Goal: Task Accomplishment & Management: Manage account settings

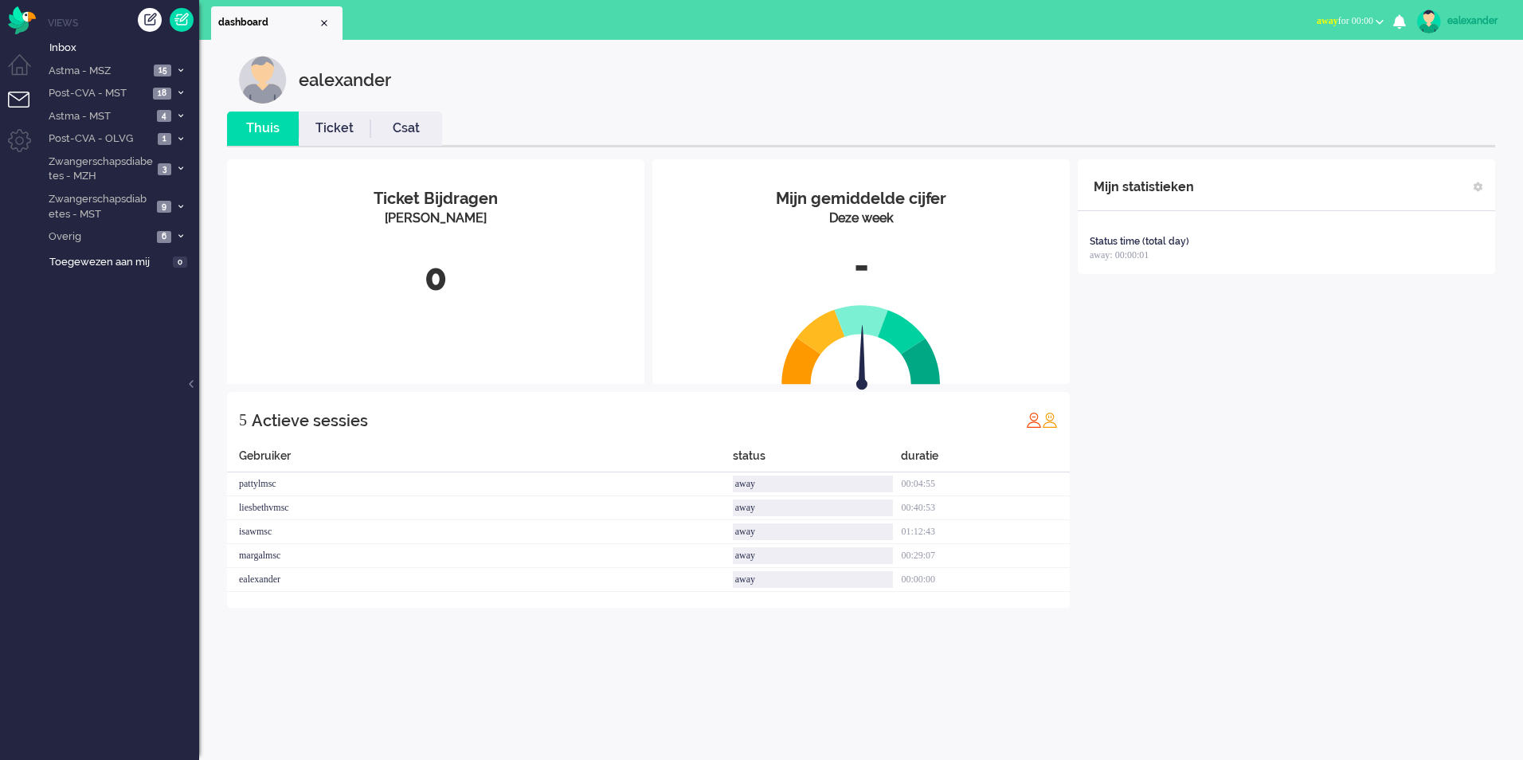
click at [1369, 23] on span "away for 00:00" at bounding box center [1344, 20] width 57 height 11
click at [1289, 71] on label "Online" at bounding box center [1317, 72] width 126 height 14
click at [1289, 71] on div "ealexander" at bounding box center [873, 80] width 1268 height 48
click at [867, 92] on div "ealexander" at bounding box center [873, 80] width 1268 height 48
click at [152, 68] on li "Astma - MSZ 15" at bounding box center [119, 70] width 159 height 23
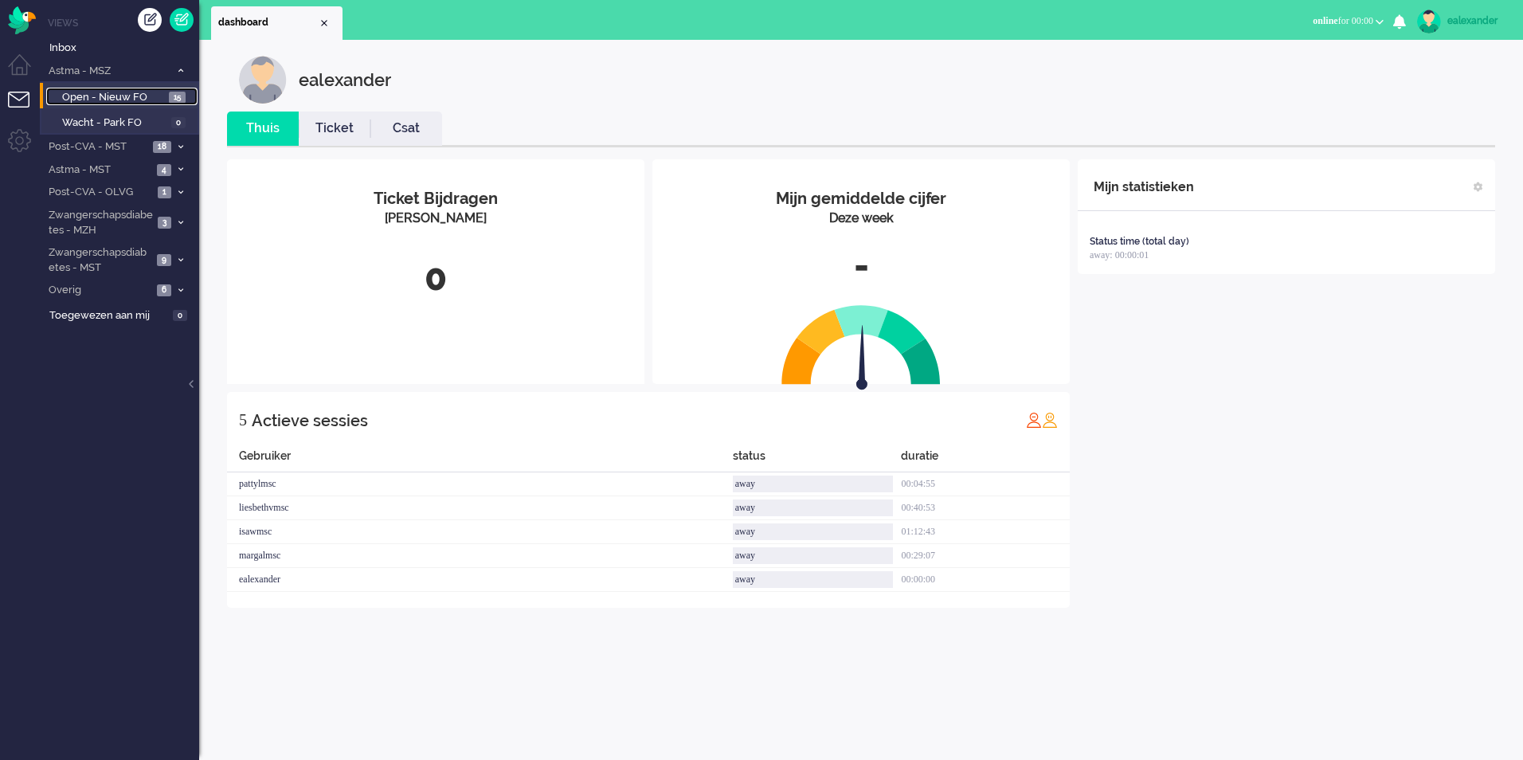
click at [151, 91] on span "Open - Nieuw FO" at bounding box center [113, 97] width 103 height 15
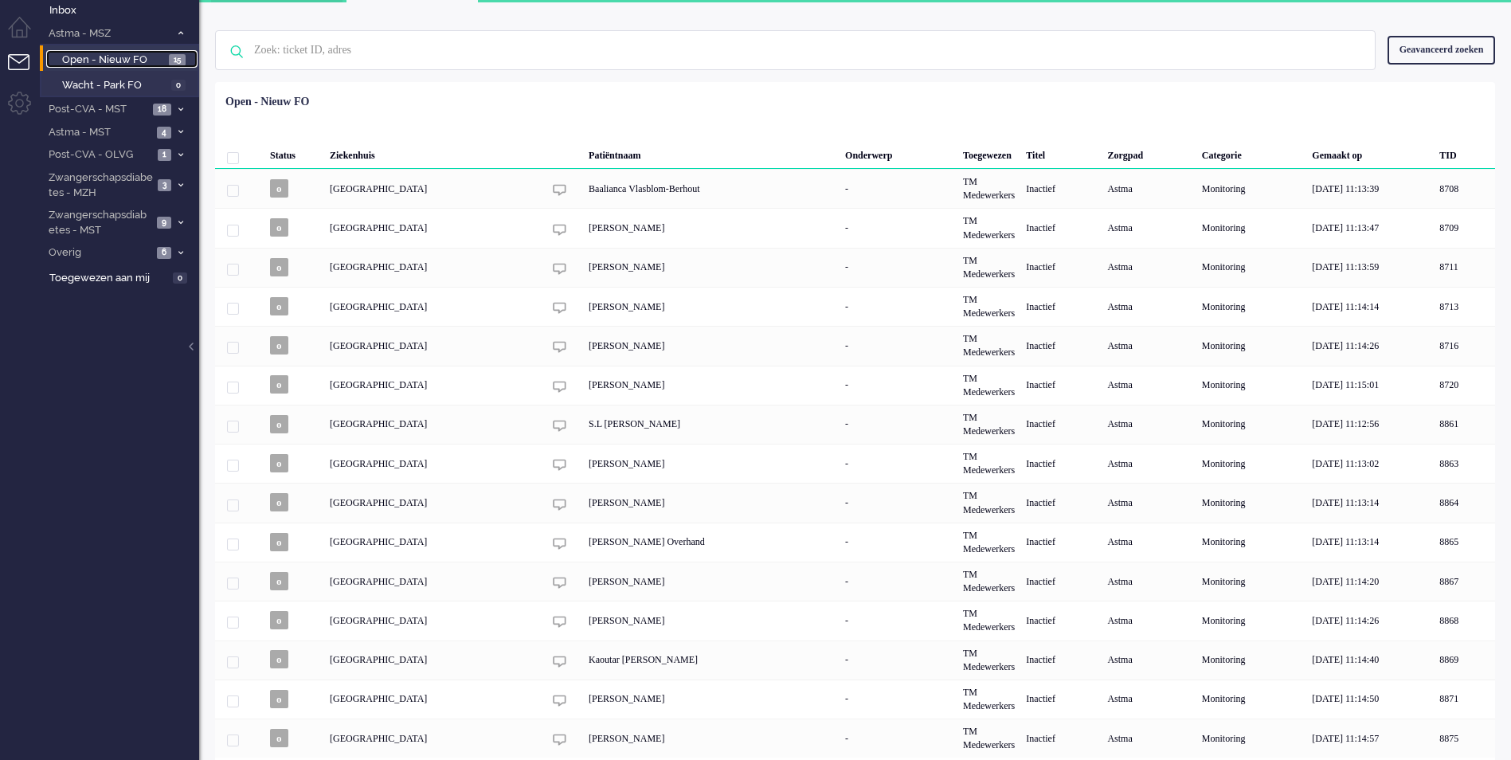
scroll to position [68, 0]
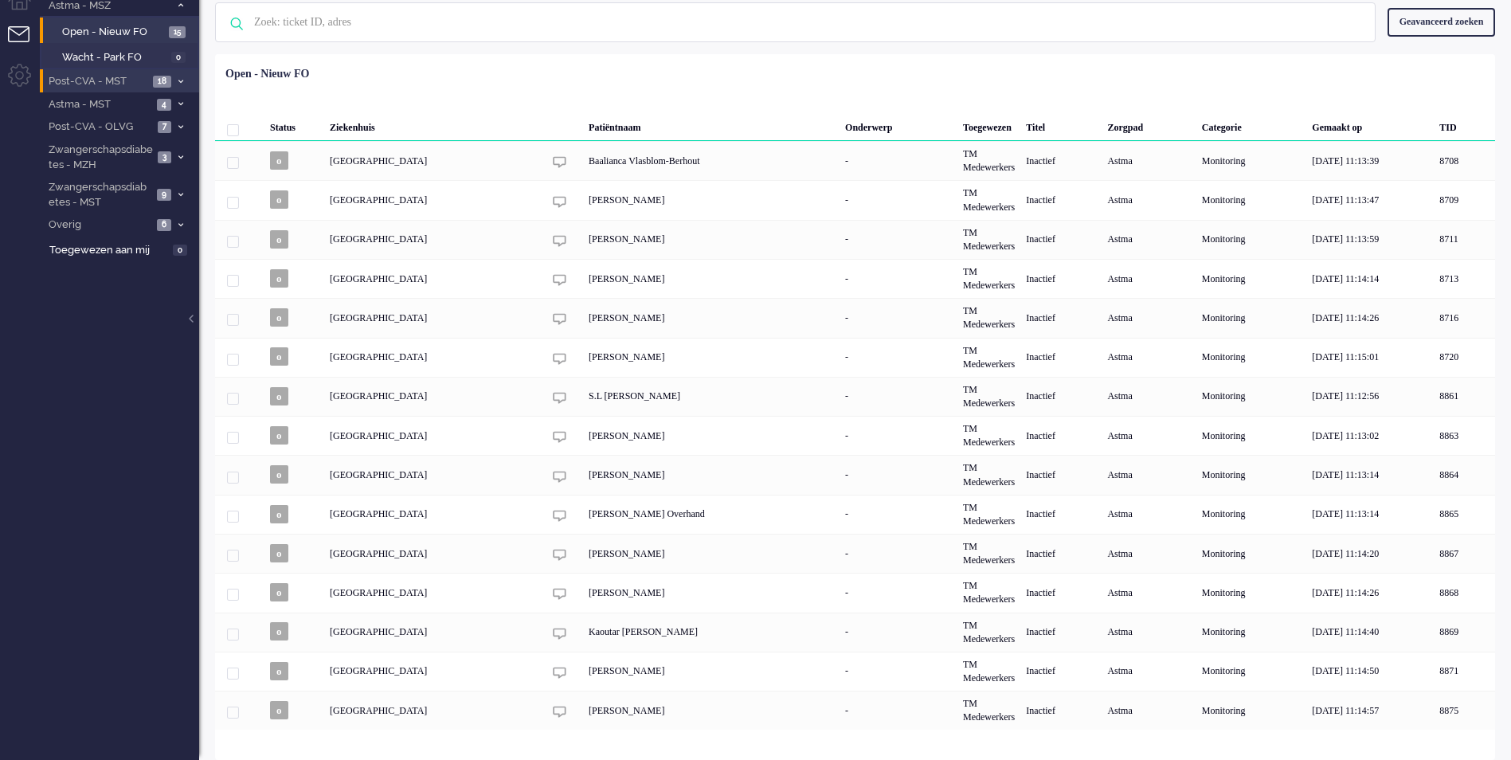
click at [151, 88] on li "Post-CVA - MST 18" at bounding box center [119, 80] width 159 height 23
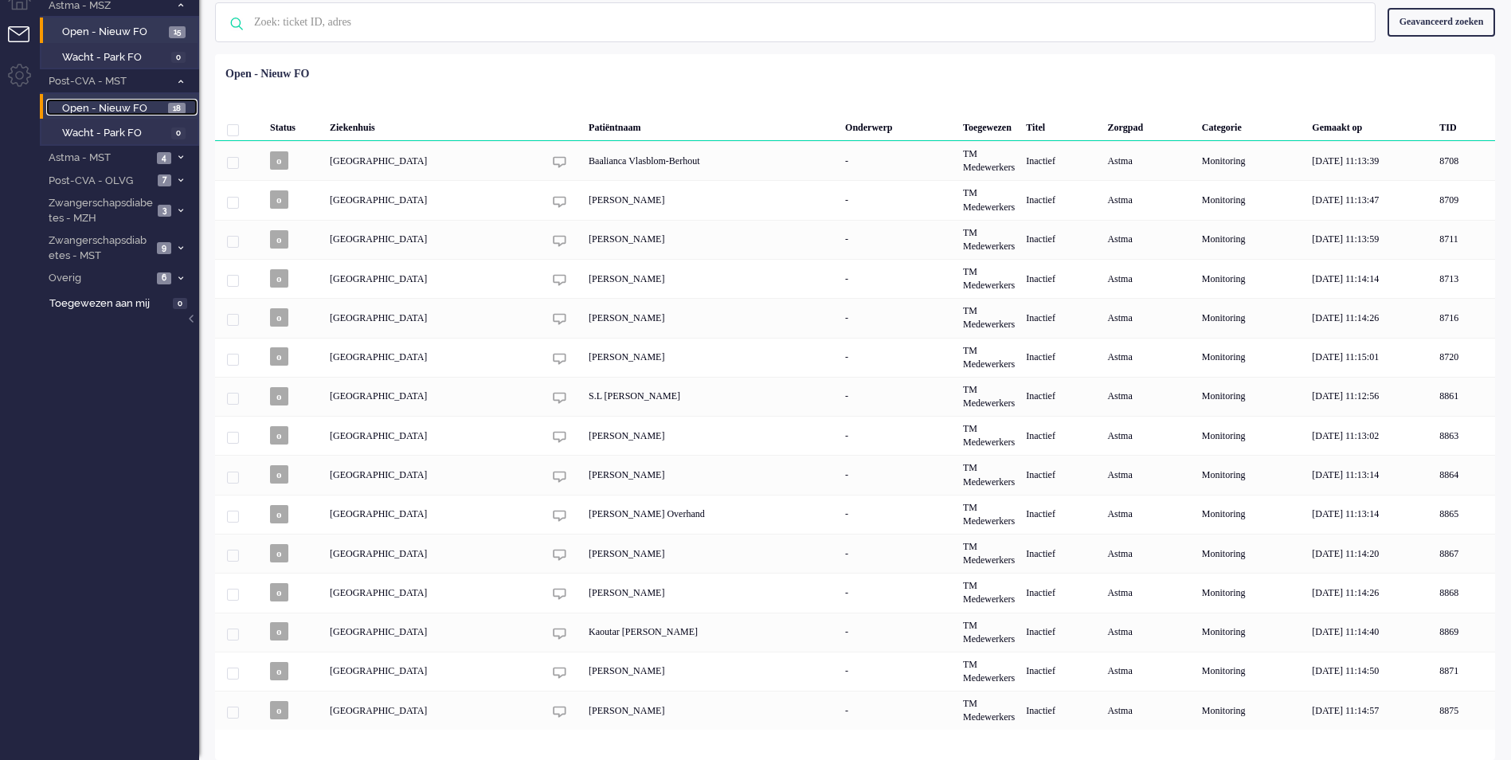
click at [161, 101] on span "Open - Nieuw FO" at bounding box center [113, 108] width 102 height 15
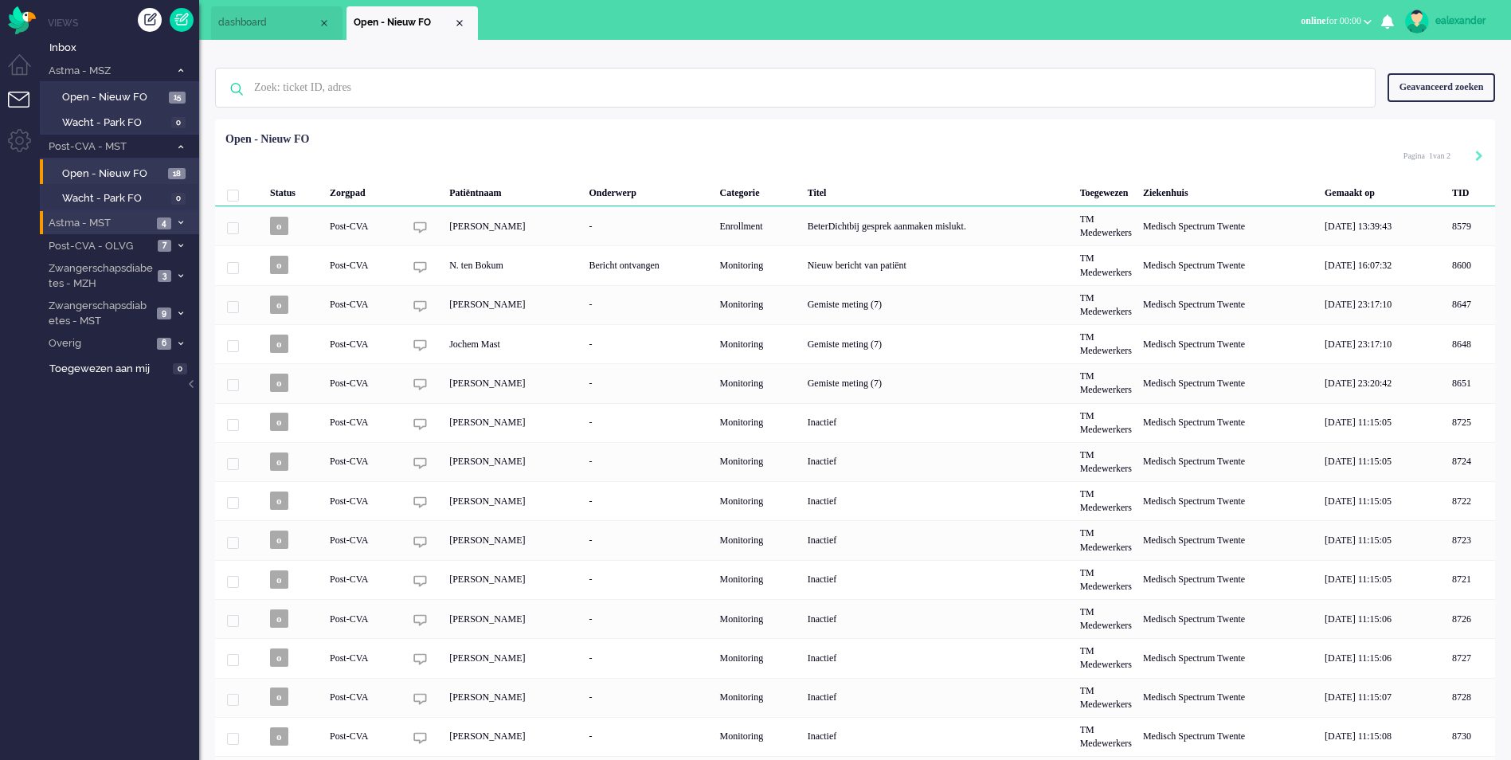
click at [167, 225] on span "4" at bounding box center [164, 223] width 14 height 12
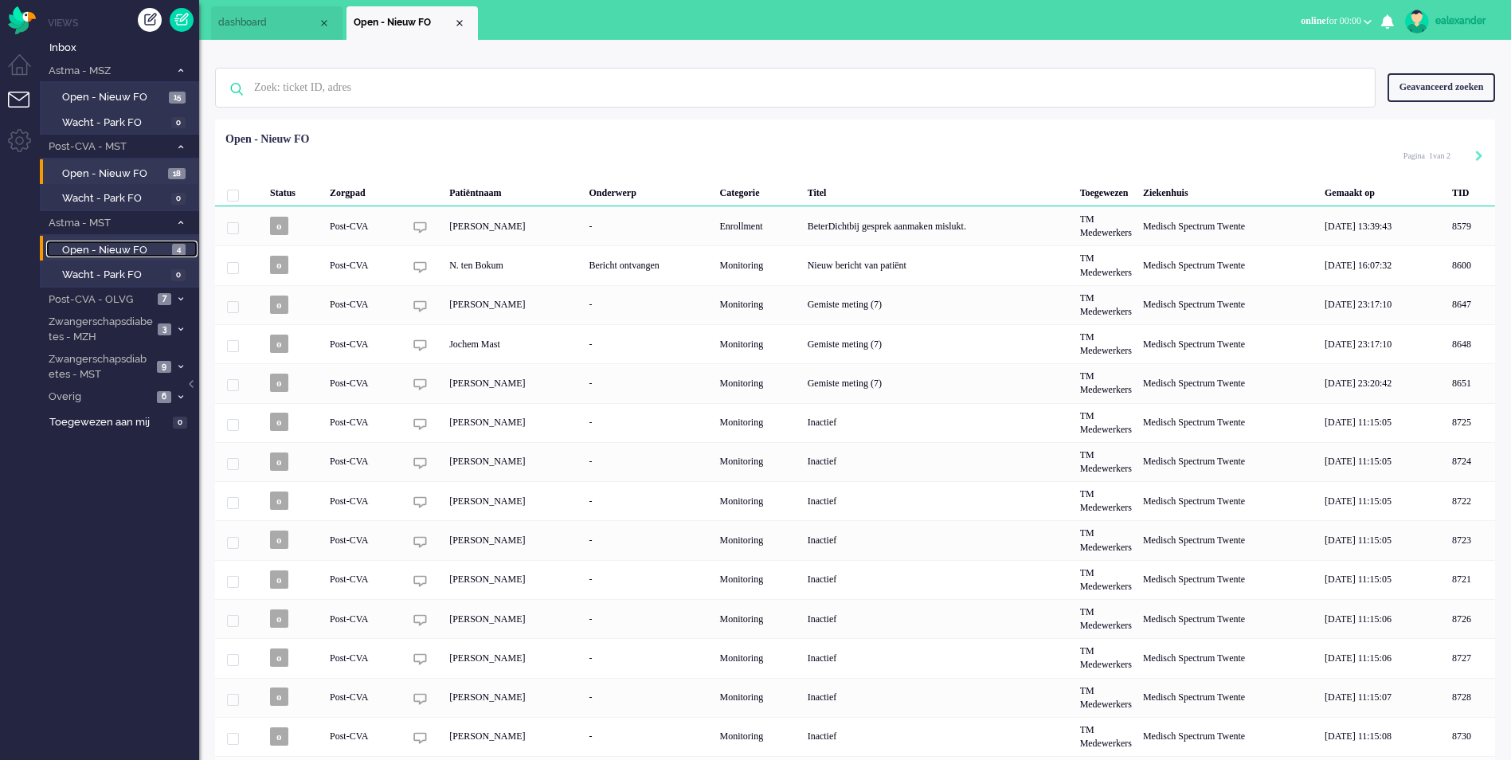
click at [168, 251] on link "Open - Nieuw FO 4" at bounding box center [121, 250] width 151 height 18
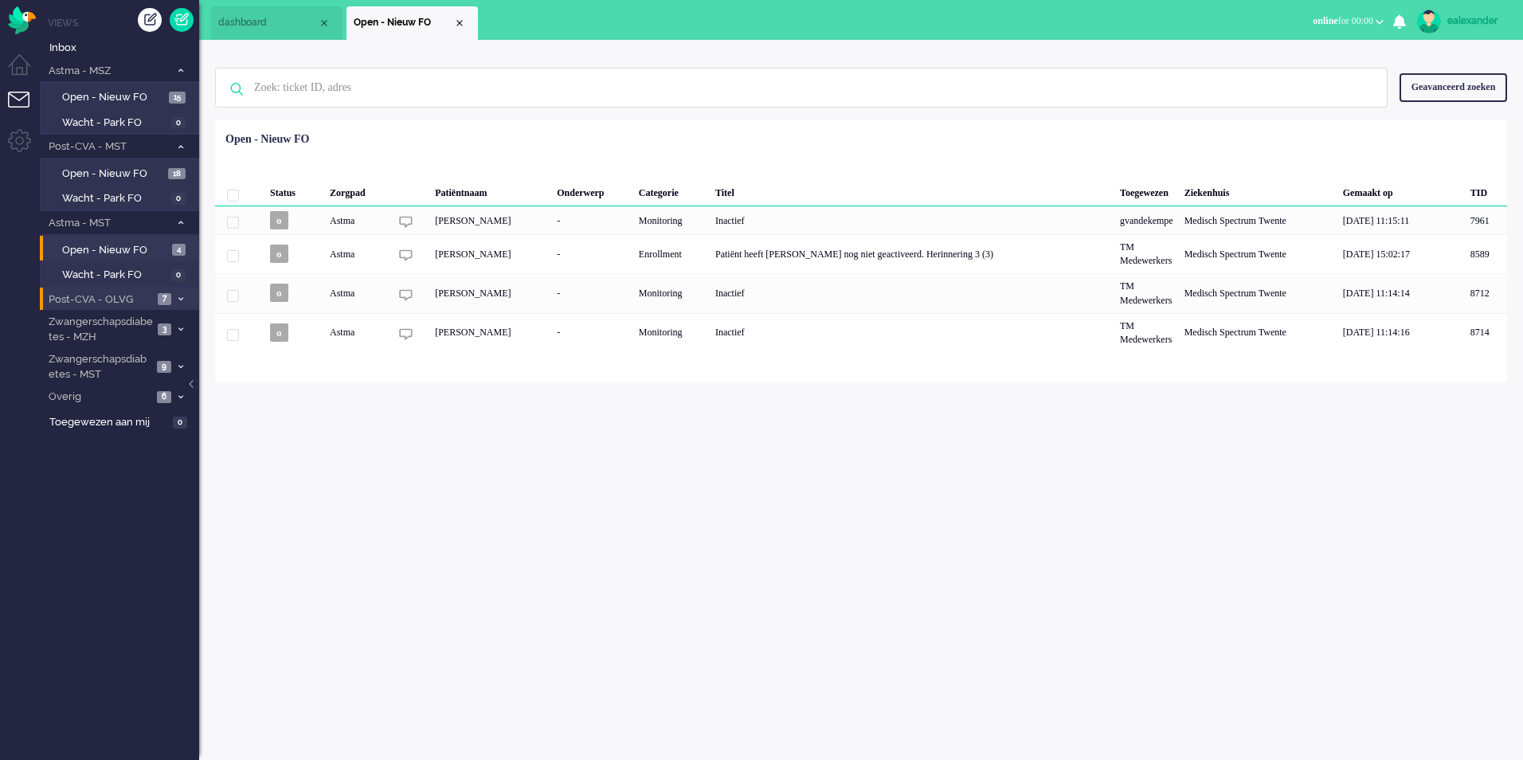
click at [147, 303] on span "Post-CVA - OLVG" at bounding box center [99, 299] width 107 height 15
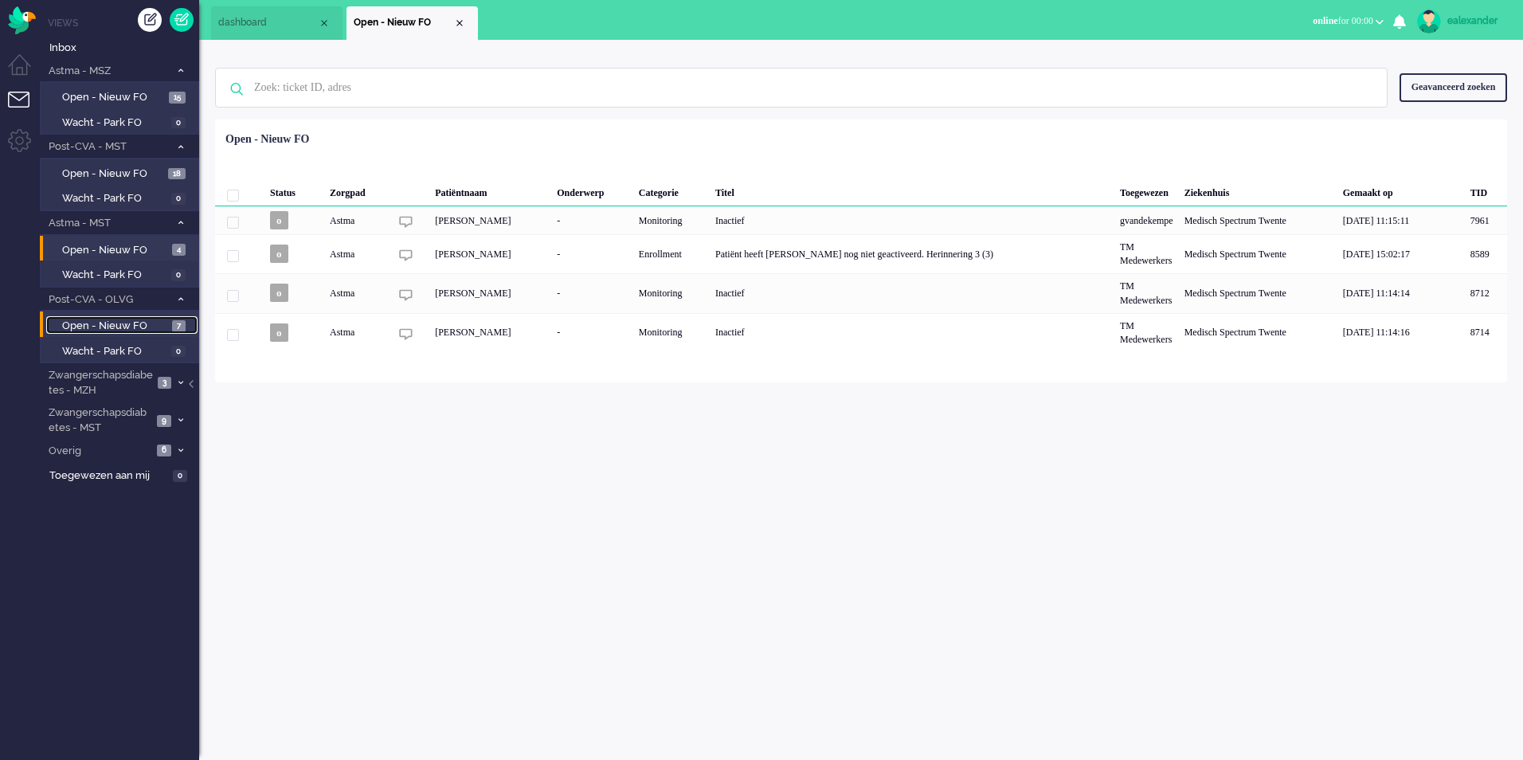
click at [151, 330] on span "Open - Nieuw FO" at bounding box center [115, 326] width 106 height 15
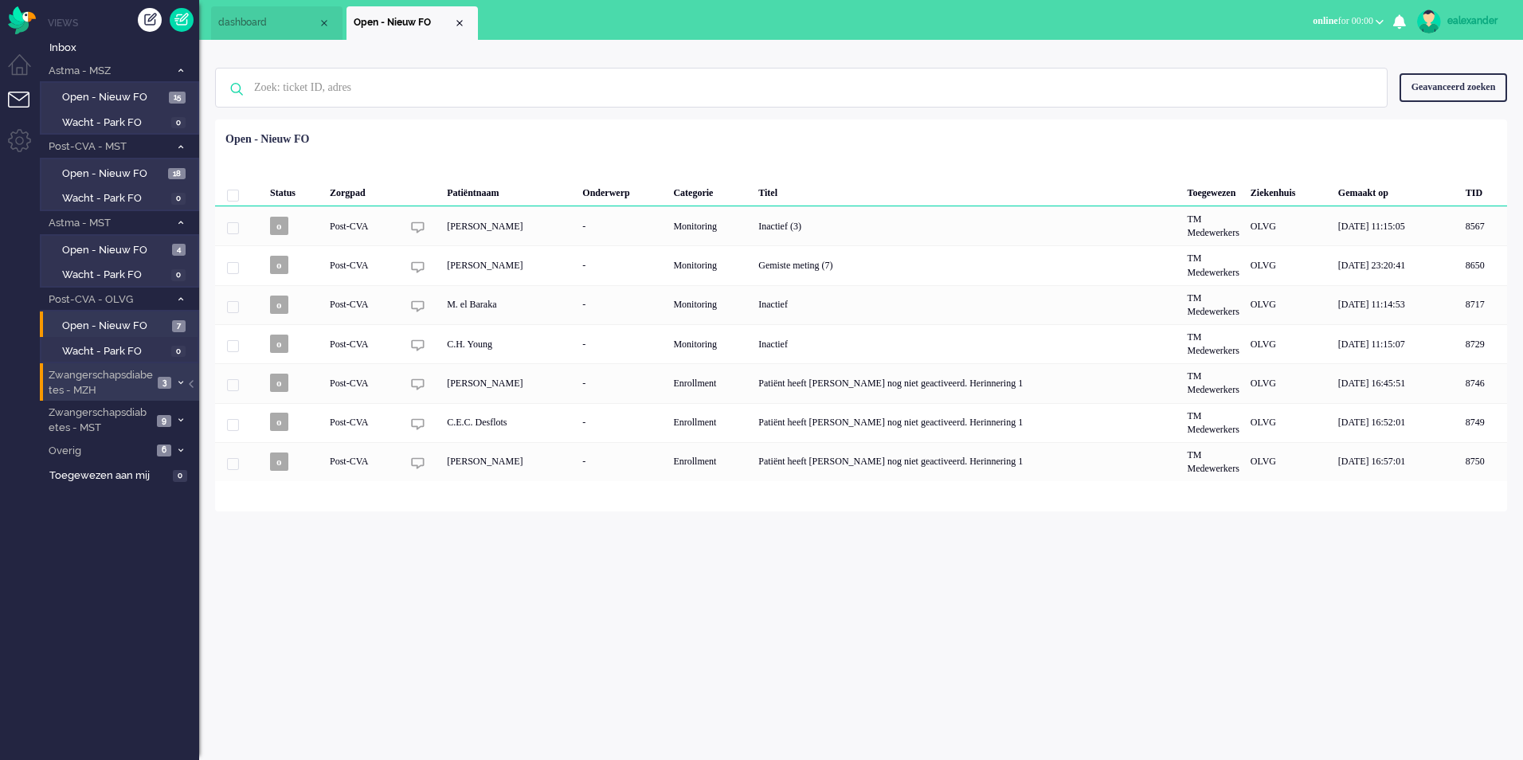
click at [143, 379] on span "Zwangerschapsdiabetes - MZH" at bounding box center [99, 382] width 107 height 29
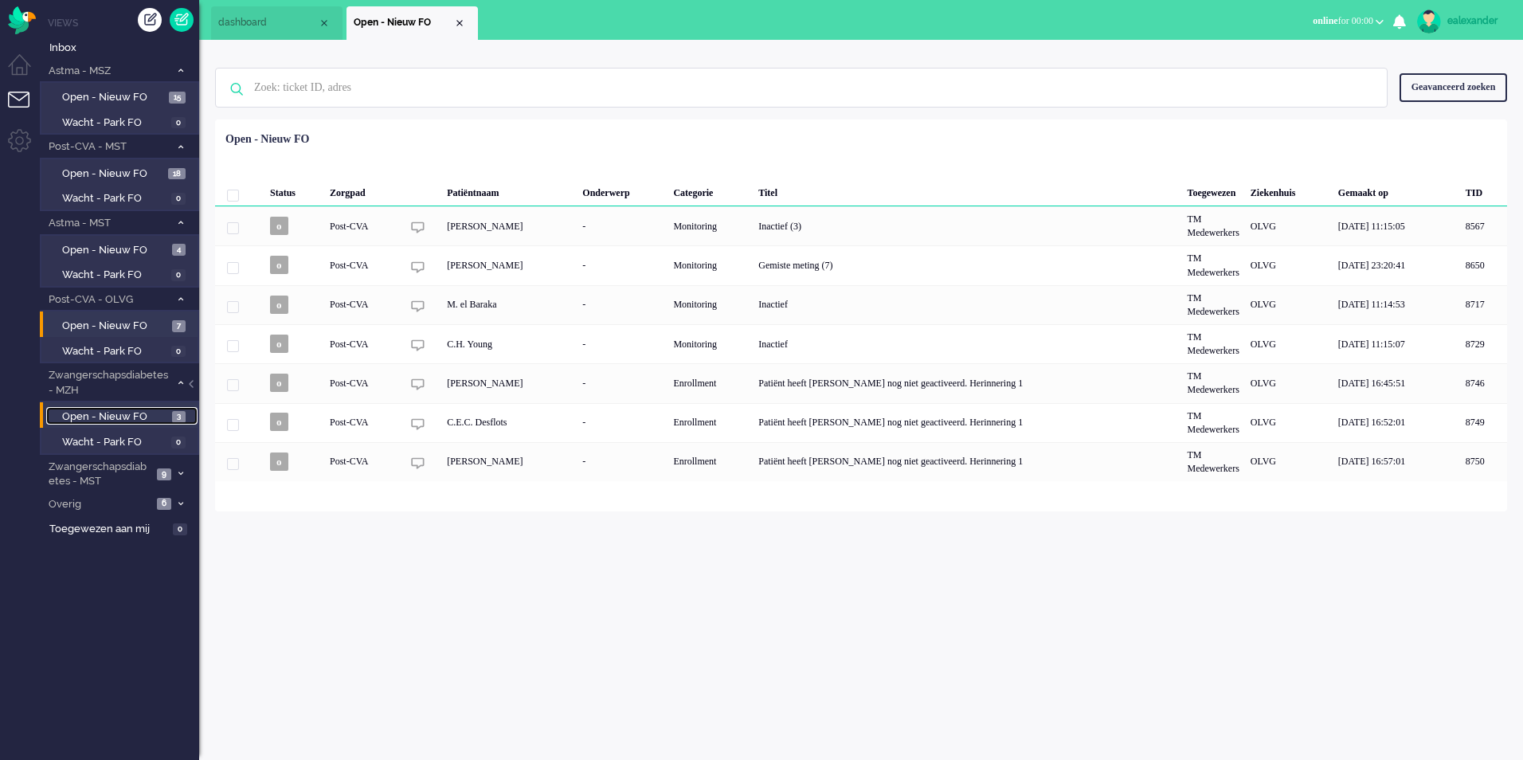
click at [142, 417] on span "Open - Nieuw FO" at bounding box center [115, 416] width 106 height 15
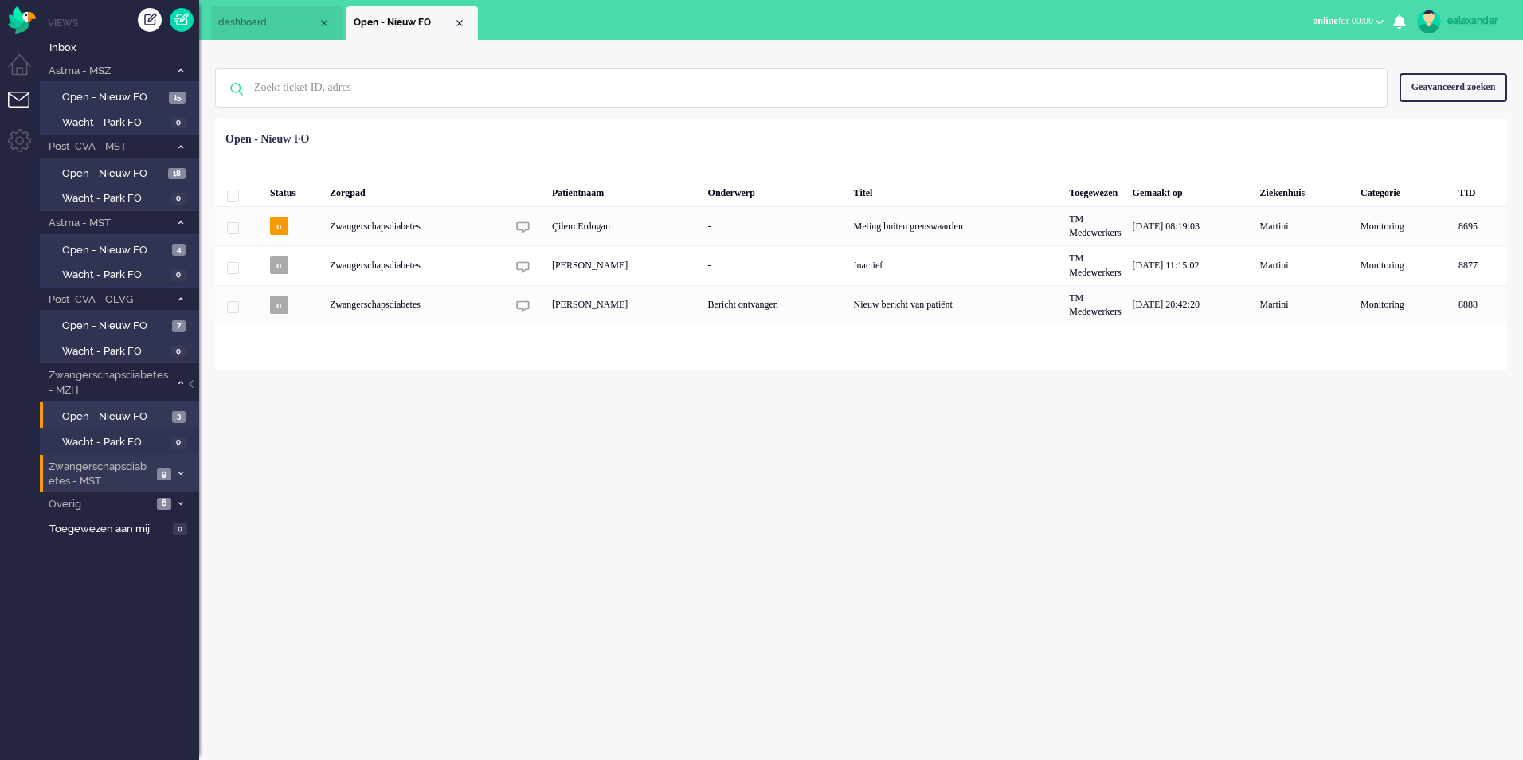
click at [123, 471] on span "Zwangerschapsdiabetes - MST" at bounding box center [99, 474] width 106 height 29
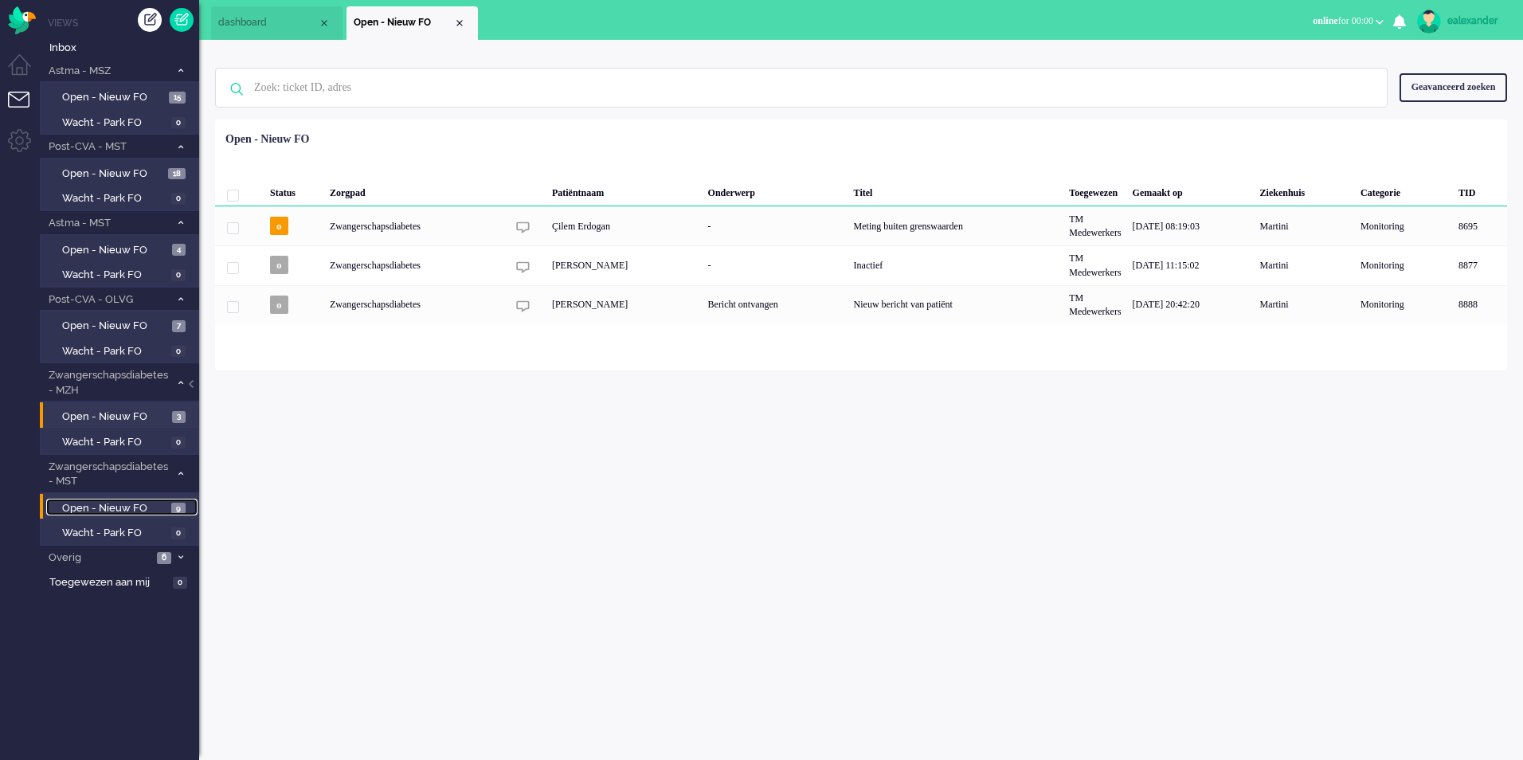
click at [117, 507] on span "Open - Nieuw FO" at bounding box center [114, 508] width 105 height 15
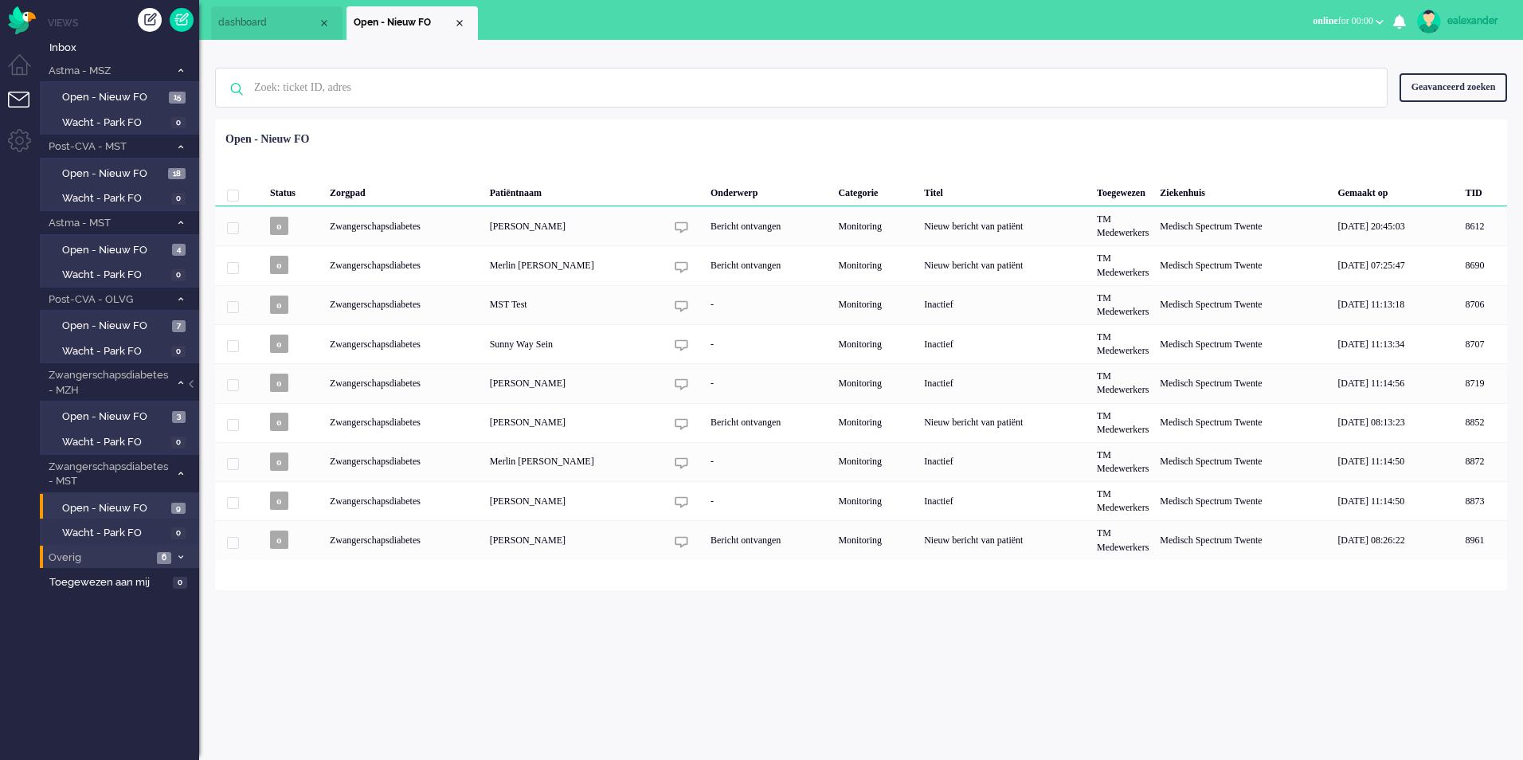
click at [119, 558] on span "Overig" at bounding box center [99, 557] width 106 height 15
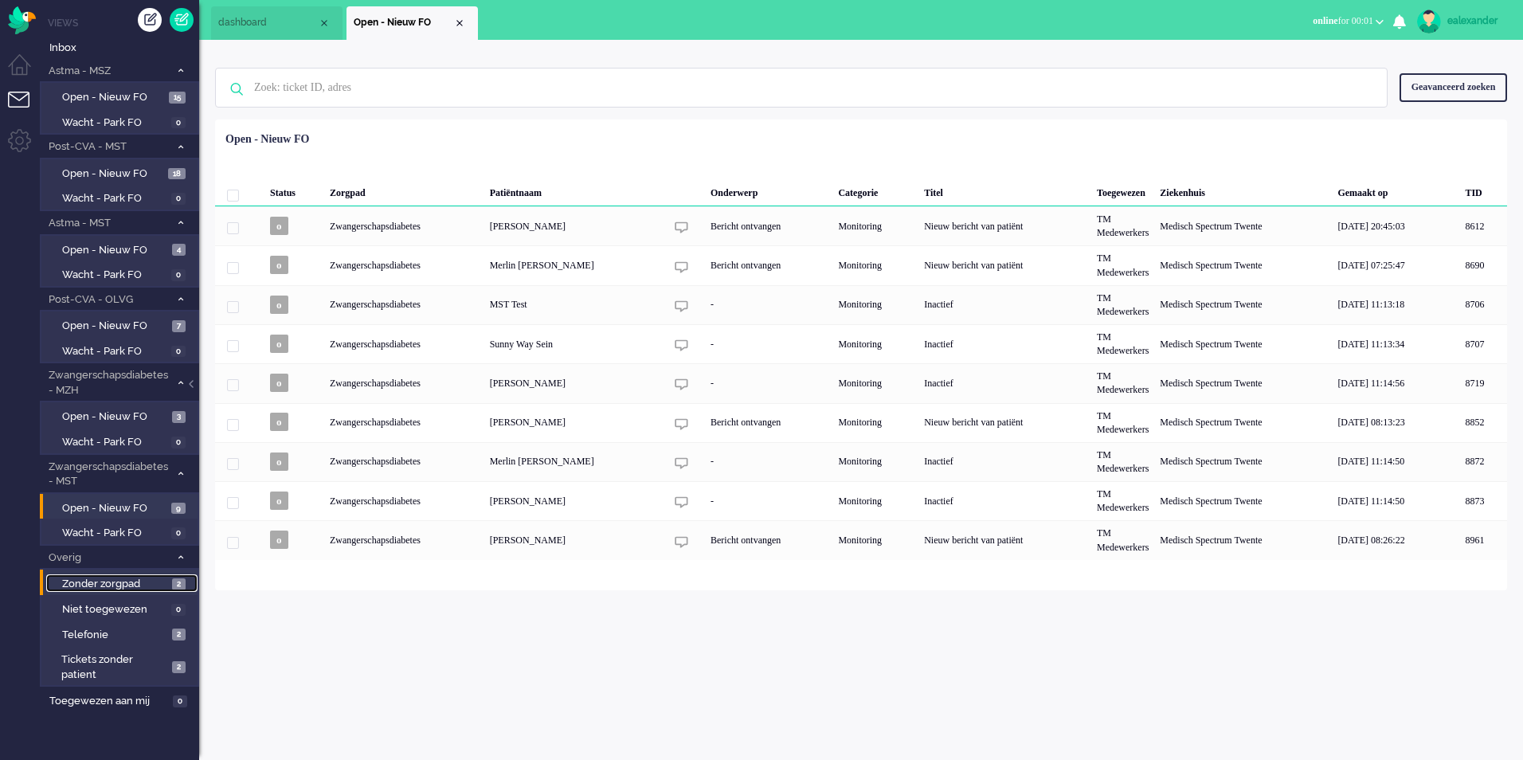
click at [127, 580] on span "Zonder zorgpad" at bounding box center [115, 584] width 106 height 15
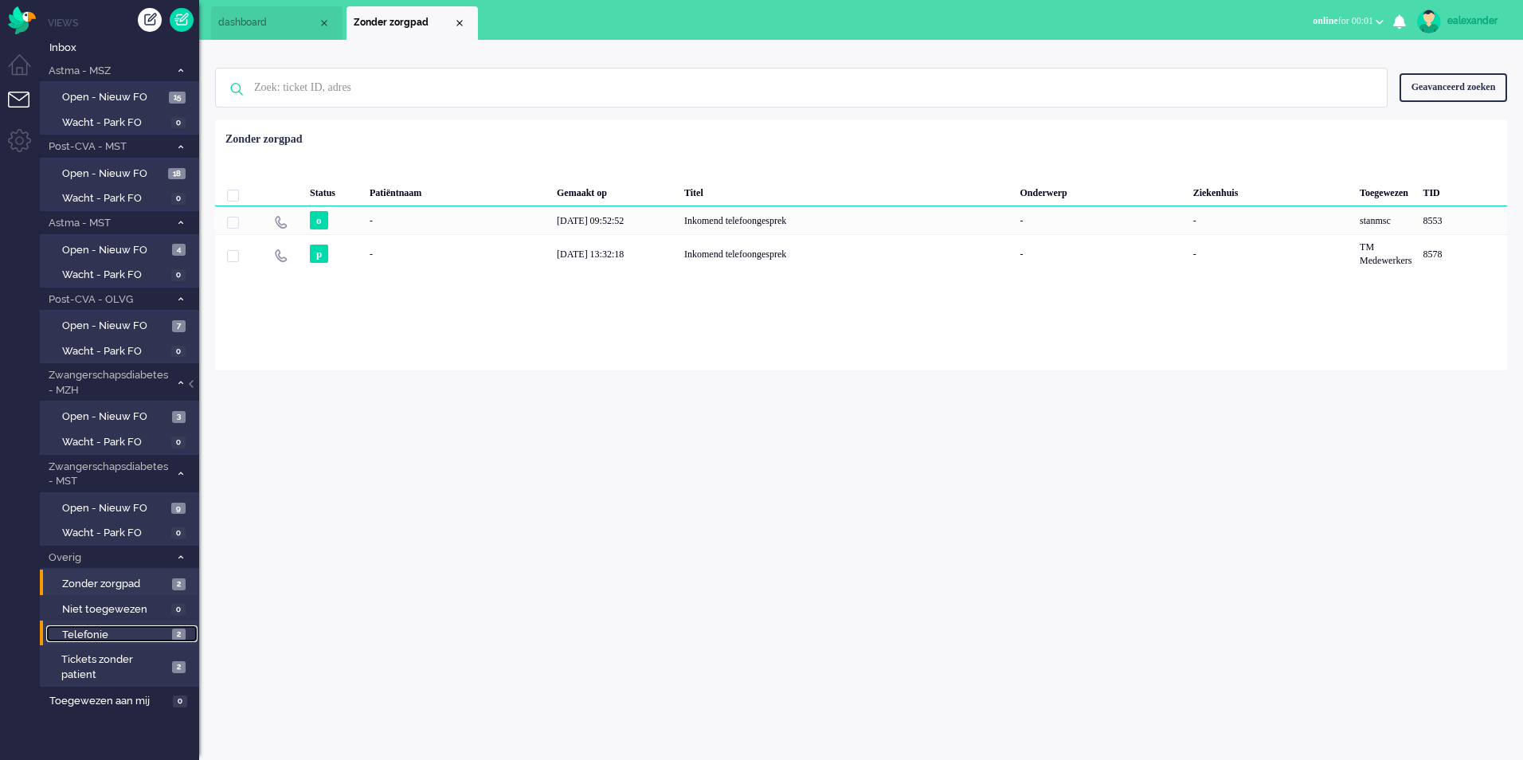
click at [136, 635] on span "Telefonie" at bounding box center [115, 635] width 106 height 15
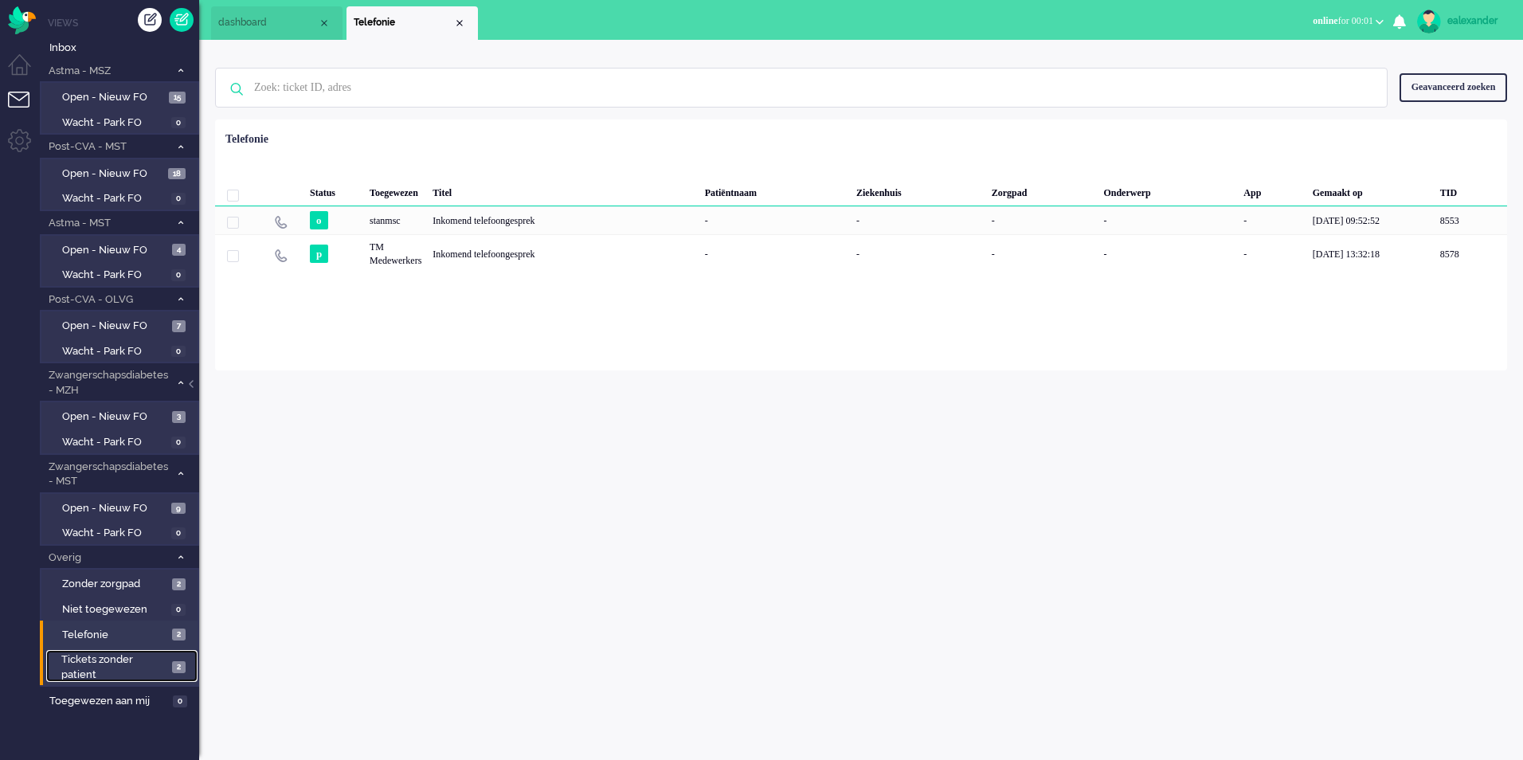
click at [136, 679] on span "Tickets zonder patient" at bounding box center [114, 666] width 106 height 29
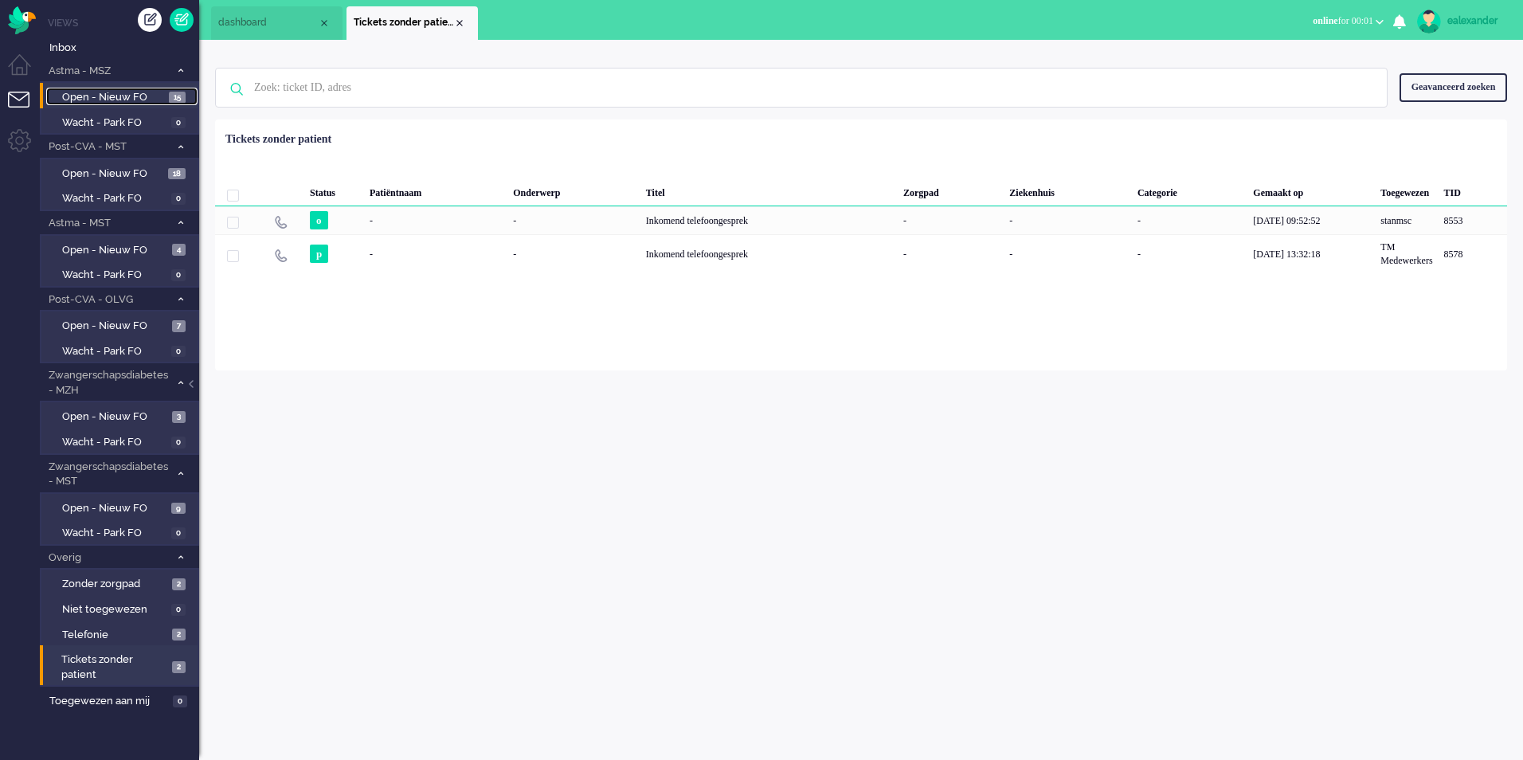
click at [142, 96] on span "Open - Nieuw FO" at bounding box center [113, 97] width 103 height 15
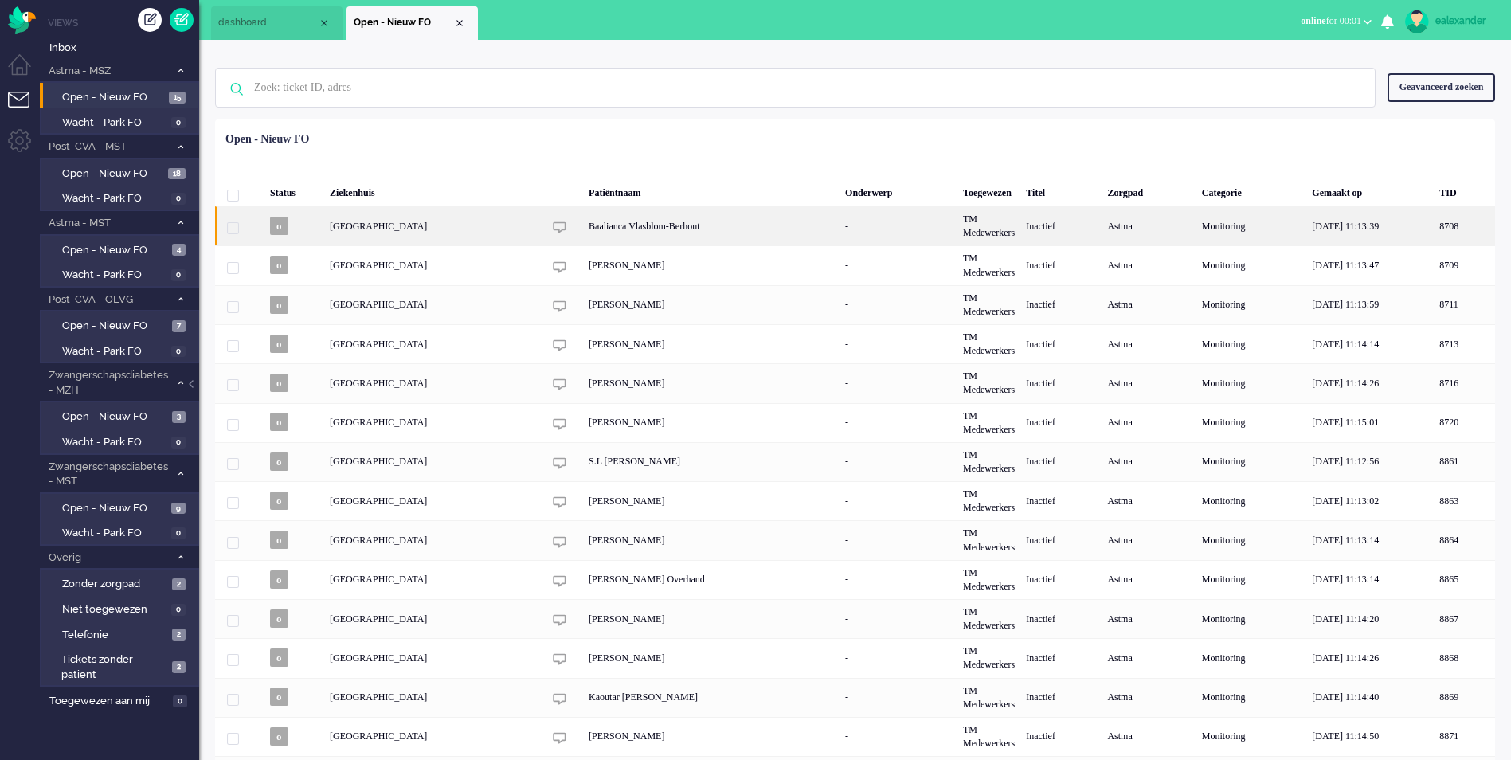
click at [744, 223] on div "Baalianca Vlasblom-Berhout" at bounding box center [711, 225] width 256 height 39
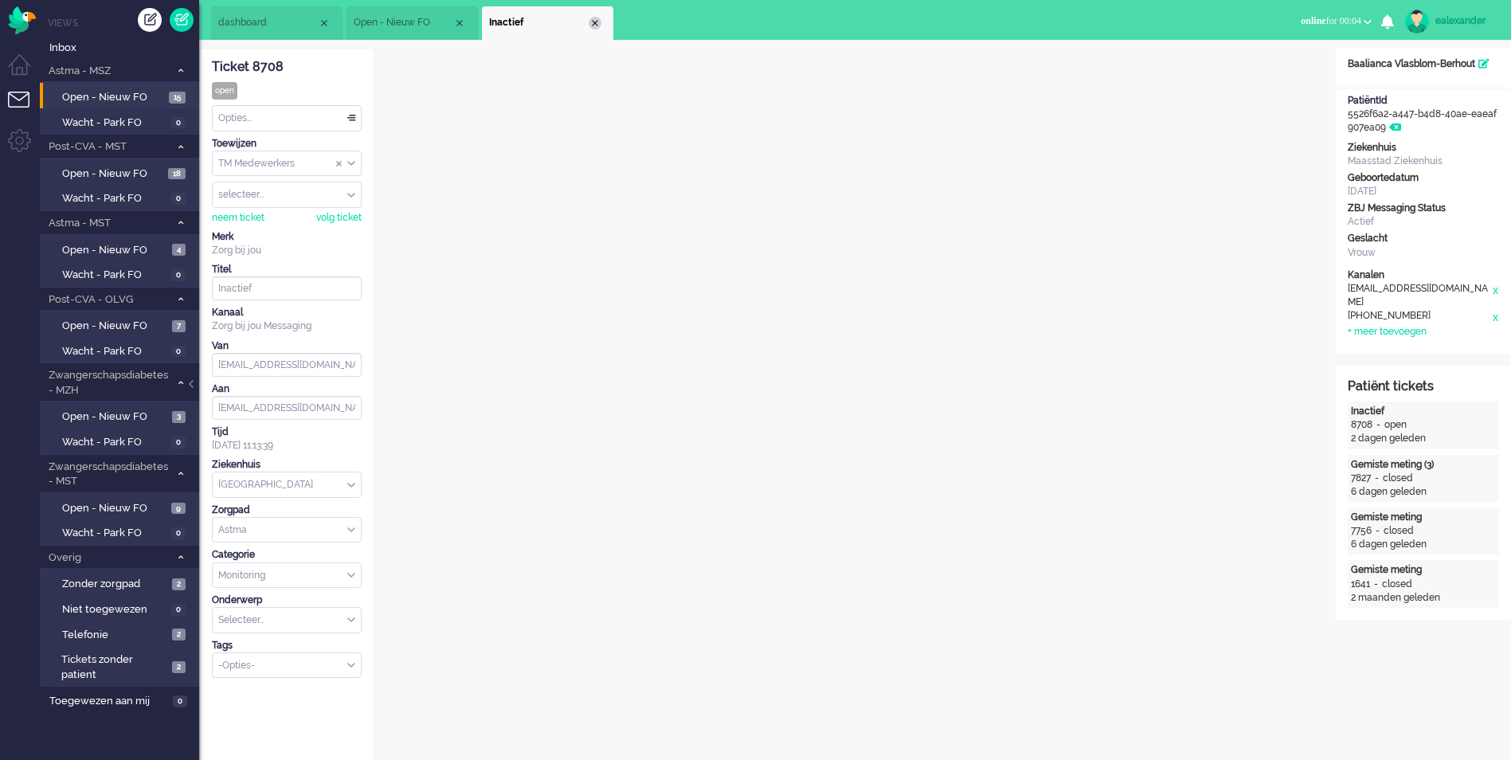
click at [597, 22] on div "Close tab" at bounding box center [595, 23] width 13 height 13
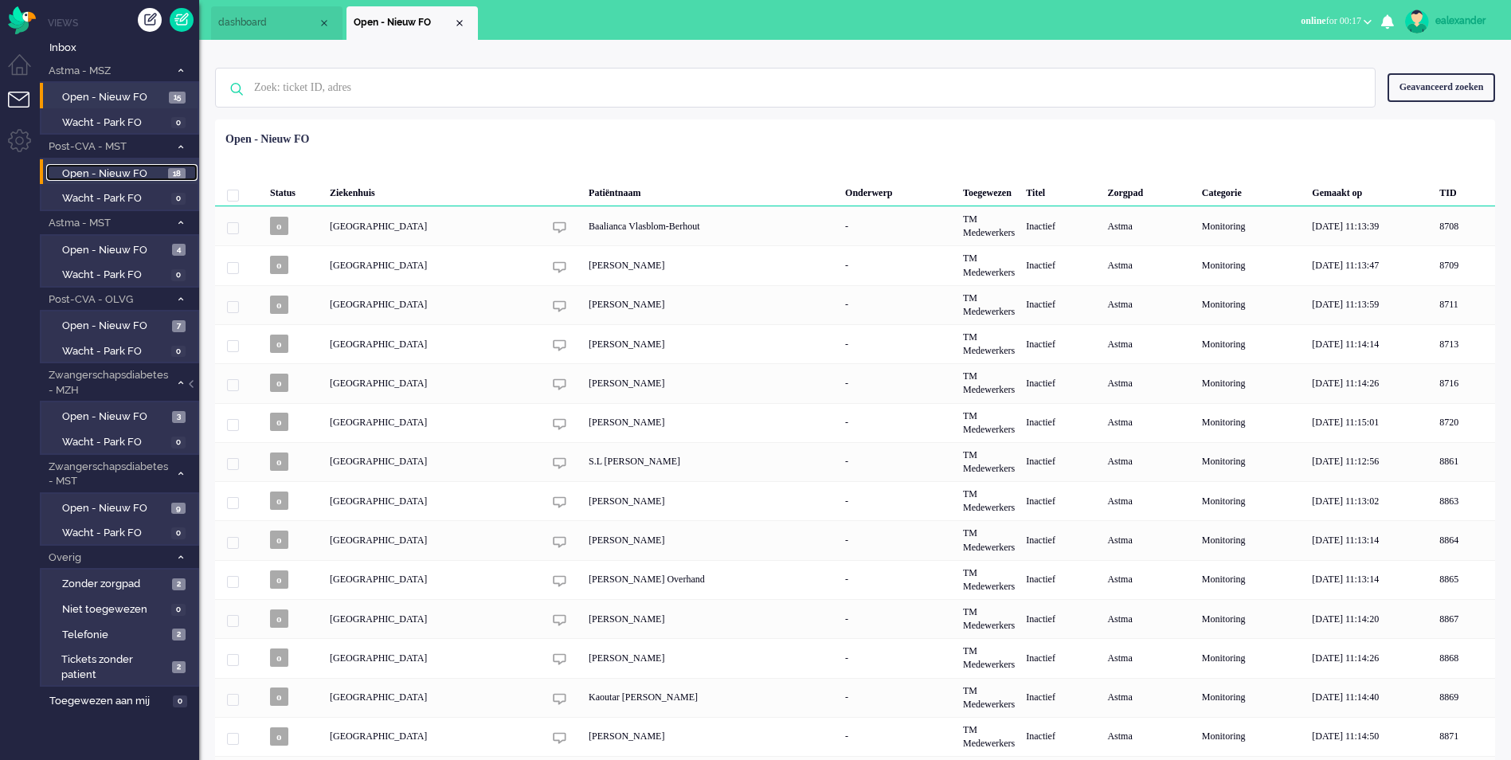
click at [176, 173] on span "18" at bounding box center [177, 174] width 18 height 12
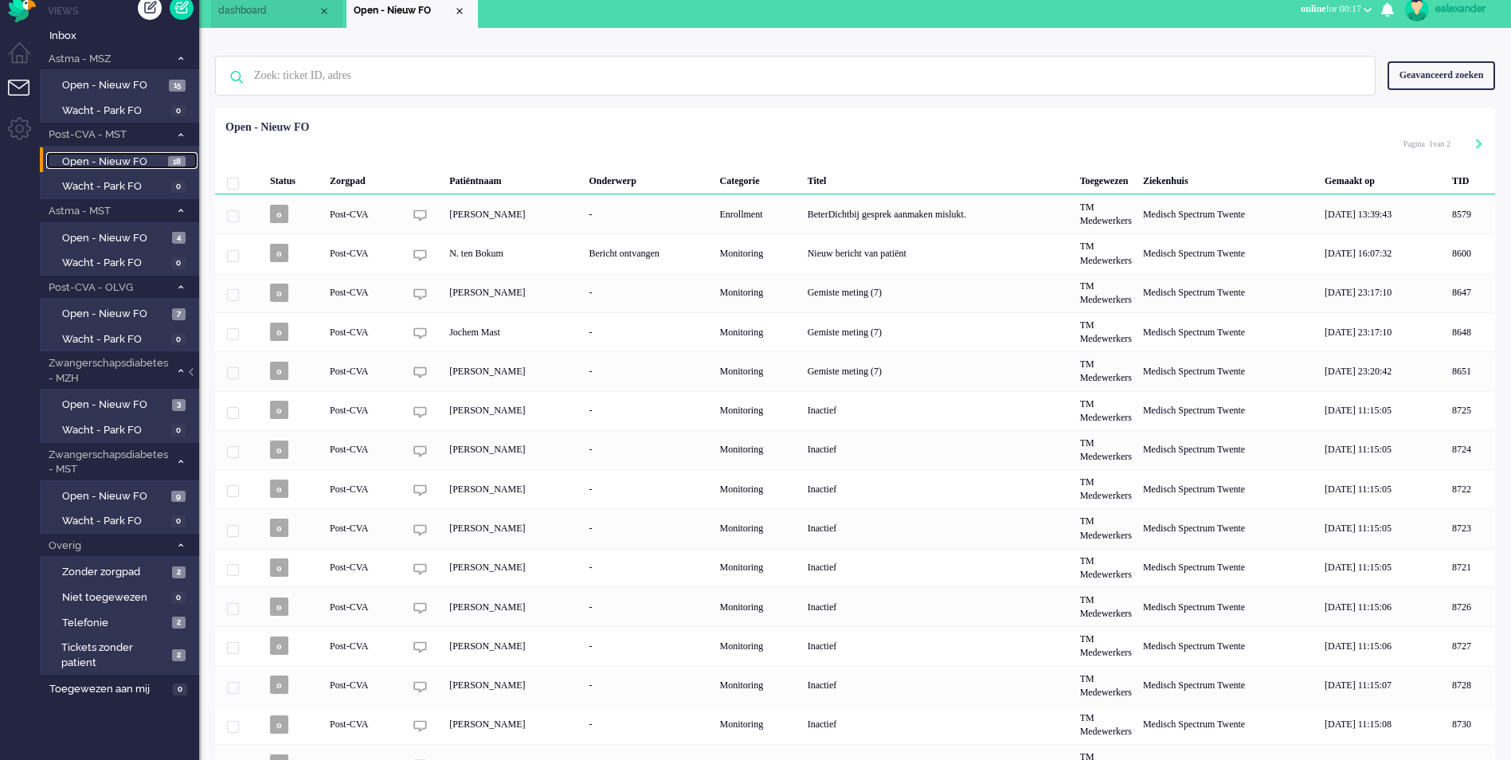
scroll to position [92, 0]
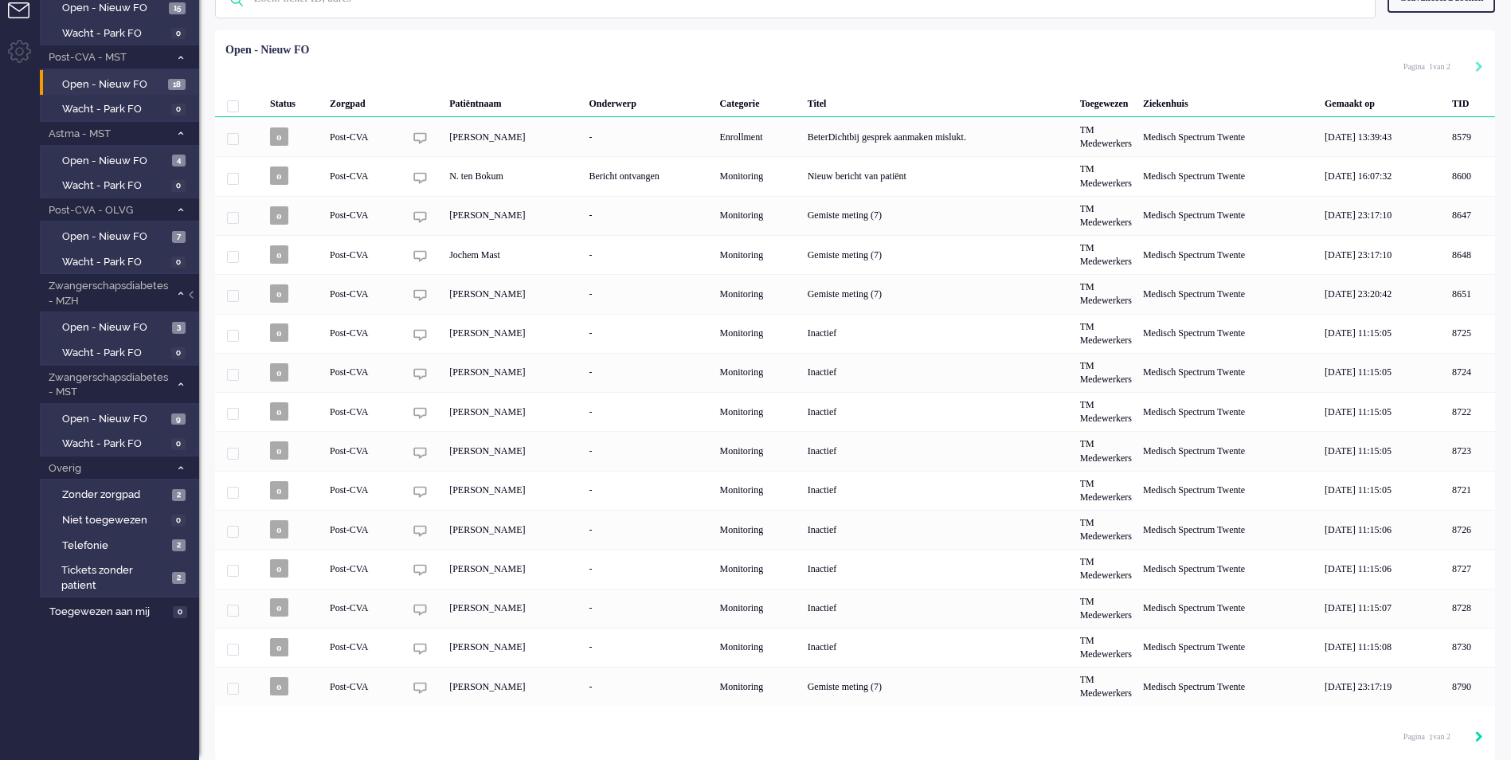
click at [1477, 741] on icon "Next" at bounding box center [1479, 736] width 8 height 11
type input "2"
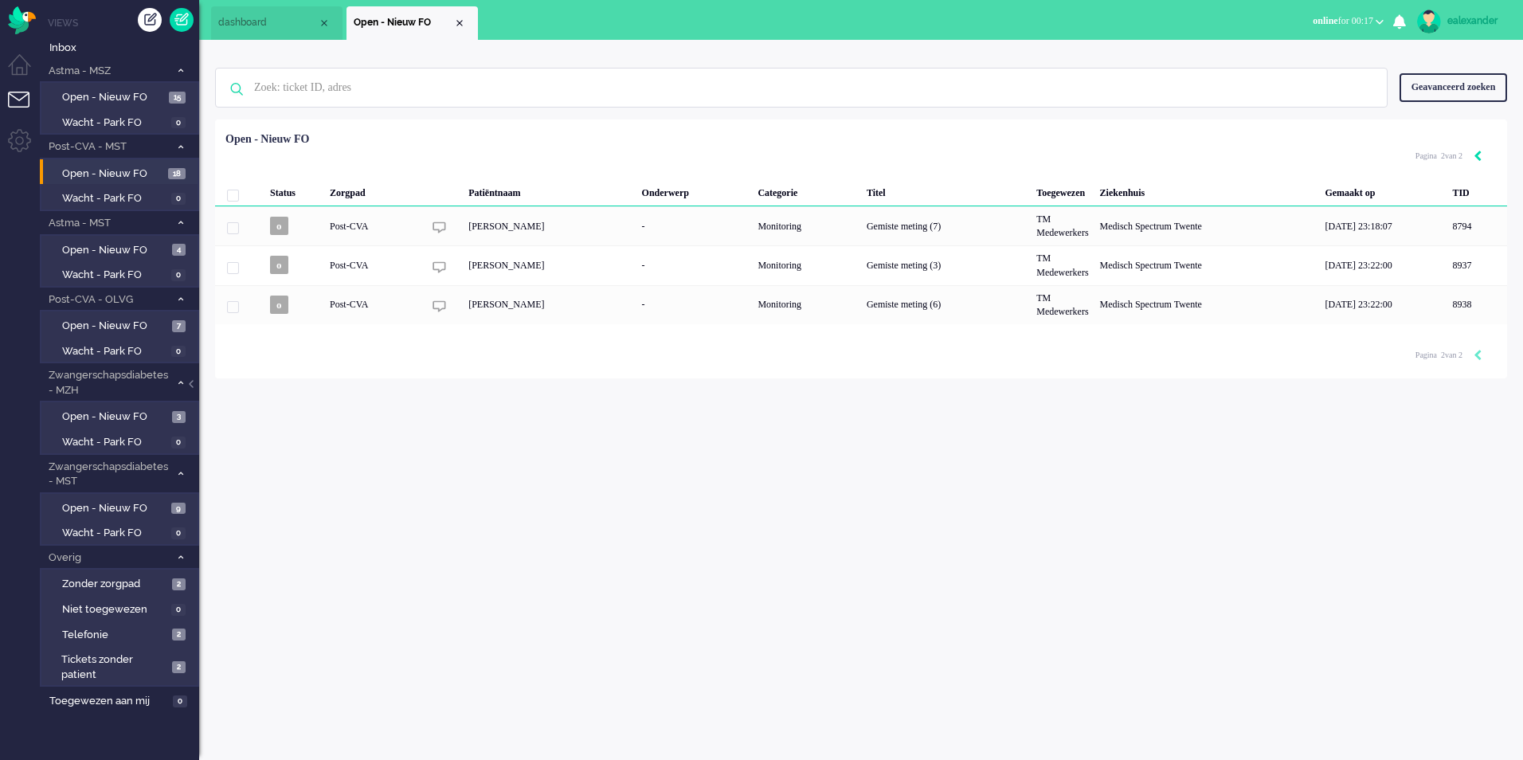
click at [1480, 158] on icon "Previous" at bounding box center [1477, 156] width 8 height 11
type input "1"
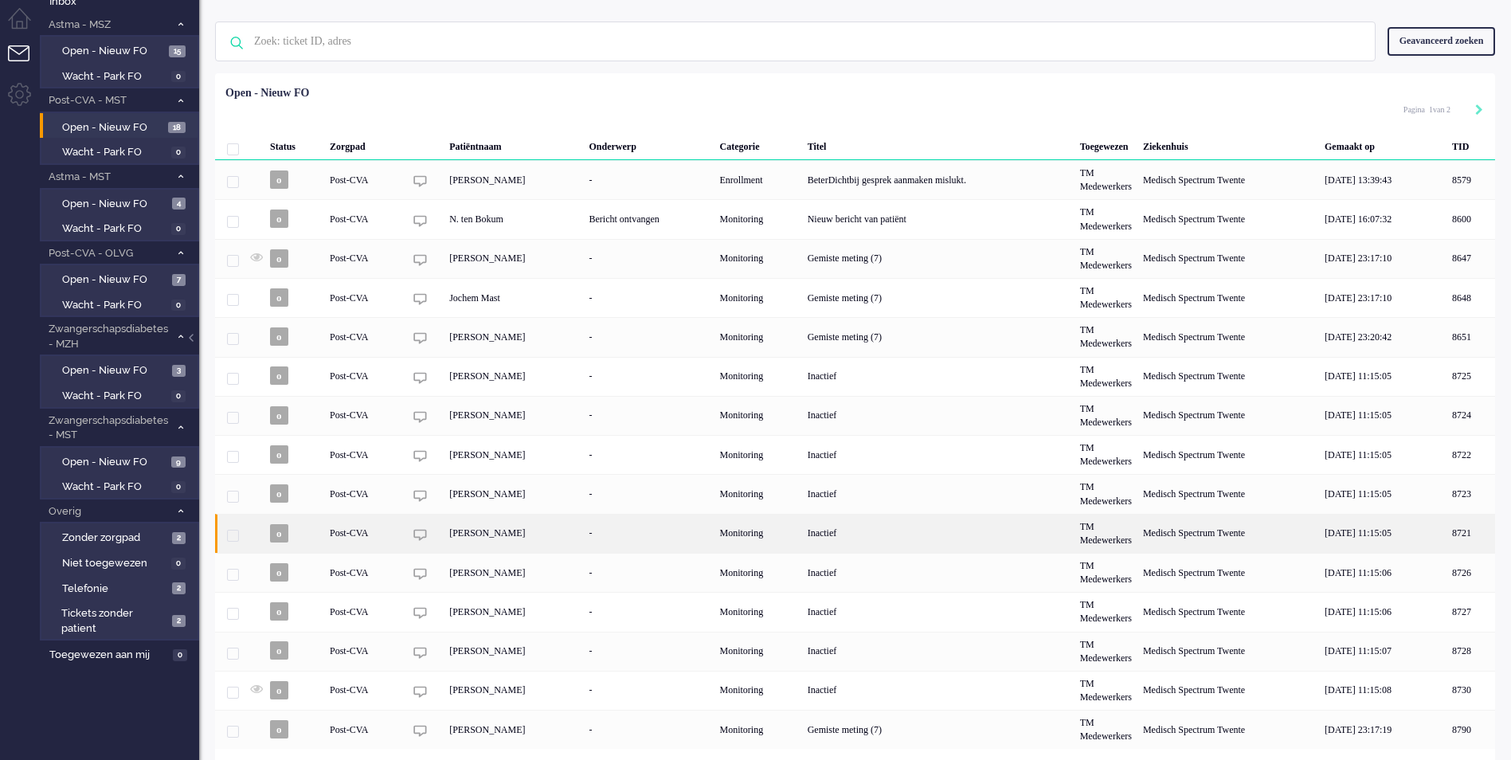
scroll to position [92, 0]
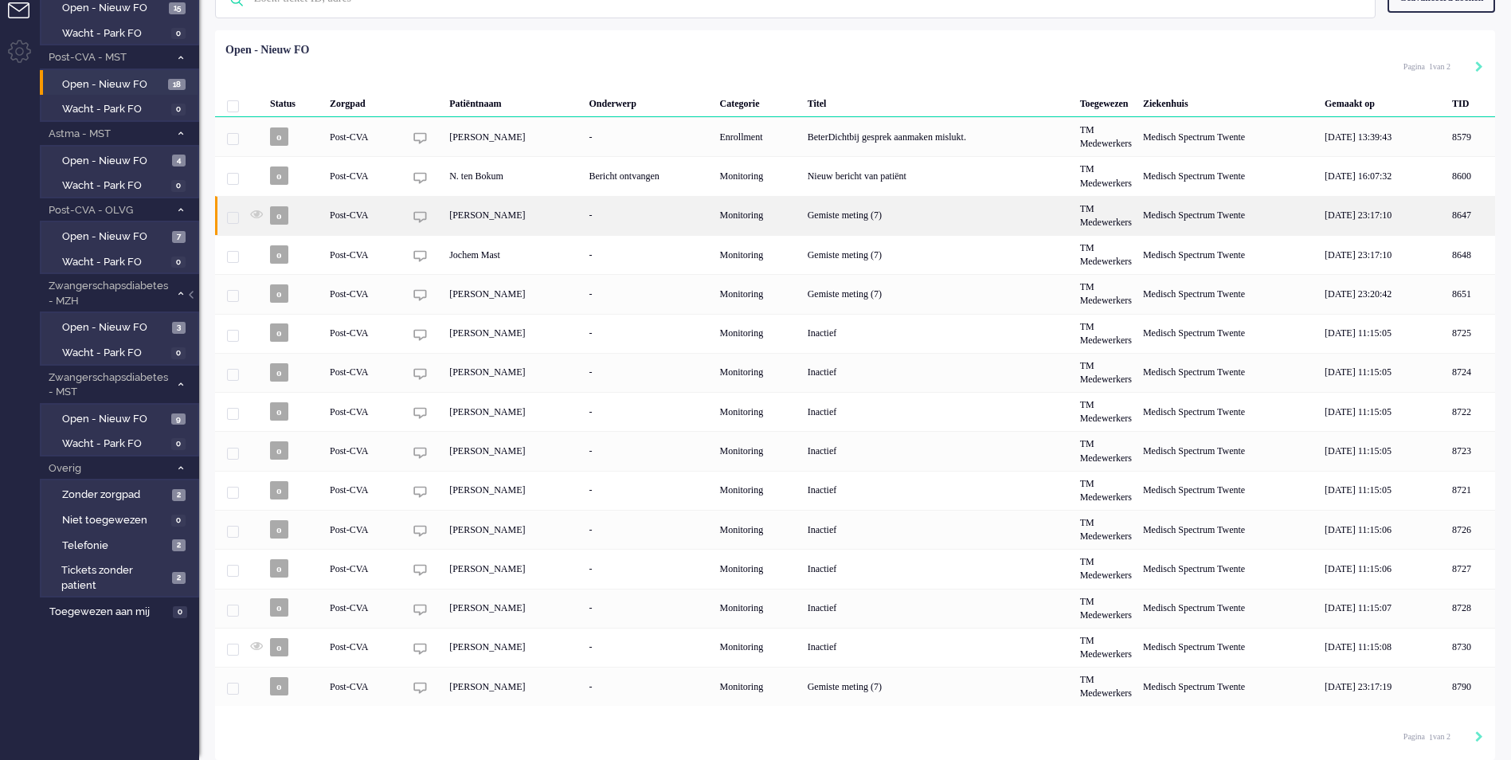
click at [549, 220] on div "[PERSON_NAME]" at bounding box center [513, 215] width 139 height 39
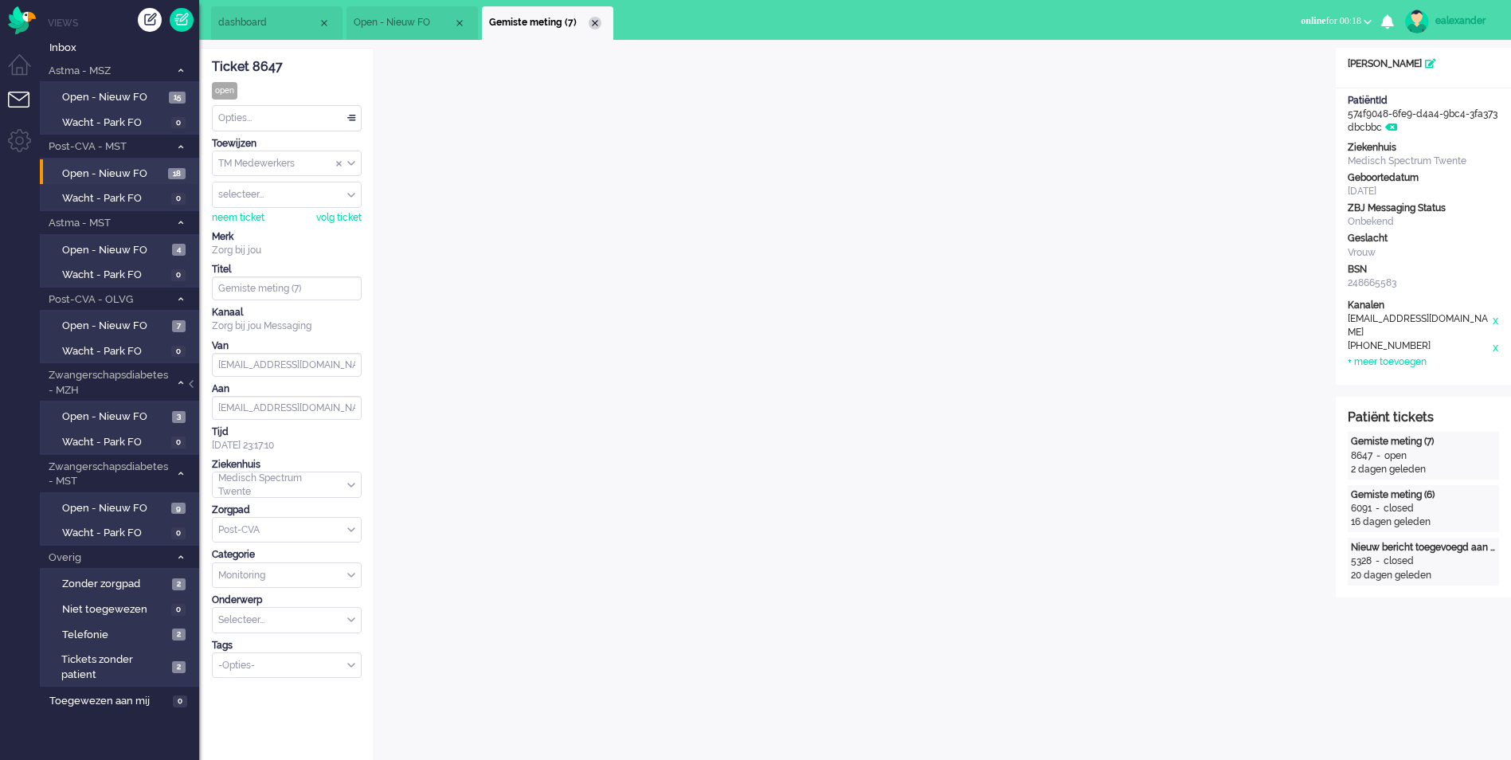
click at [596, 28] on div "Close tab" at bounding box center [595, 23] width 13 height 13
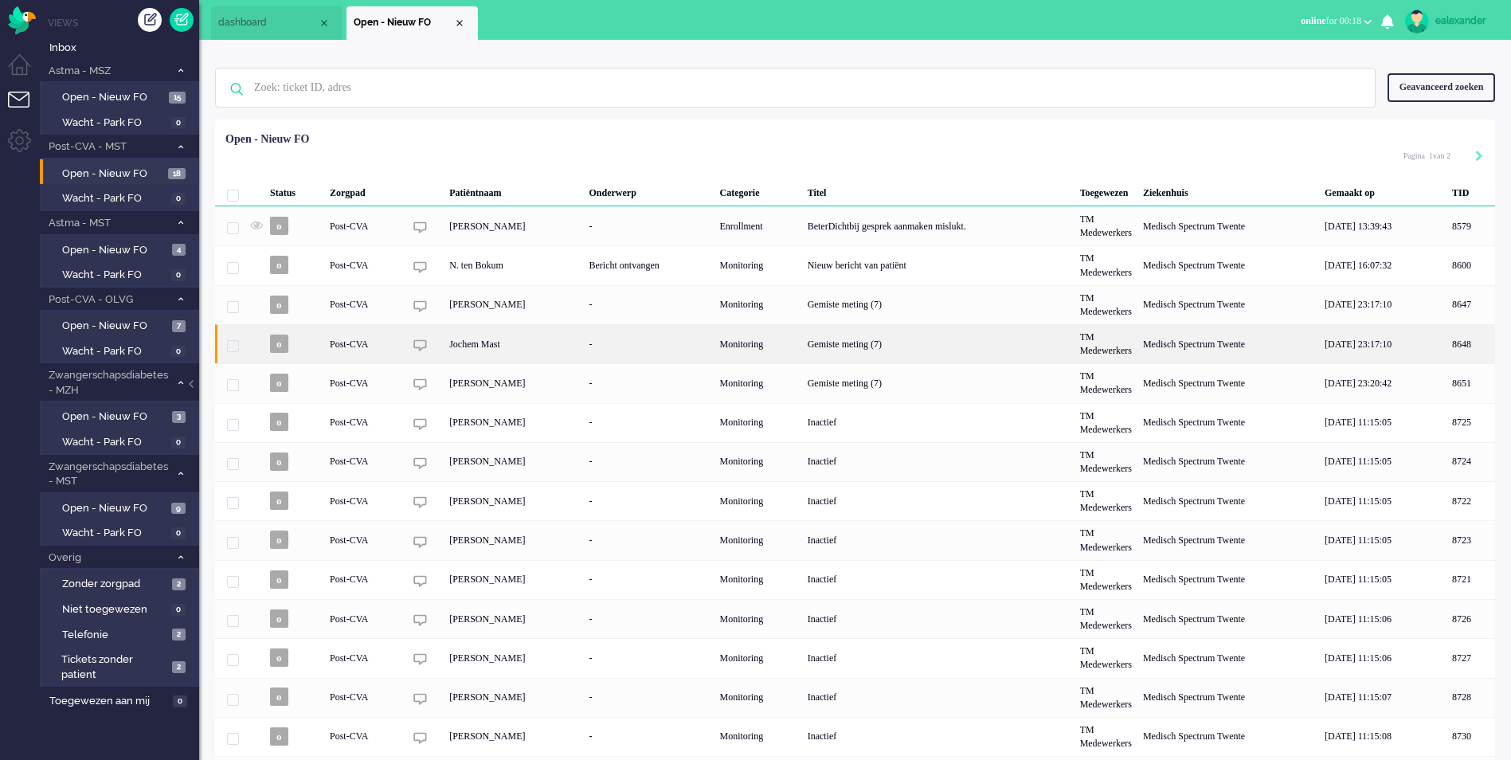
click at [834, 344] on div "Gemiste meting (7)" at bounding box center [938, 343] width 272 height 39
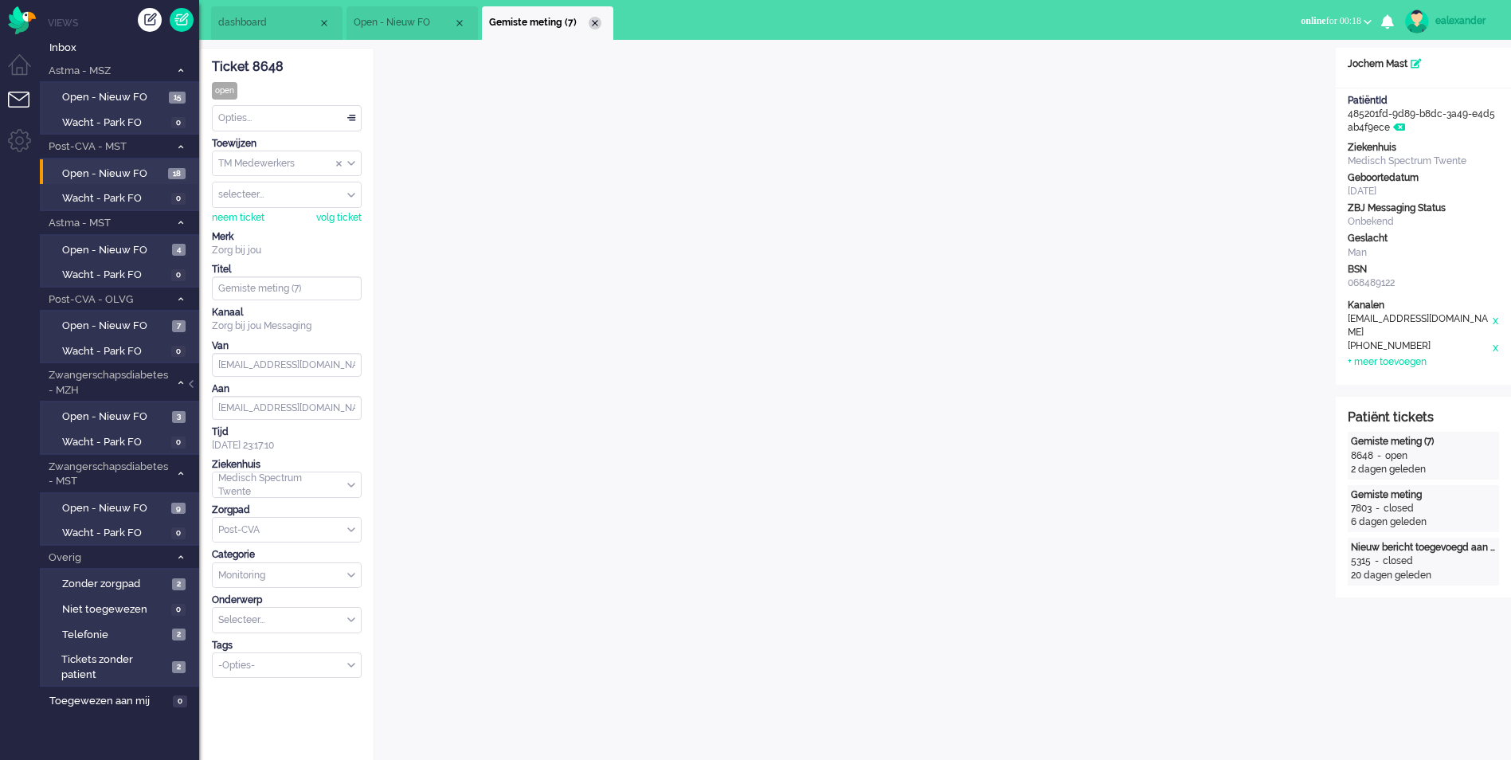
click at [595, 18] on div "Close tab" at bounding box center [595, 23] width 13 height 13
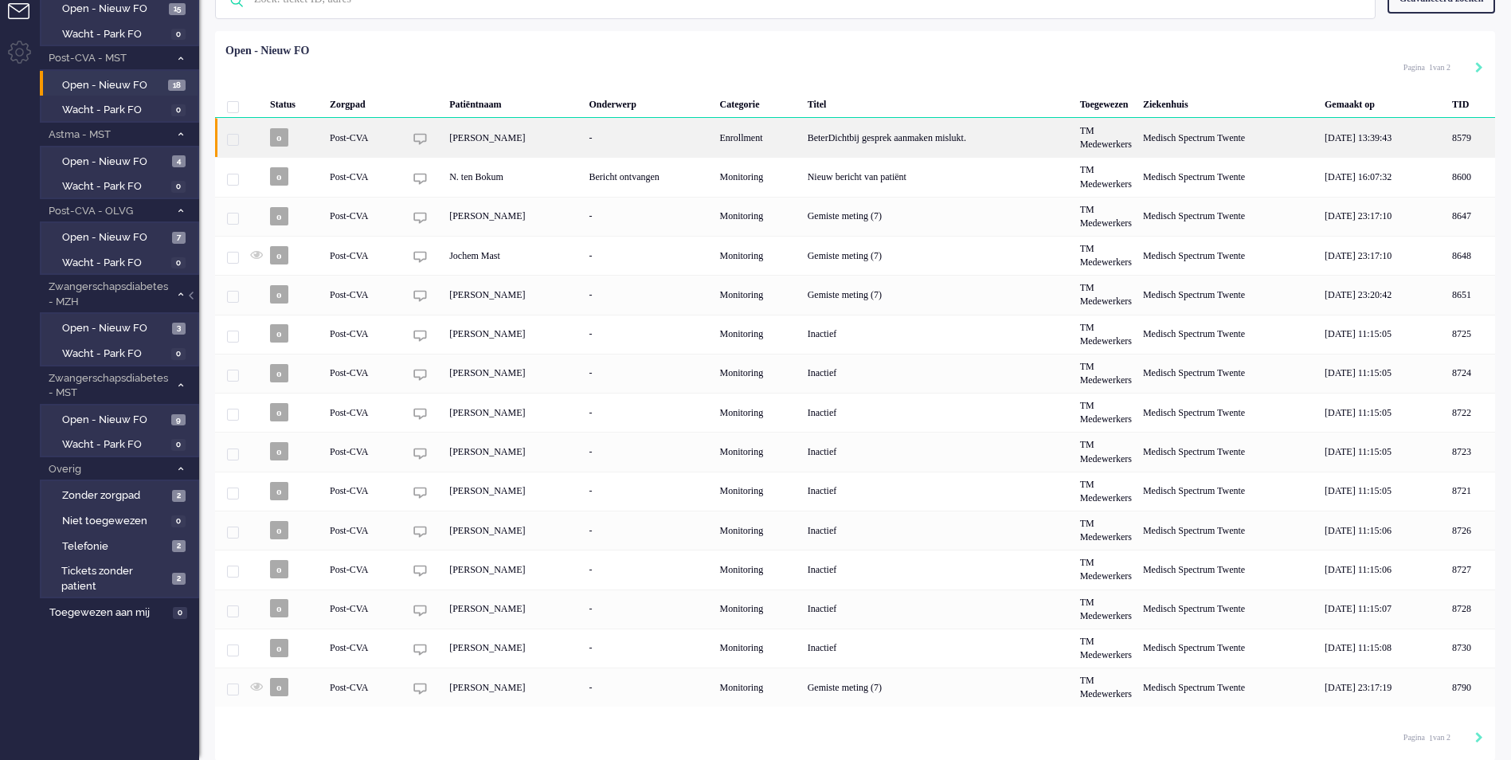
scroll to position [92, 0]
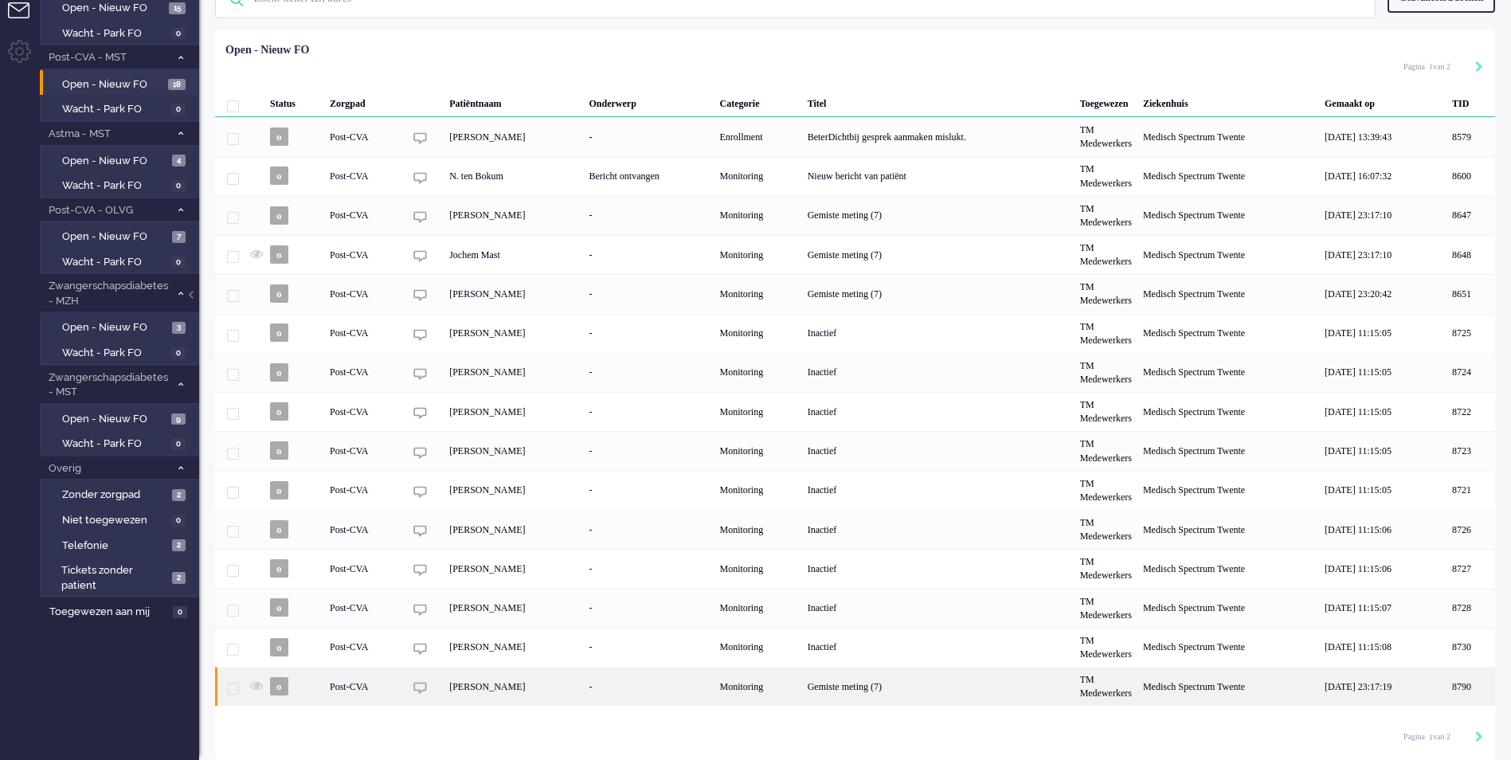
click at [939, 691] on div "Gemiste meting (7)" at bounding box center [938, 686] width 272 height 39
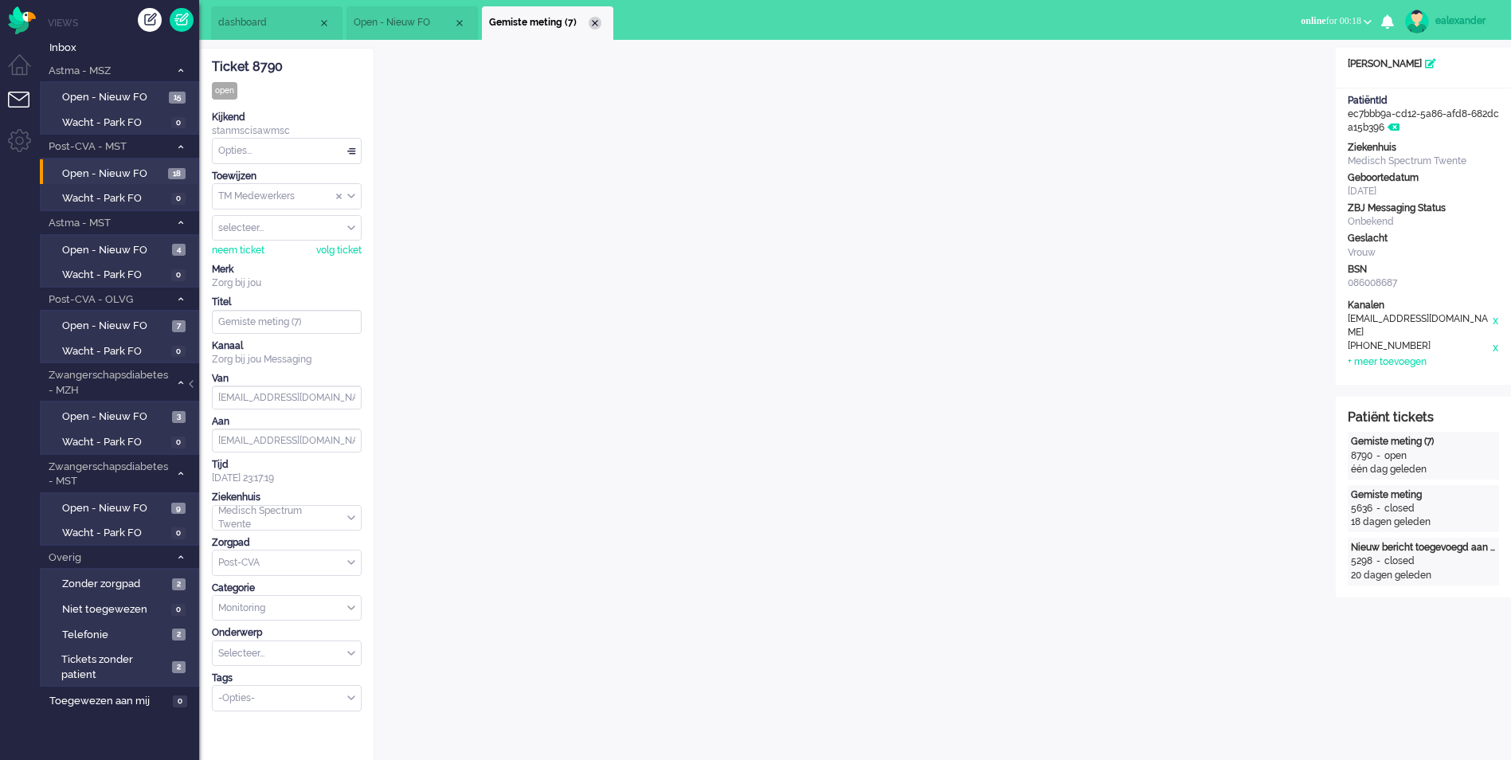
click at [595, 18] on div "Close tab" at bounding box center [595, 23] width 13 height 13
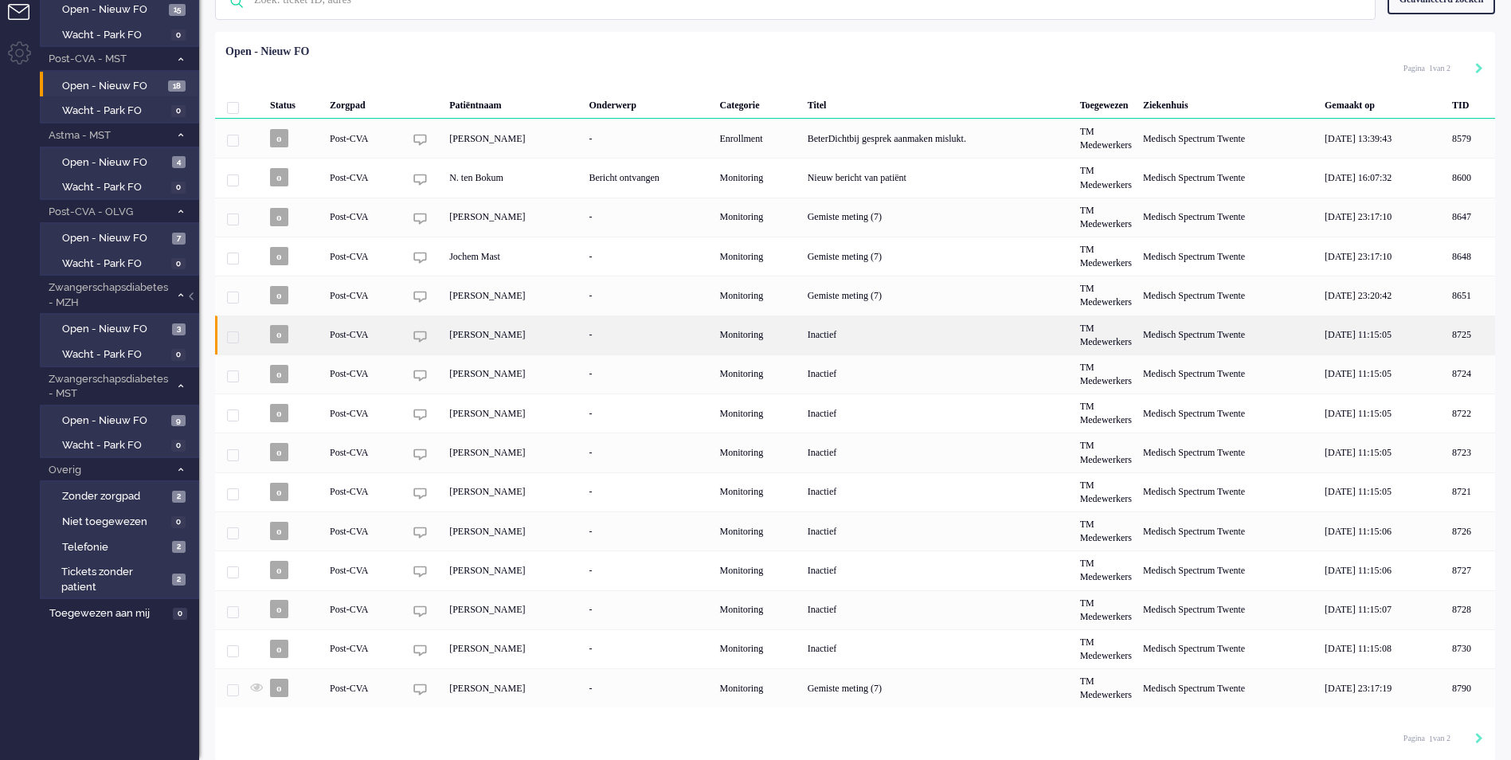
scroll to position [92, 0]
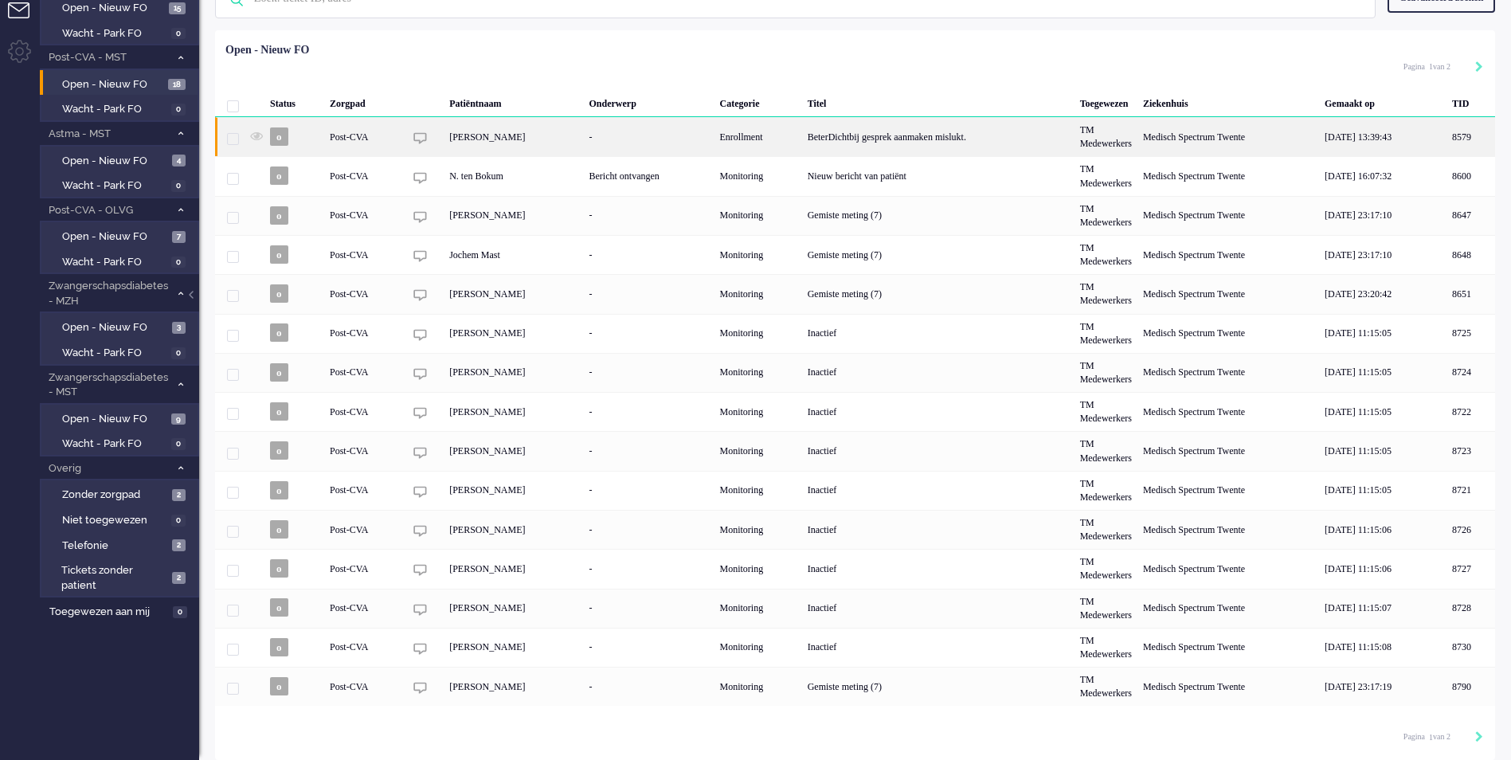
click at [766, 137] on div "Enrollment" at bounding box center [758, 136] width 88 height 39
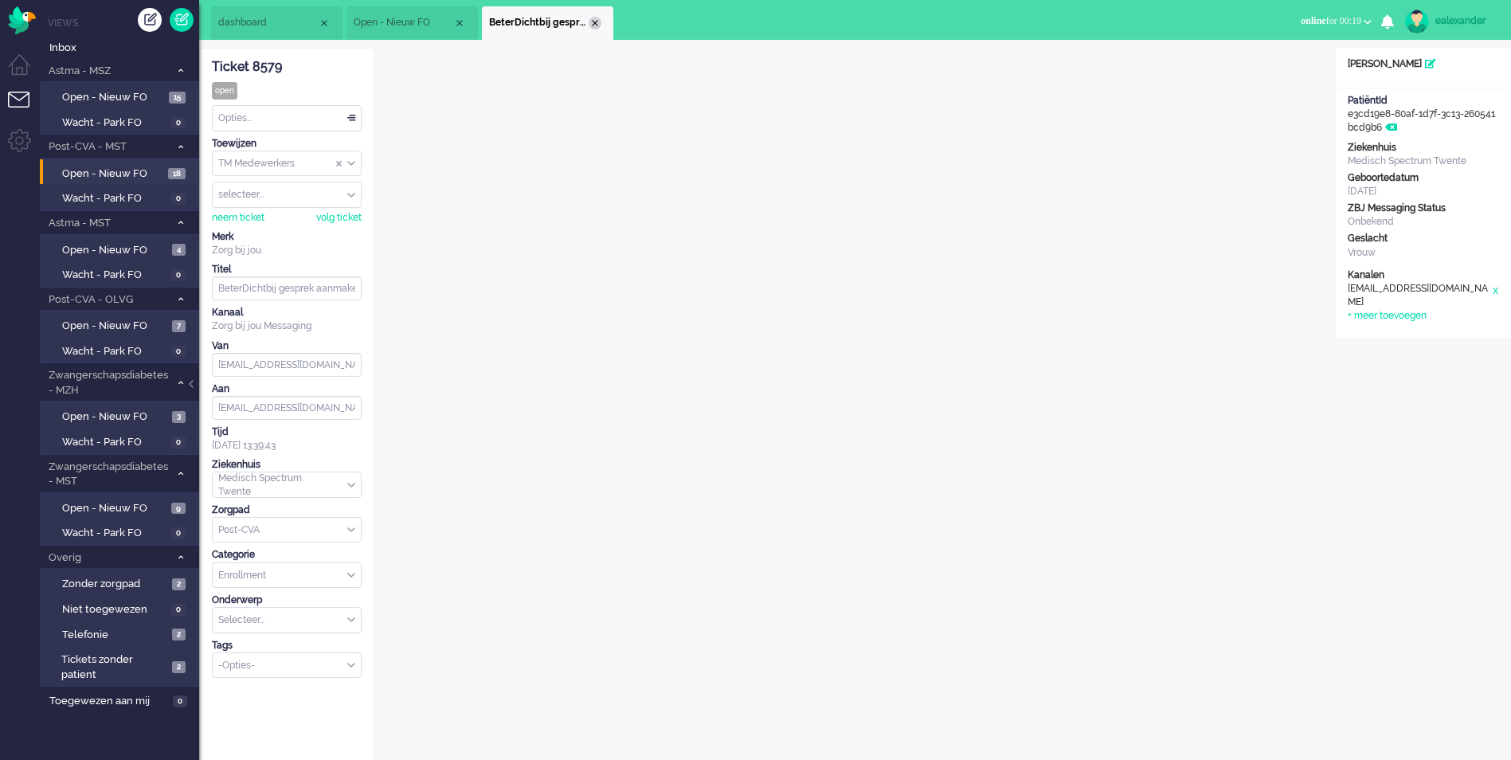
click at [593, 27] on div "Close tab" at bounding box center [595, 23] width 13 height 13
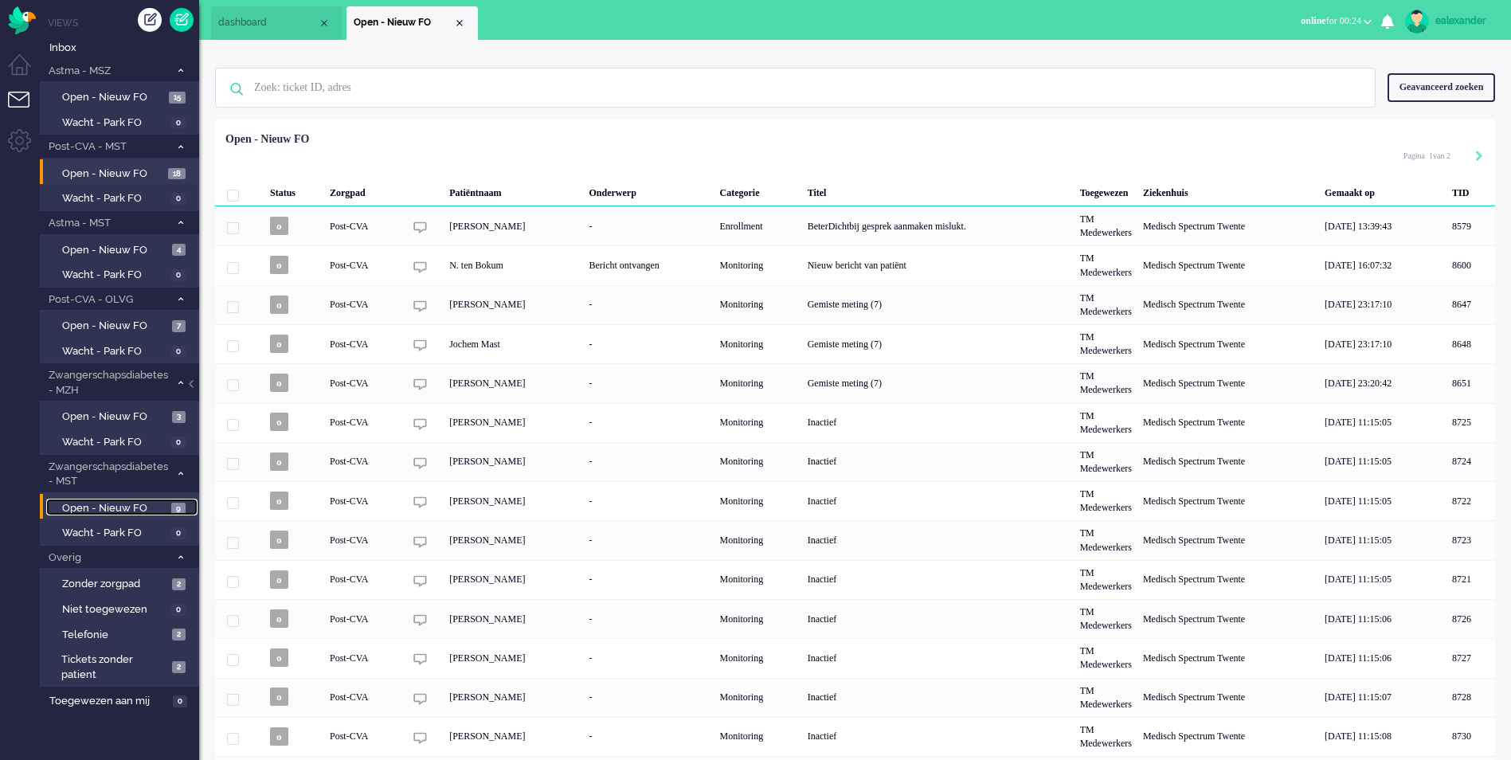
click at [141, 513] on span "Open - Nieuw FO" at bounding box center [114, 508] width 105 height 15
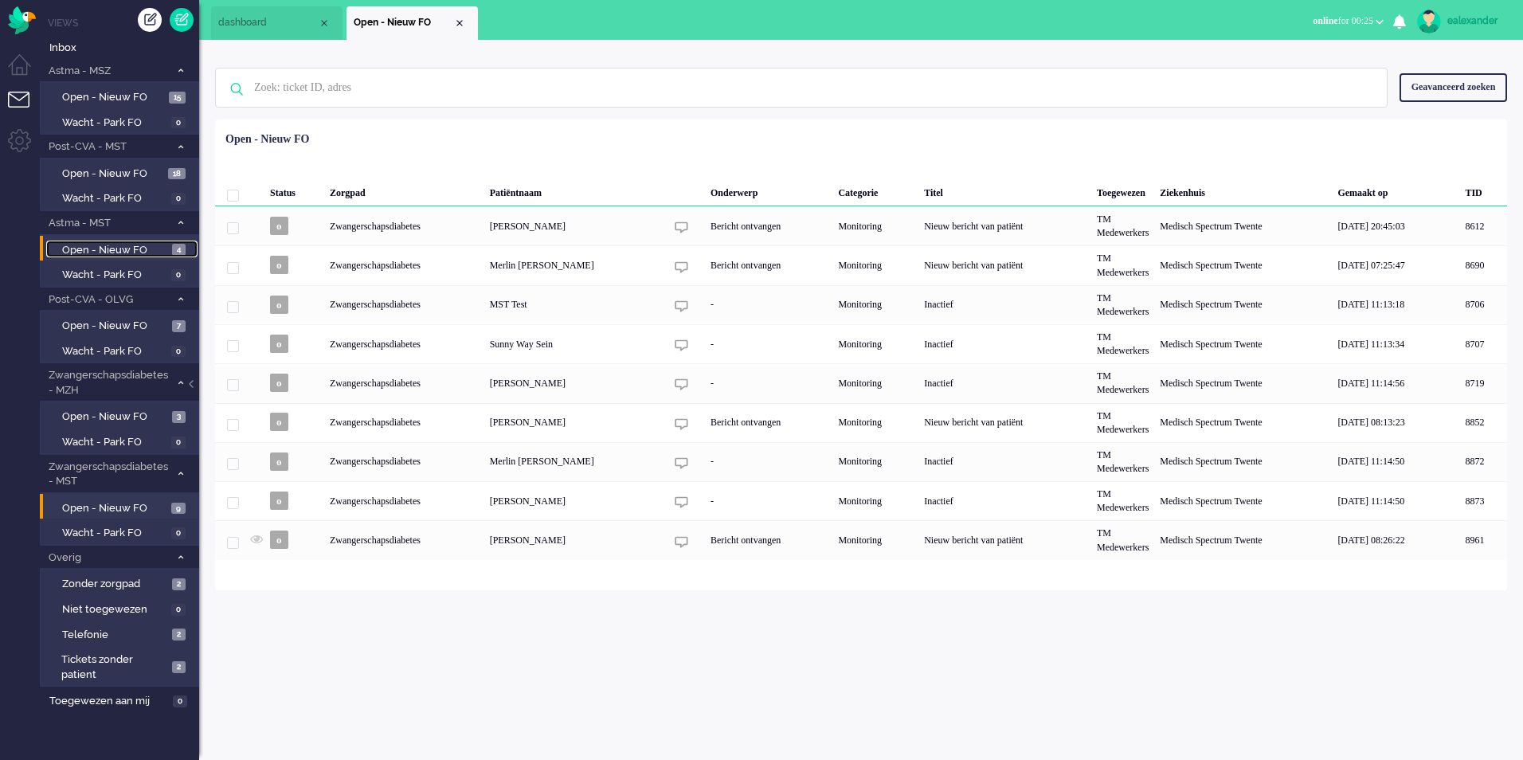
click at [167, 249] on link "Open - Nieuw FO 4" at bounding box center [121, 250] width 151 height 18
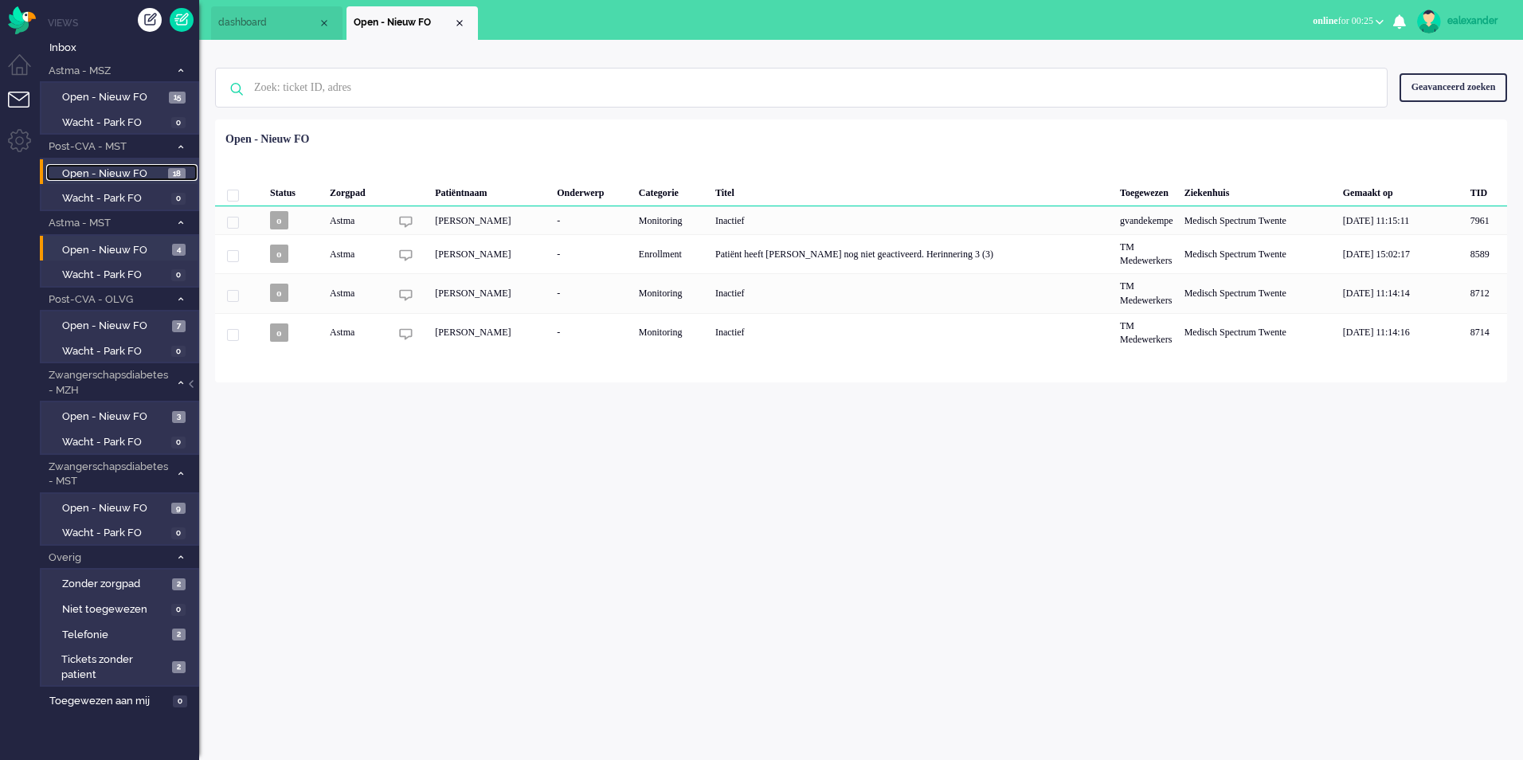
click at [145, 177] on span "Open - Nieuw FO" at bounding box center [113, 173] width 102 height 15
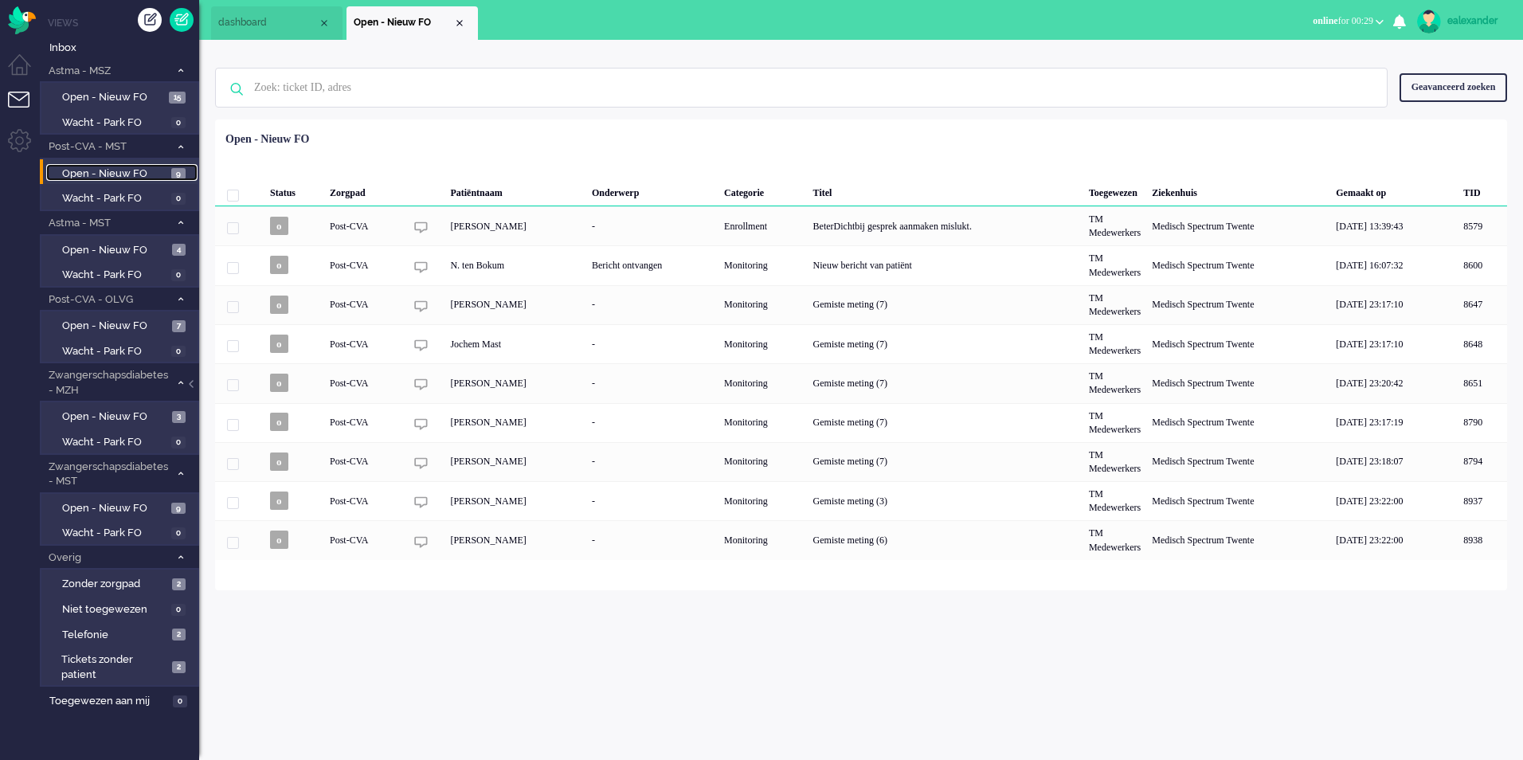
click at [111, 167] on span "Open - Nieuw FO" at bounding box center [114, 173] width 105 height 15
click at [132, 415] on span "Open - Nieuw FO" at bounding box center [115, 416] width 106 height 15
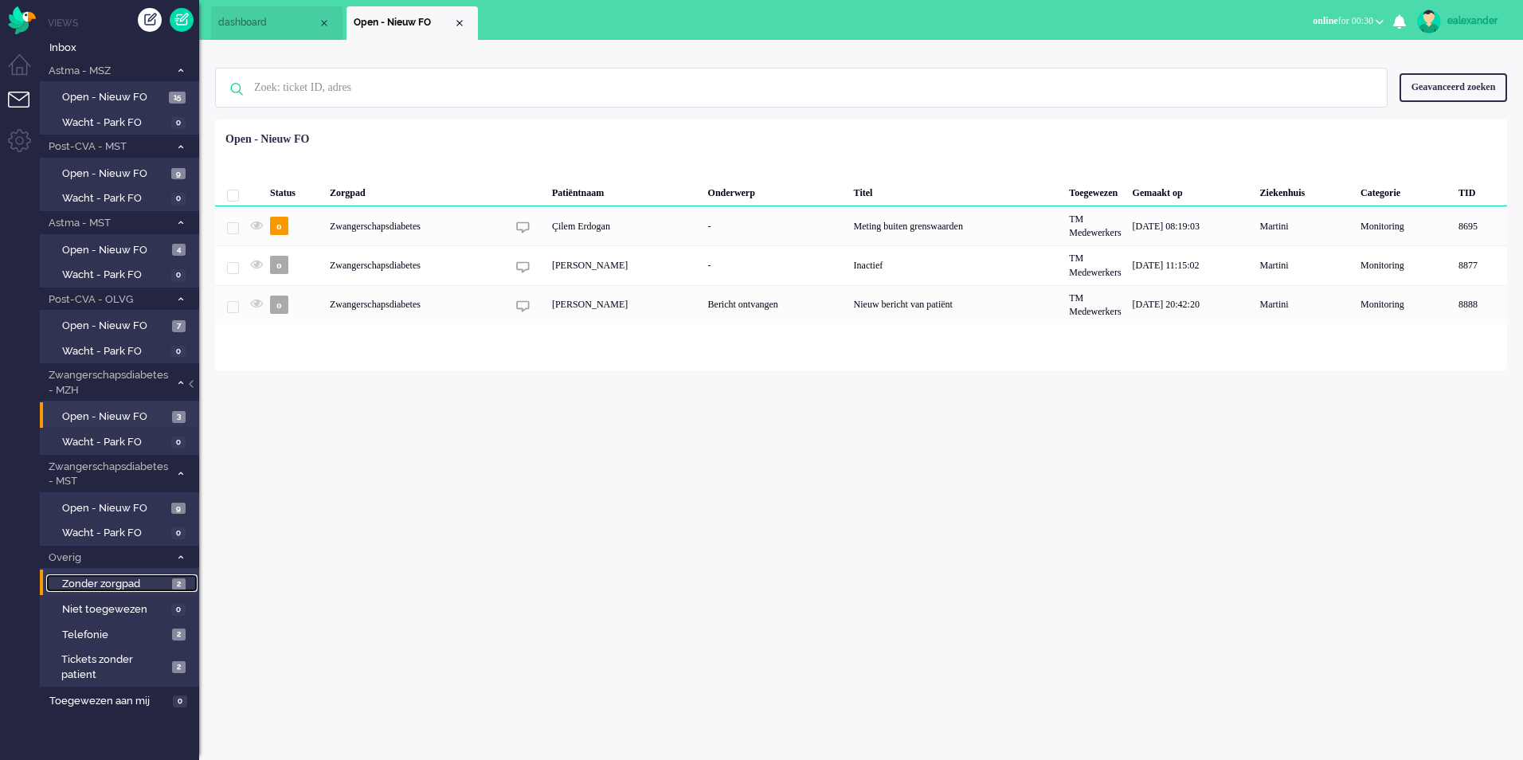
click at [162, 581] on span "Zonder zorgpad" at bounding box center [115, 584] width 106 height 15
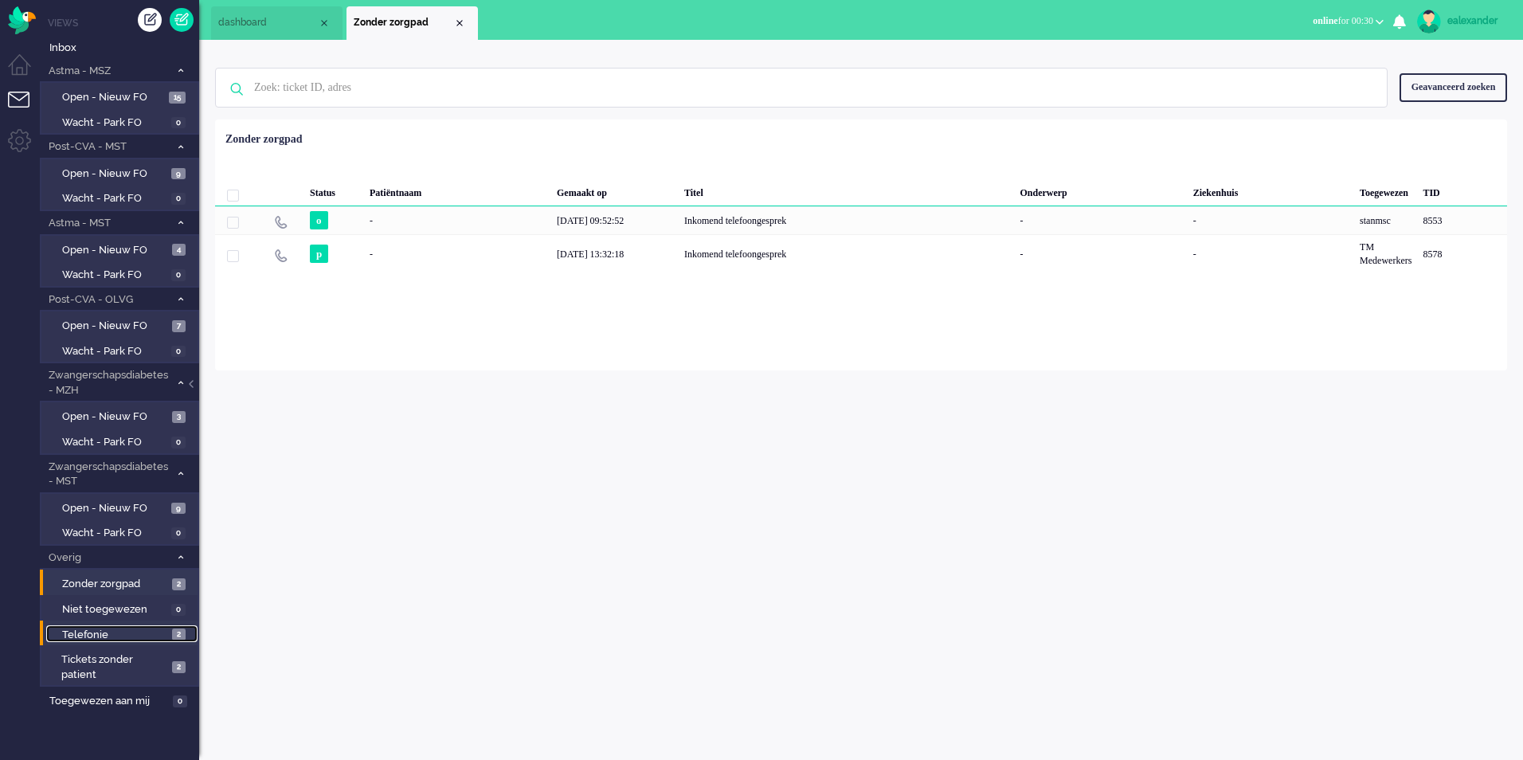
click at [158, 638] on span "Telefonie" at bounding box center [115, 635] width 106 height 15
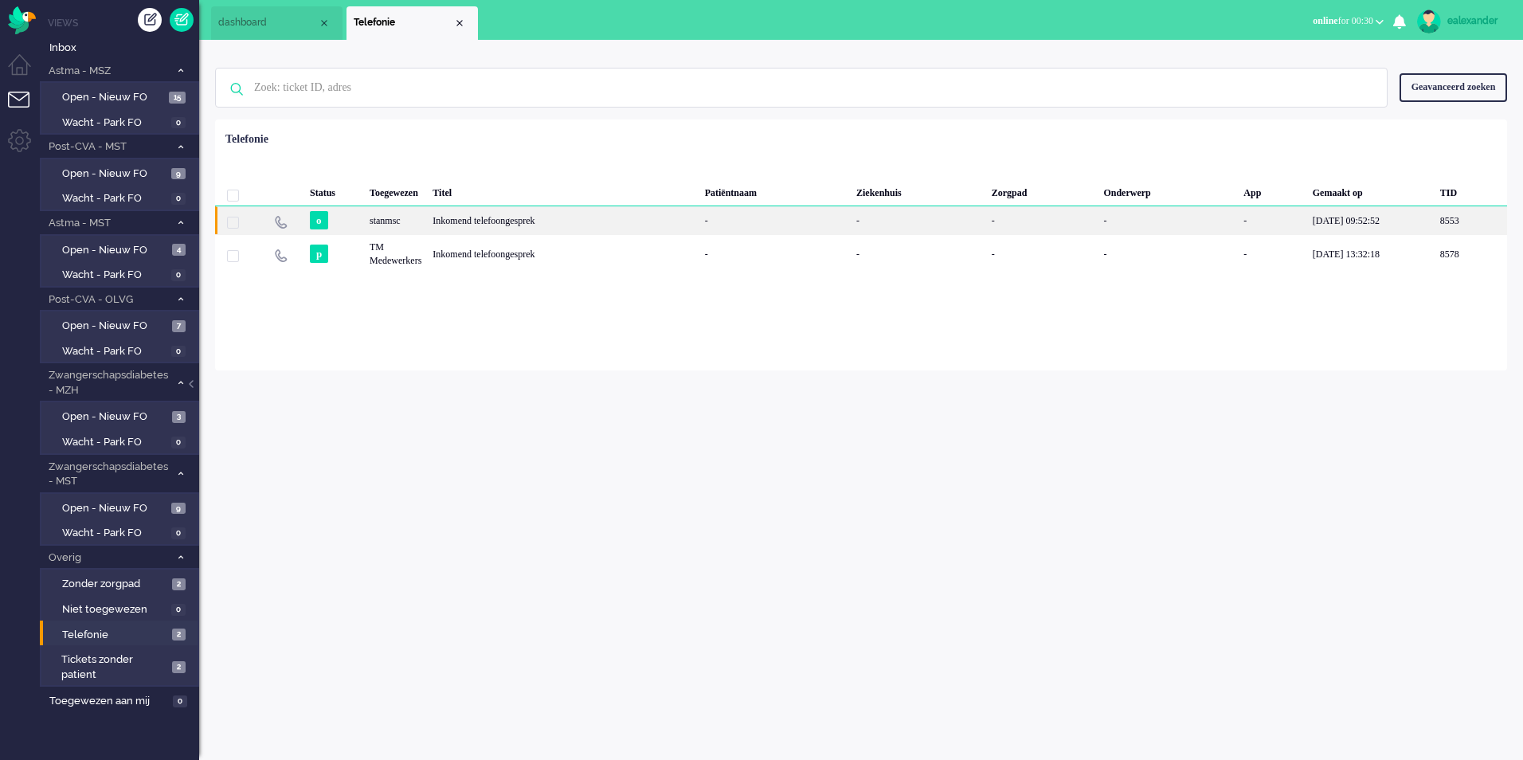
click at [642, 225] on div "Inkomend telefoongesprek" at bounding box center [563, 220] width 272 height 28
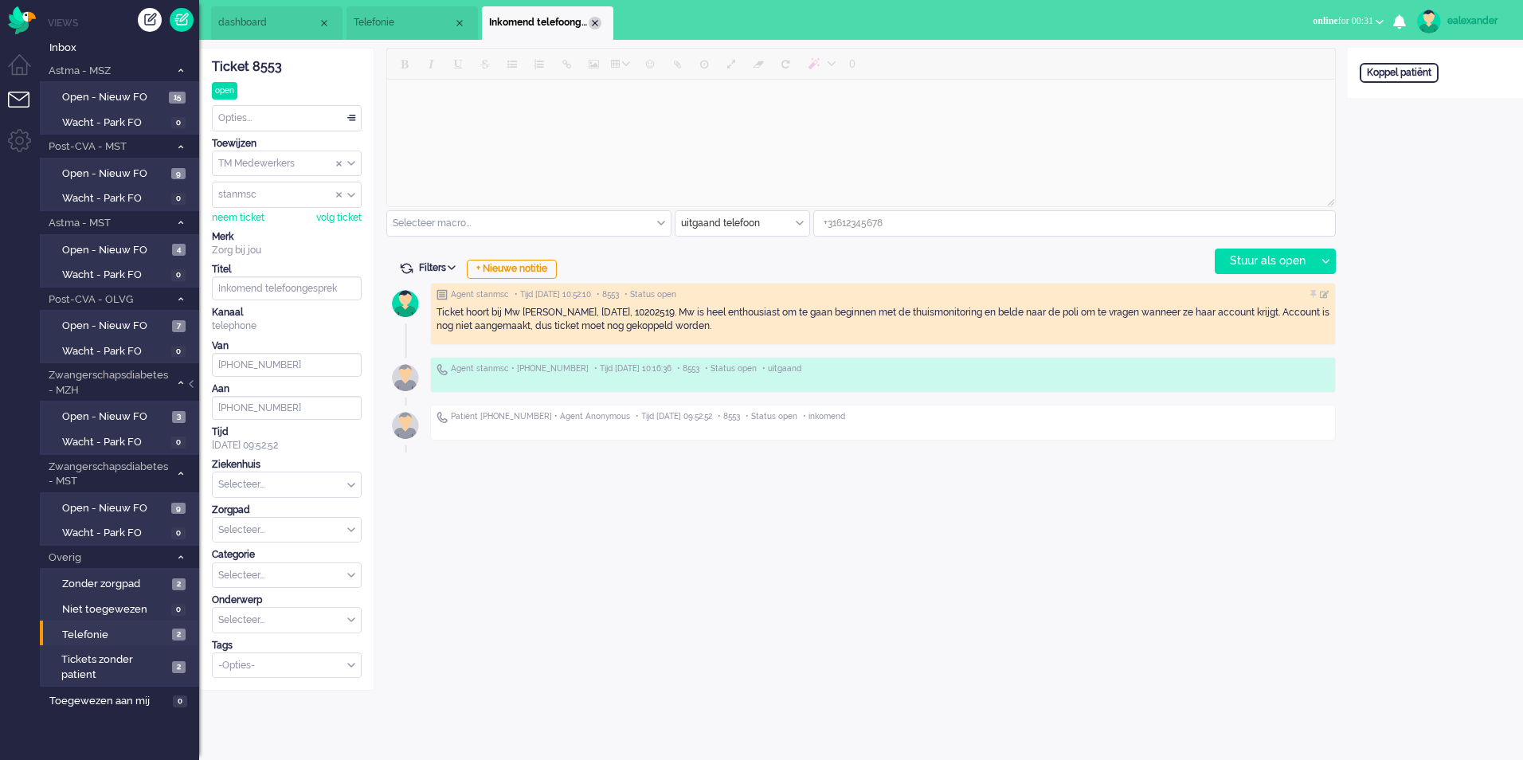
click at [598, 25] on div "Close tab" at bounding box center [595, 23] width 13 height 13
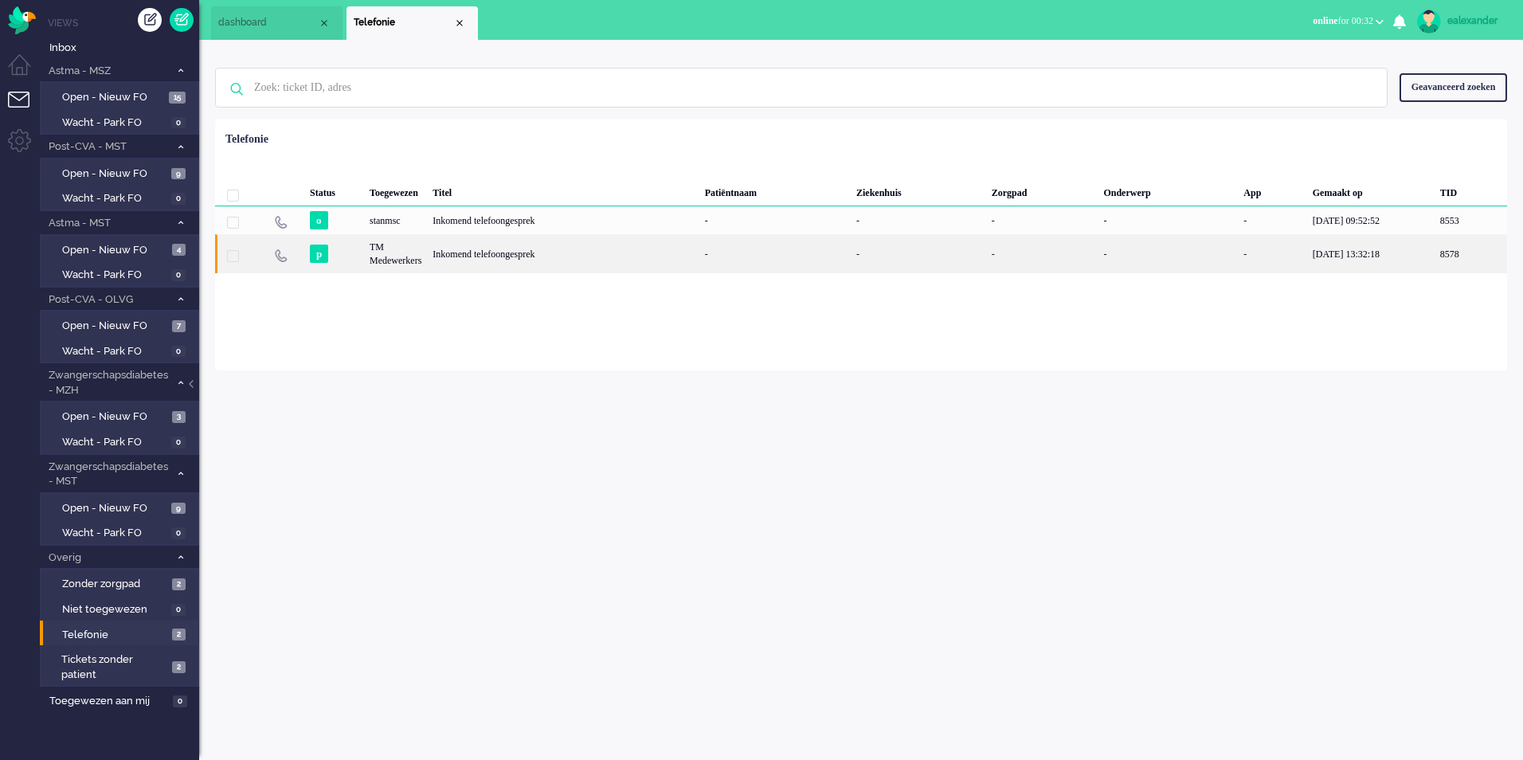
click at [911, 261] on div "-" at bounding box center [918, 253] width 135 height 39
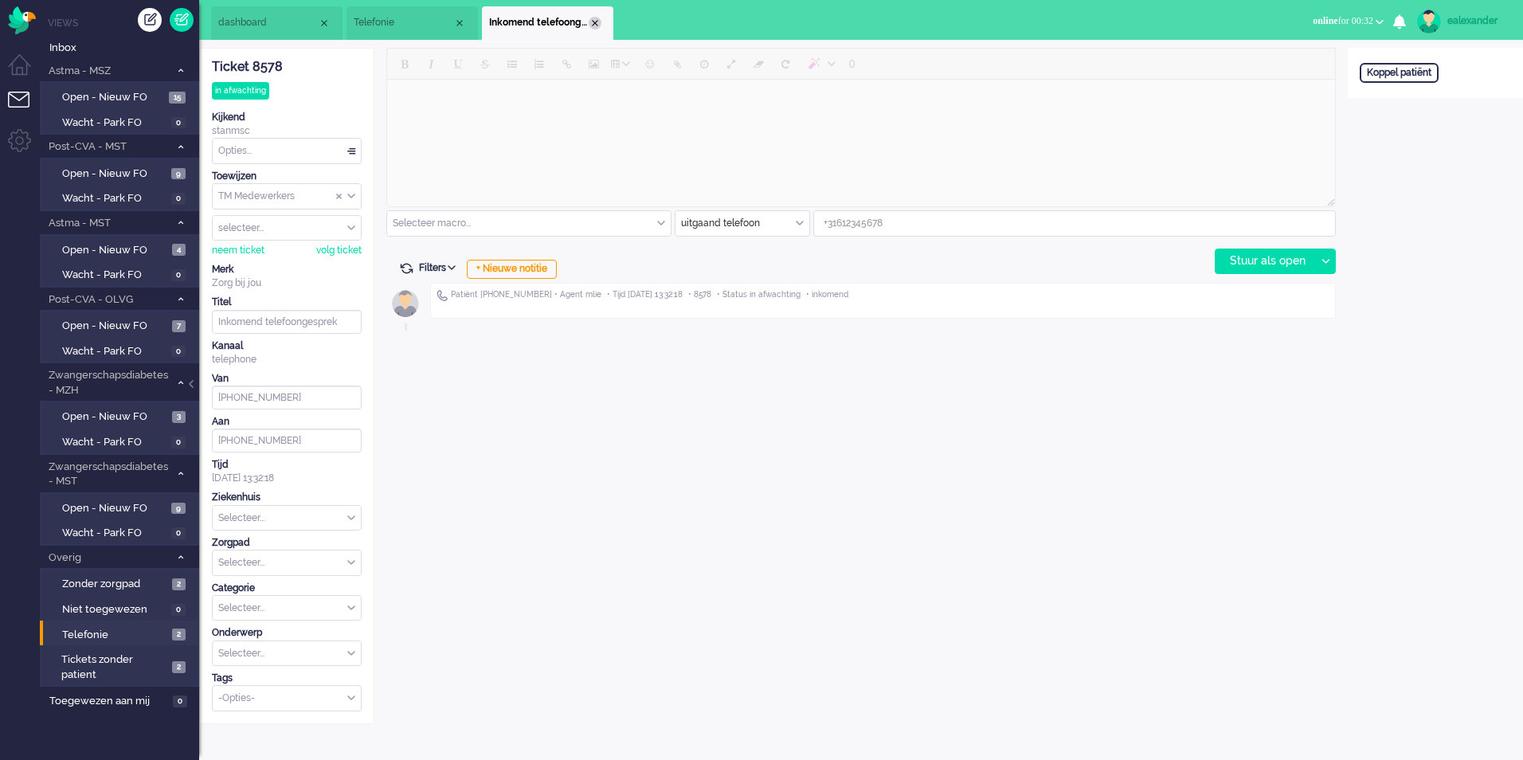
click at [596, 21] on div "Close tab" at bounding box center [595, 23] width 13 height 13
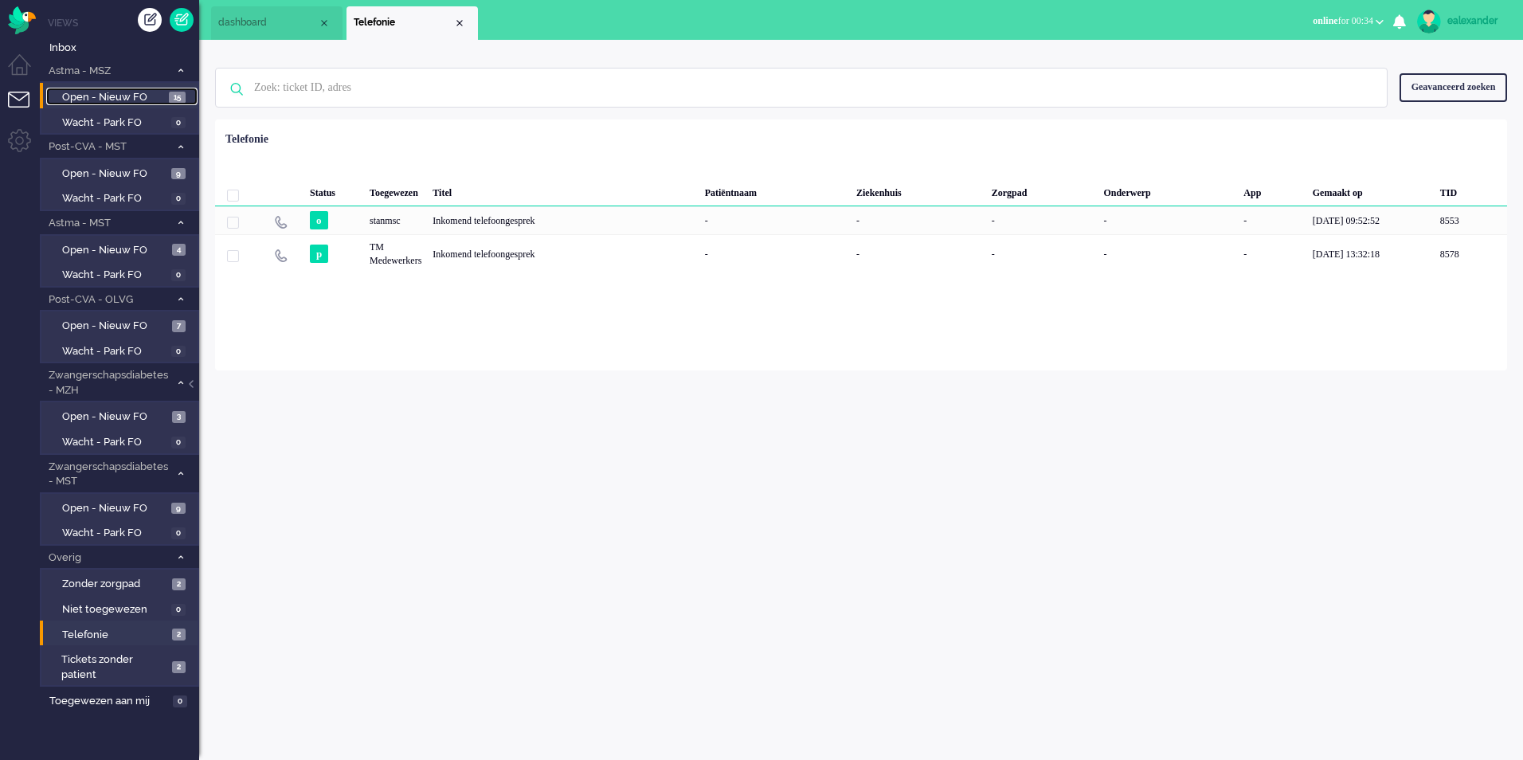
click at [158, 92] on span "Open - Nieuw FO" at bounding box center [113, 97] width 103 height 15
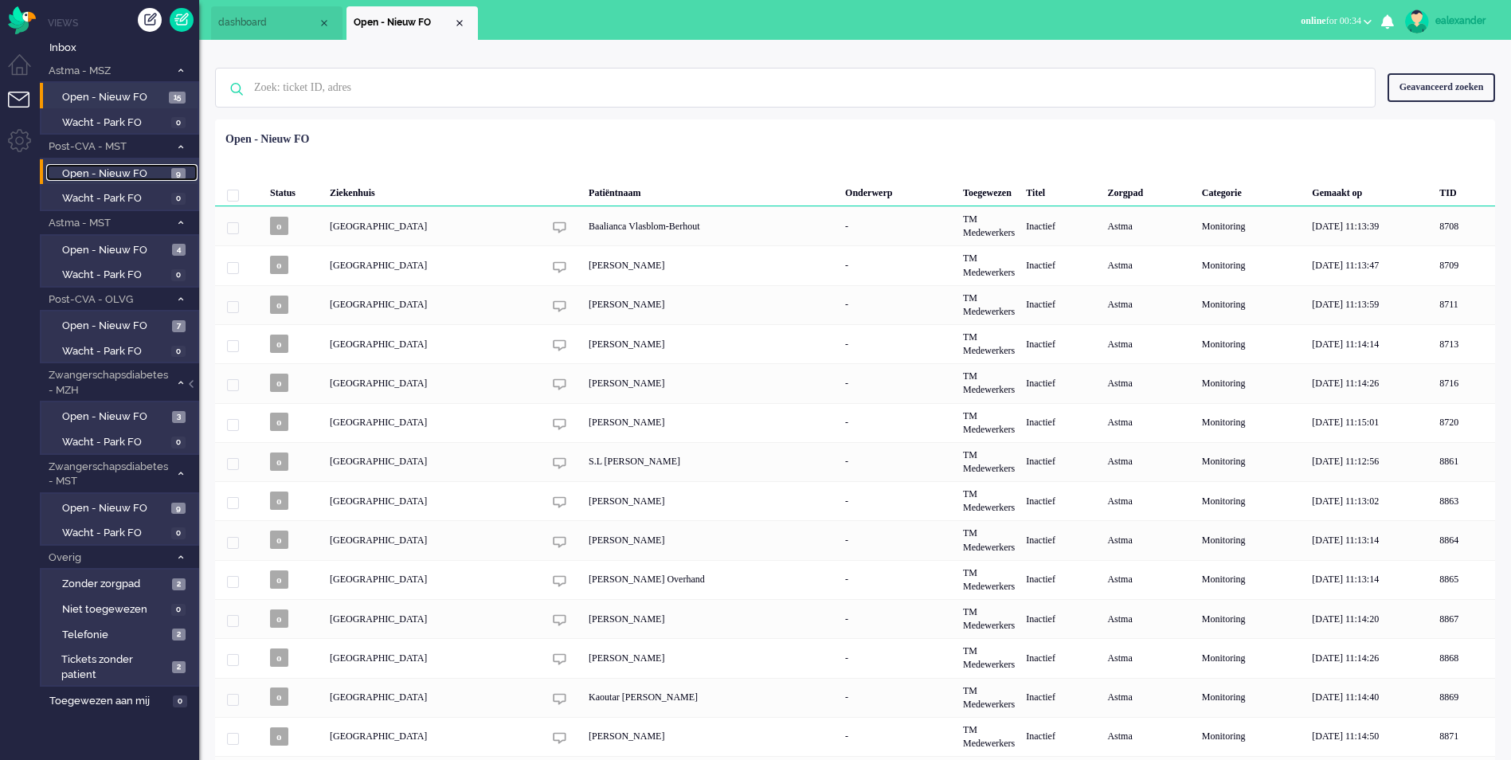
click at [125, 177] on span "Open - Nieuw FO" at bounding box center [114, 173] width 105 height 15
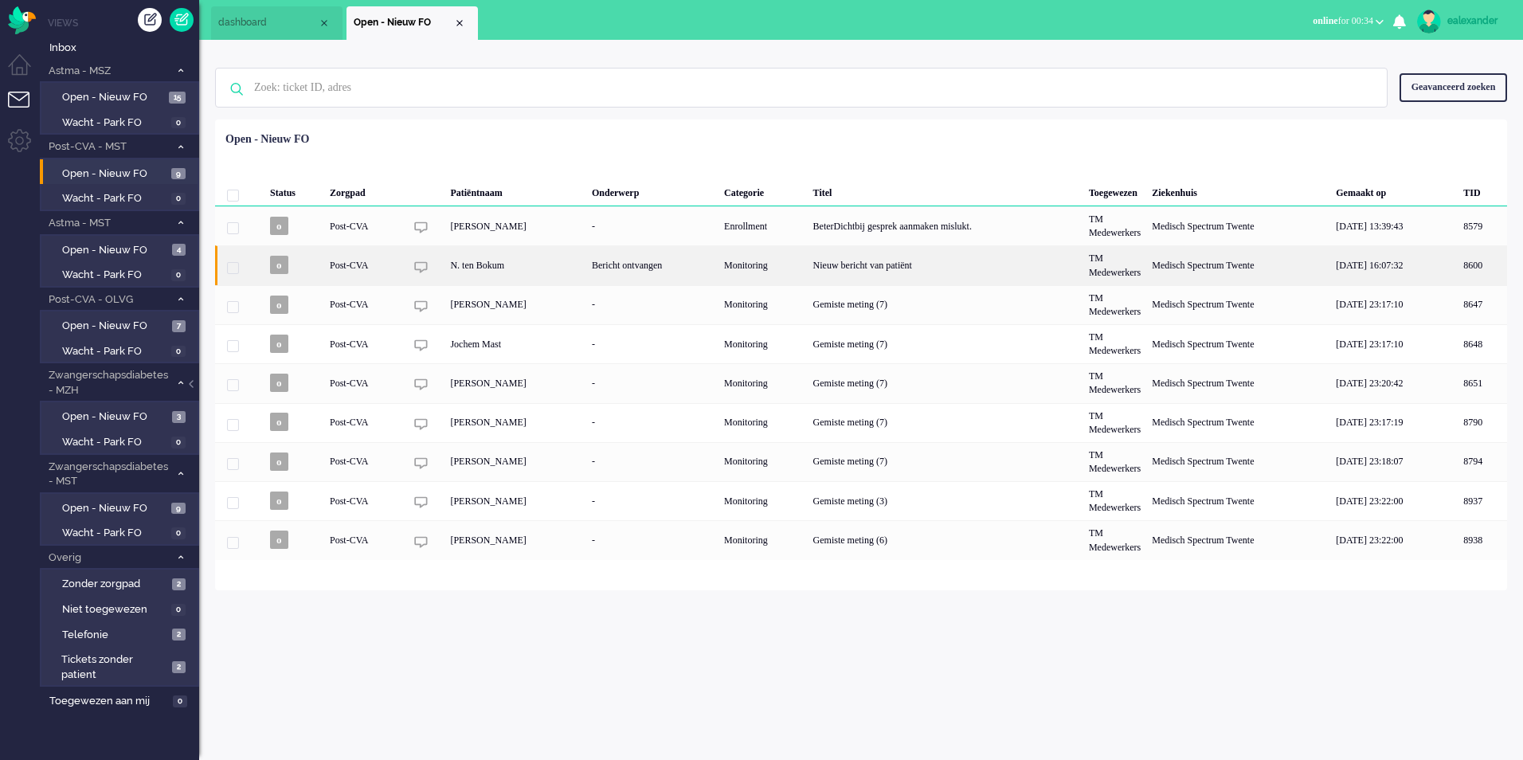
click at [917, 271] on div "Nieuw bericht van patiënt" at bounding box center [946, 264] width 276 height 39
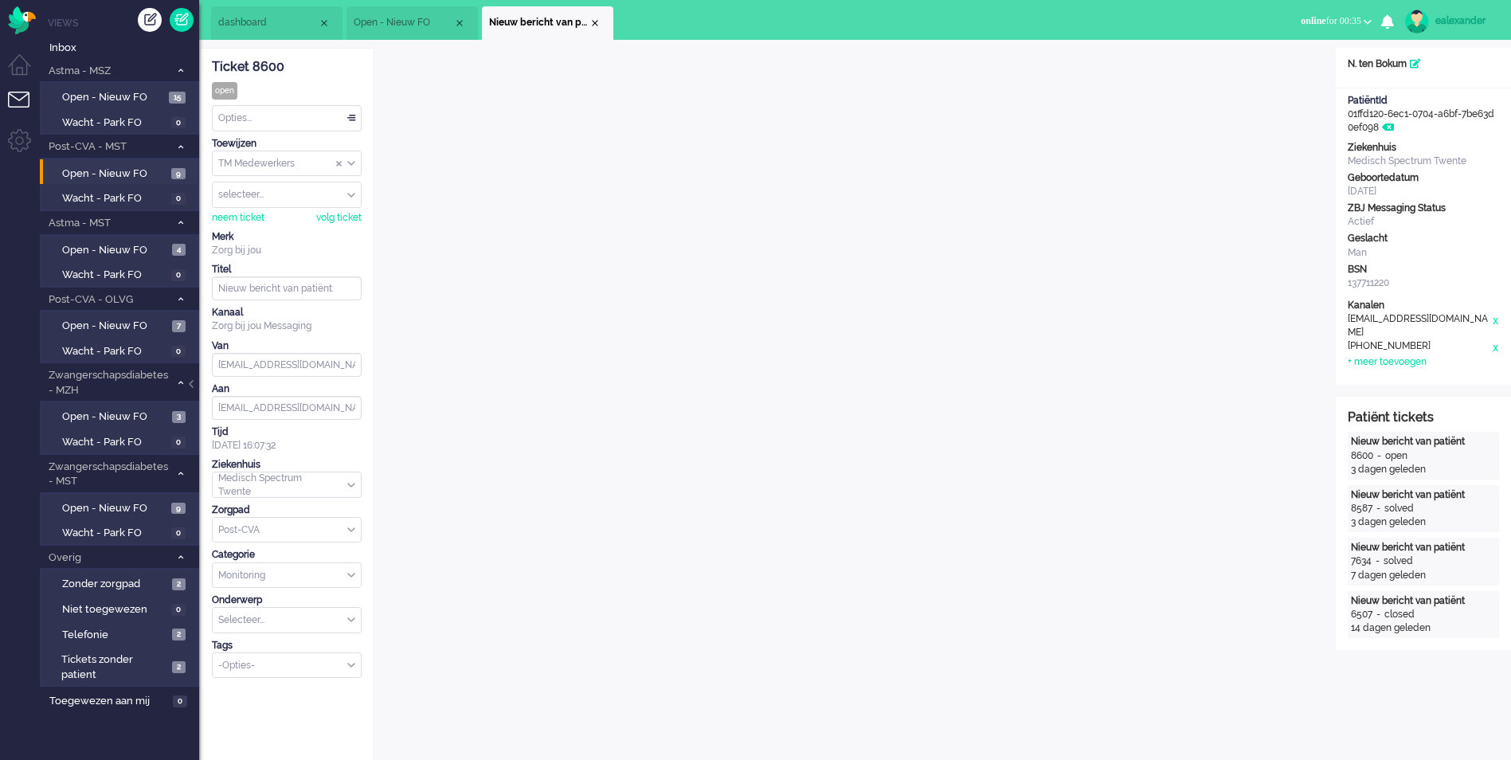
click at [354, 113] on div "Opties..." at bounding box center [287, 118] width 148 height 25
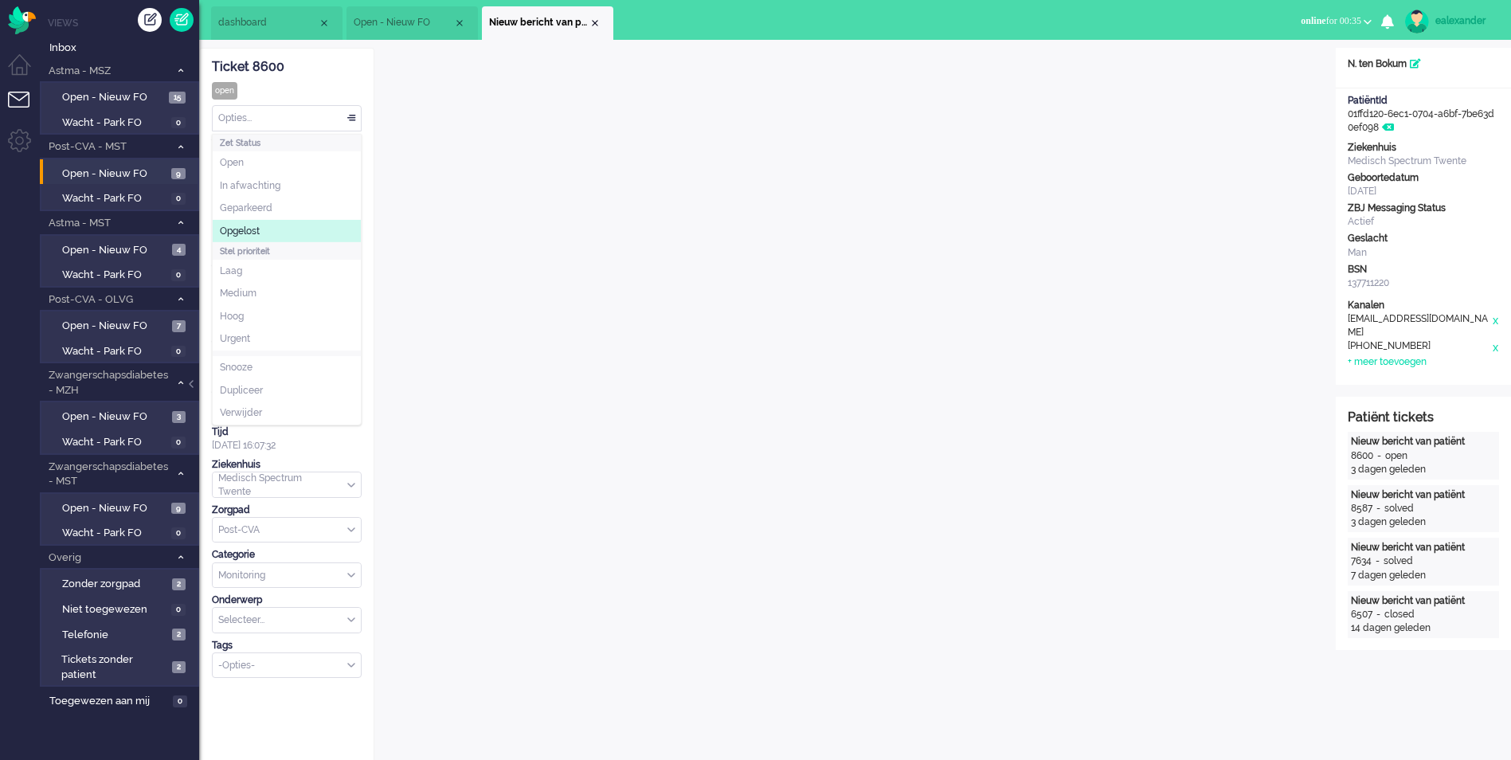
click at [292, 234] on li "Opgelost" at bounding box center [287, 231] width 148 height 23
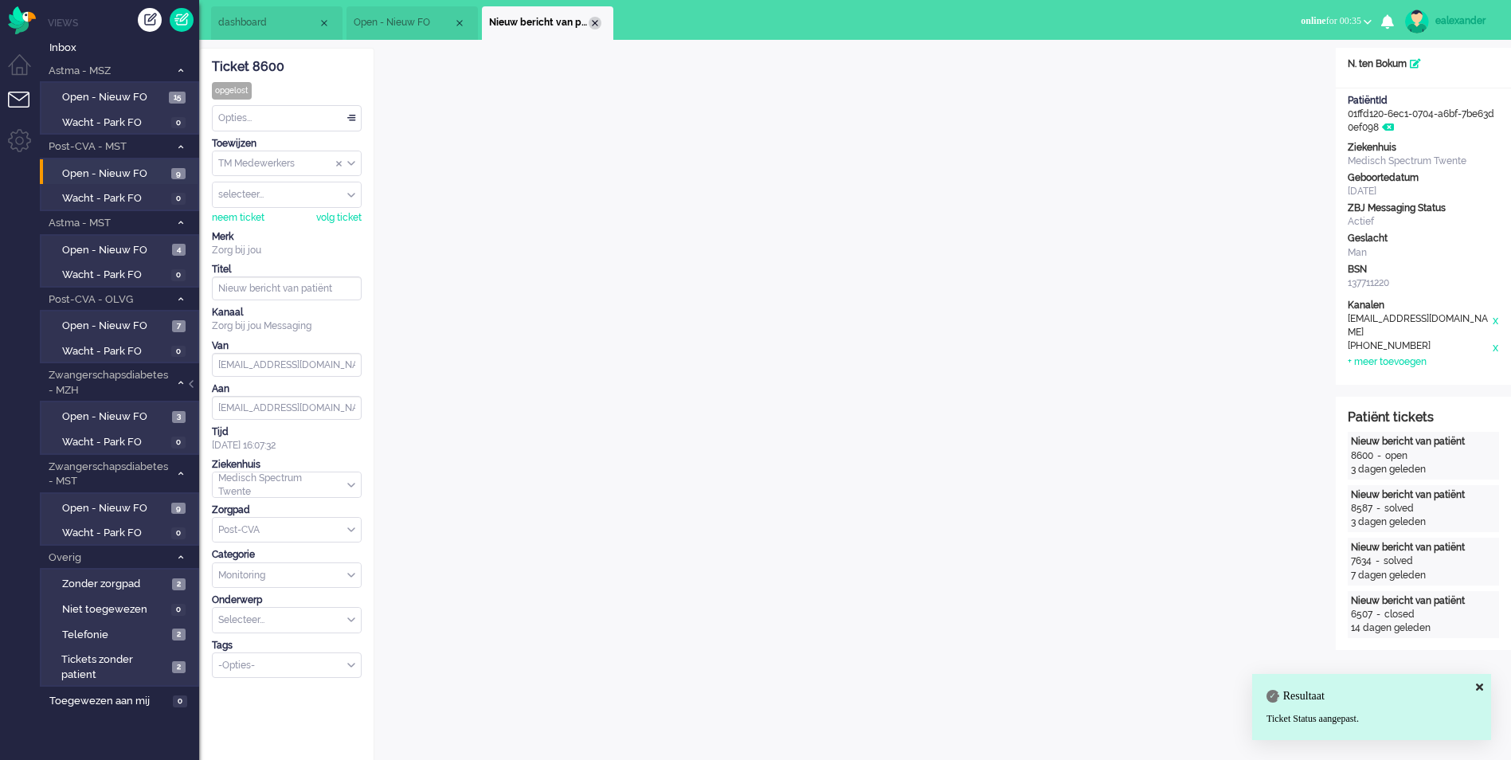
click at [598, 21] on div "Close tab" at bounding box center [595, 23] width 13 height 13
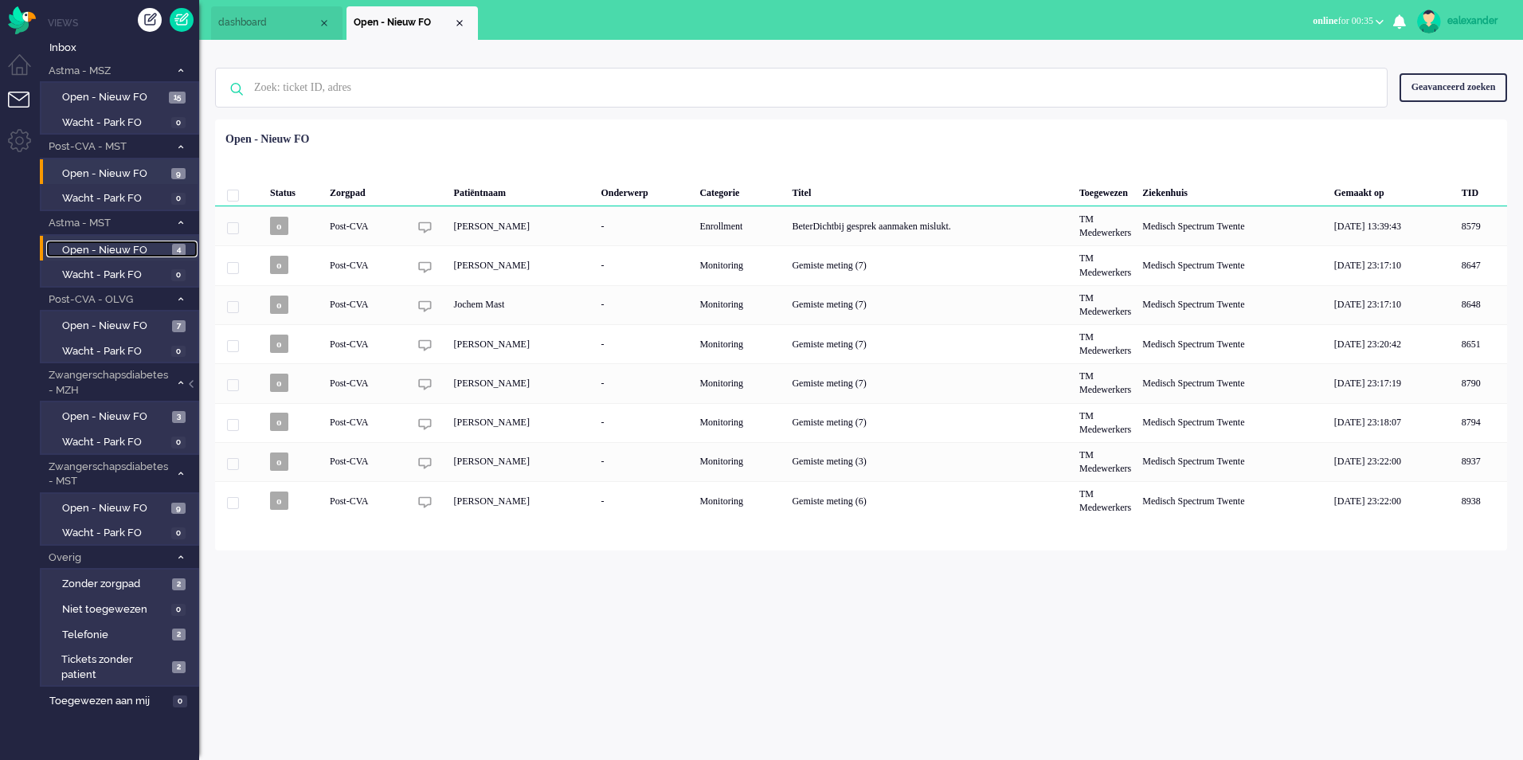
click at [129, 246] on span "Open - Nieuw FO" at bounding box center [115, 250] width 106 height 15
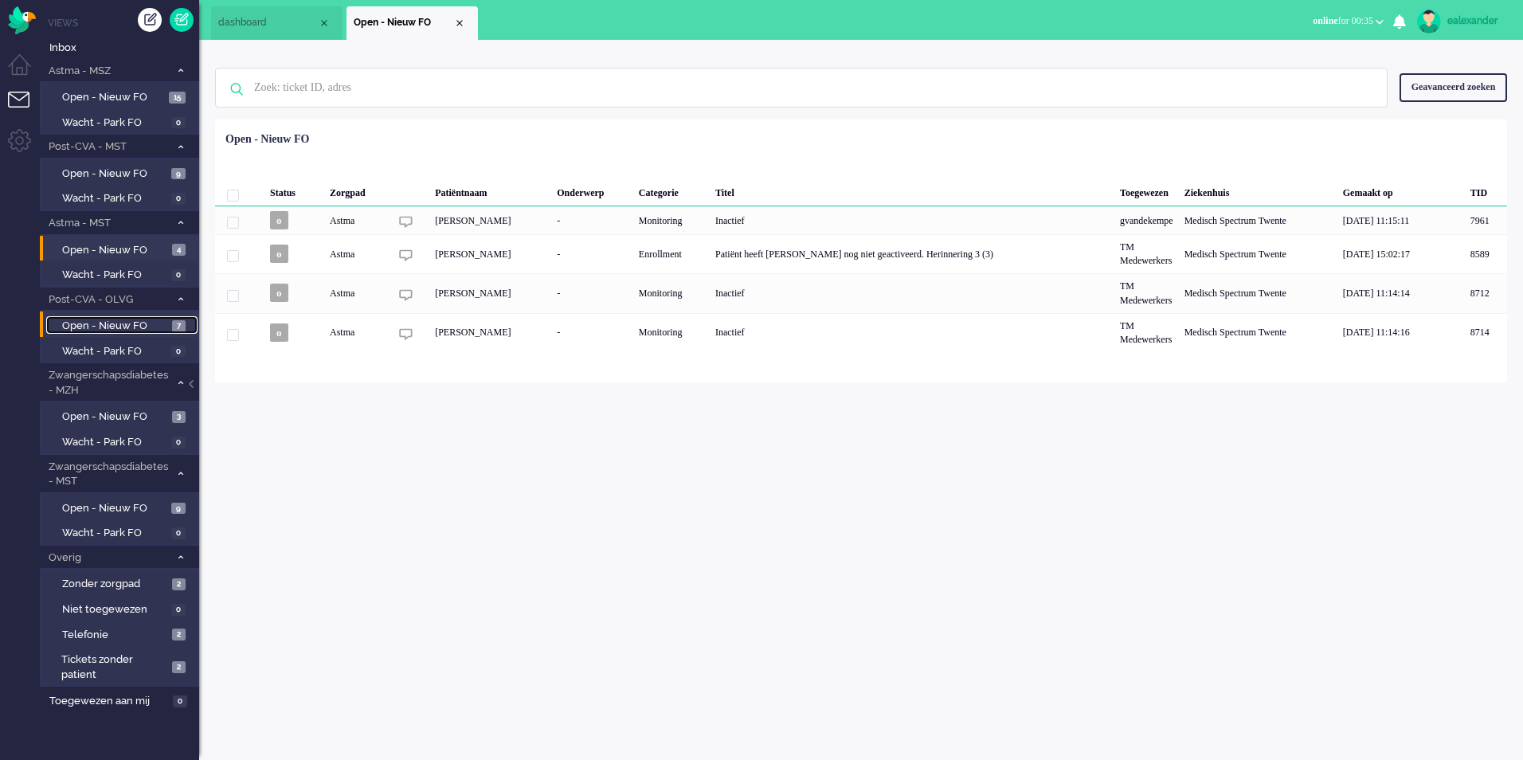
click at [113, 321] on span "Open - Nieuw FO" at bounding box center [115, 326] width 106 height 15
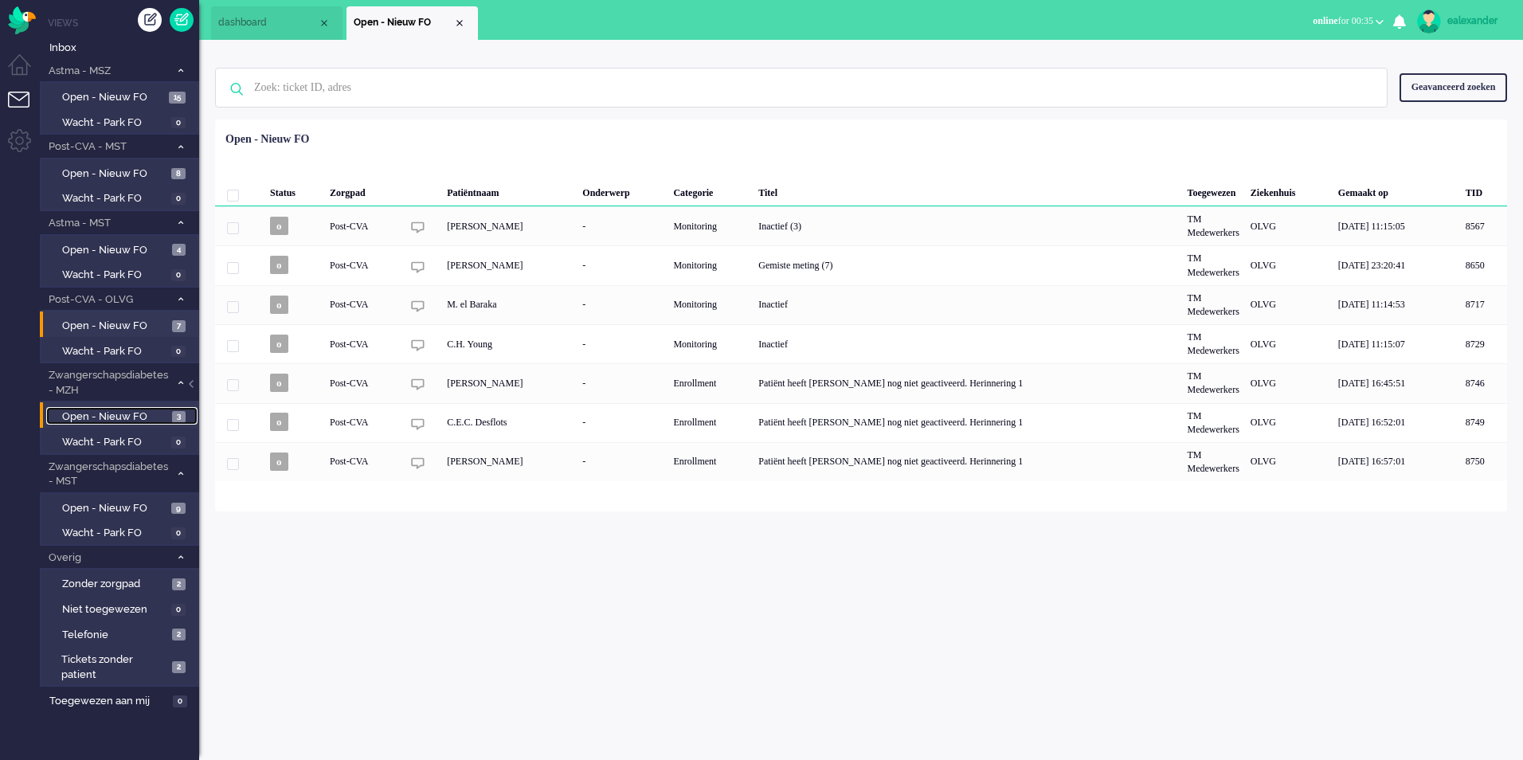
click at [99, 409] on span "Open - Nieuw FO" at bounding box center [115, 416] width 106 height 15
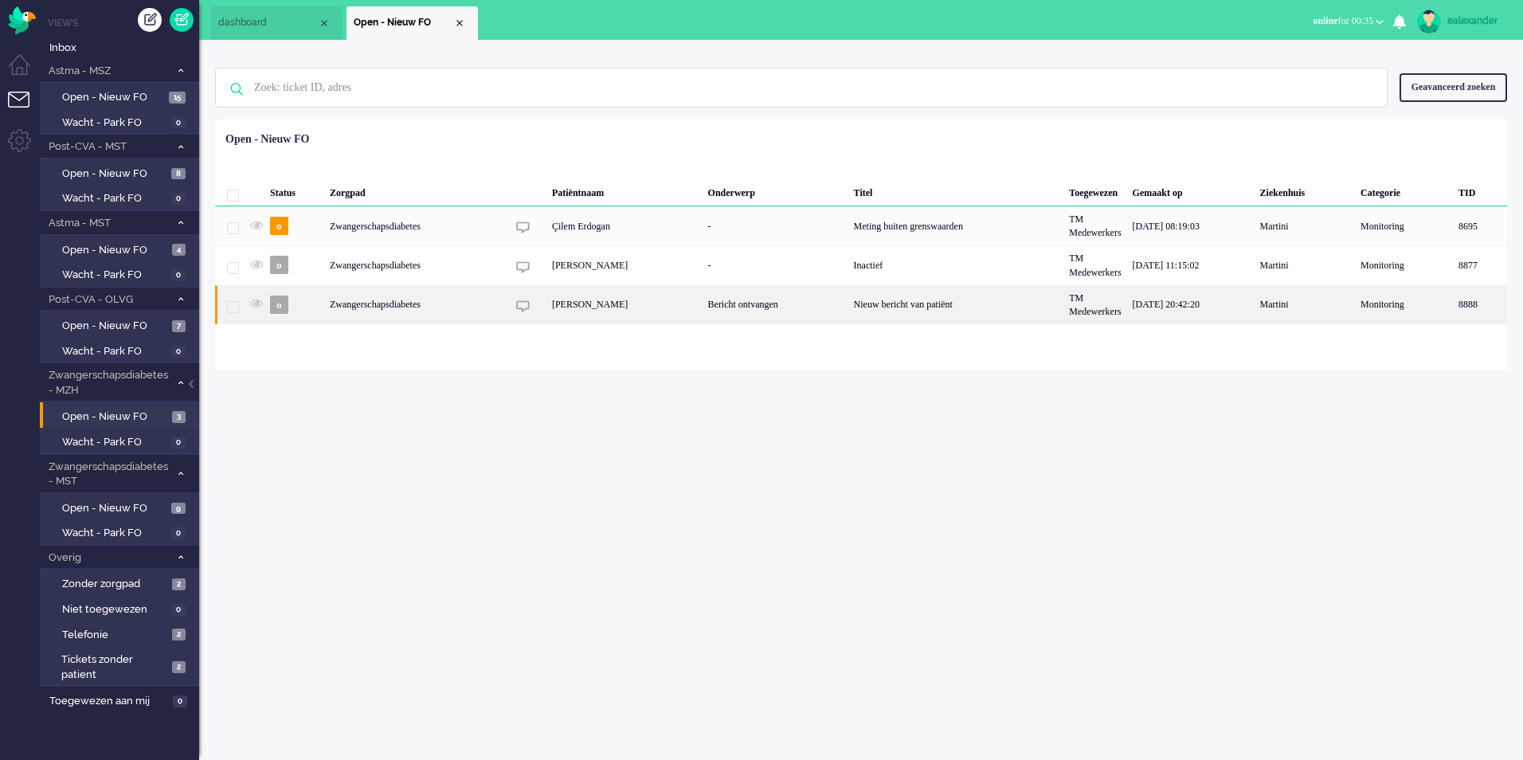
click at [626, 310] on div "[PERSON_NAME]" at bounding box center [624, 304] width 156 height 39
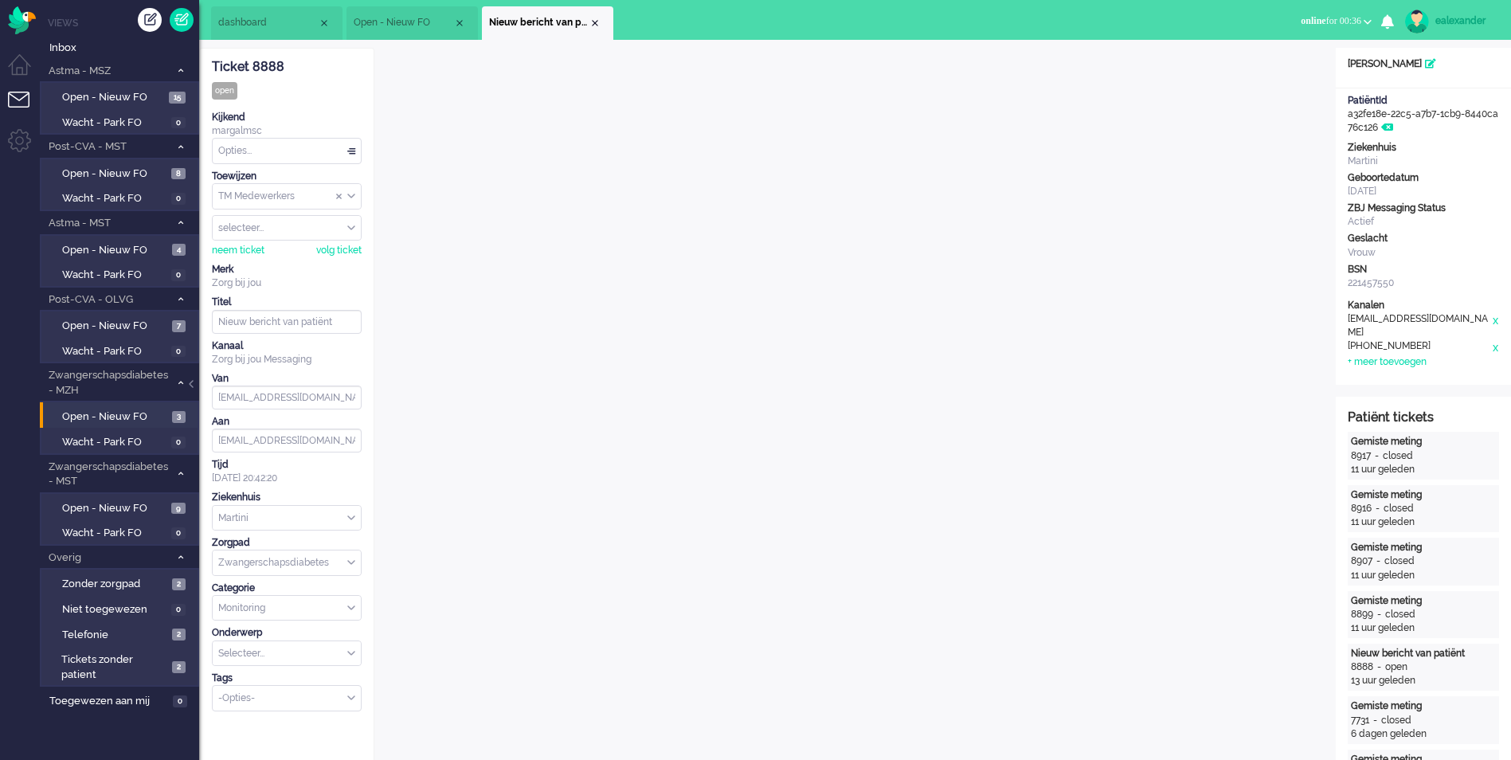
click at [351, 194] on div "TM Medewerkers" at bounding box center [287, 196] width 148 height 25
click at [343, 235] on li "TM Verpleegkundigen" at bounding box center [287, 243] width 148 height 23
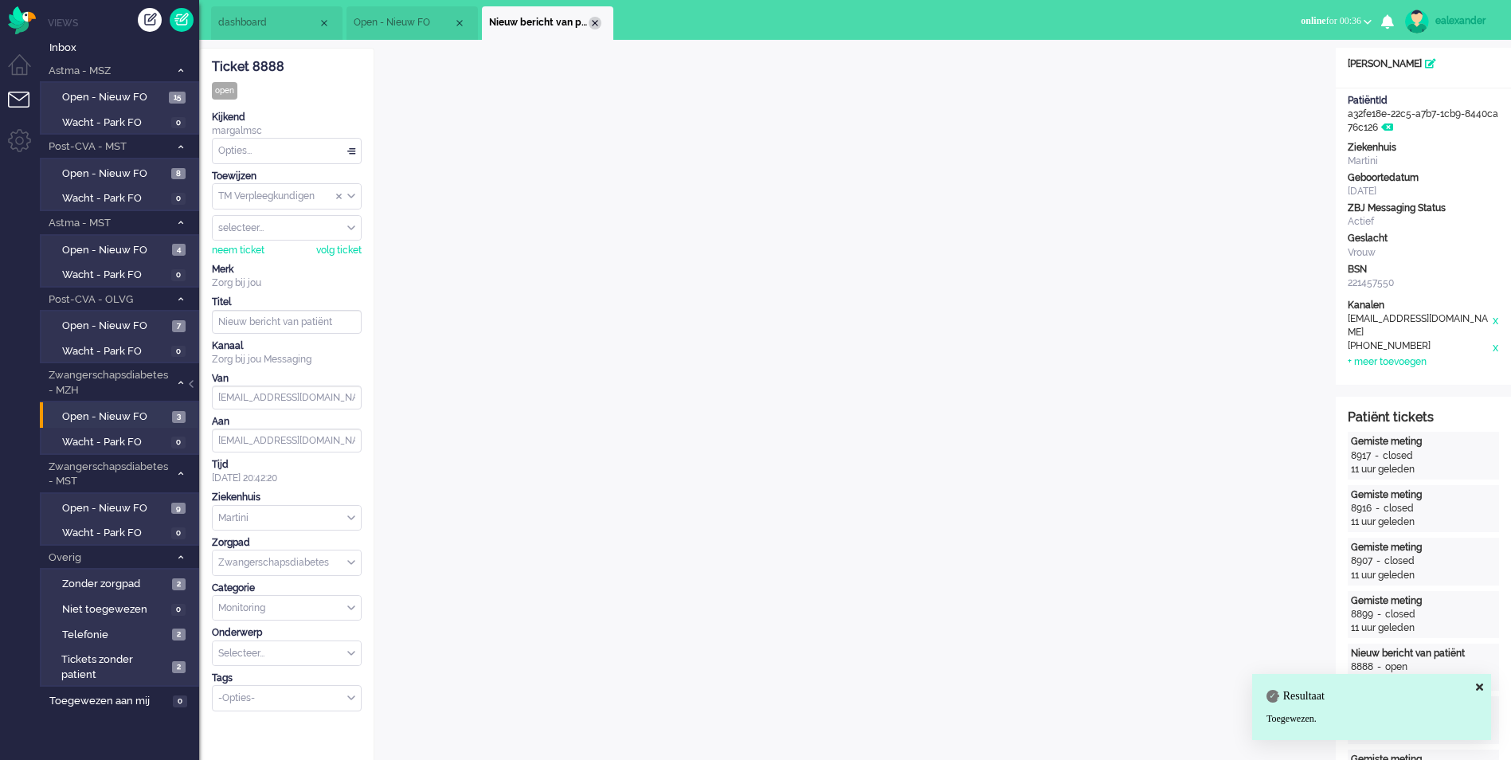
click at [591, 24] on div "Close tab" at bounding box center [595, 23] width 13 height 13
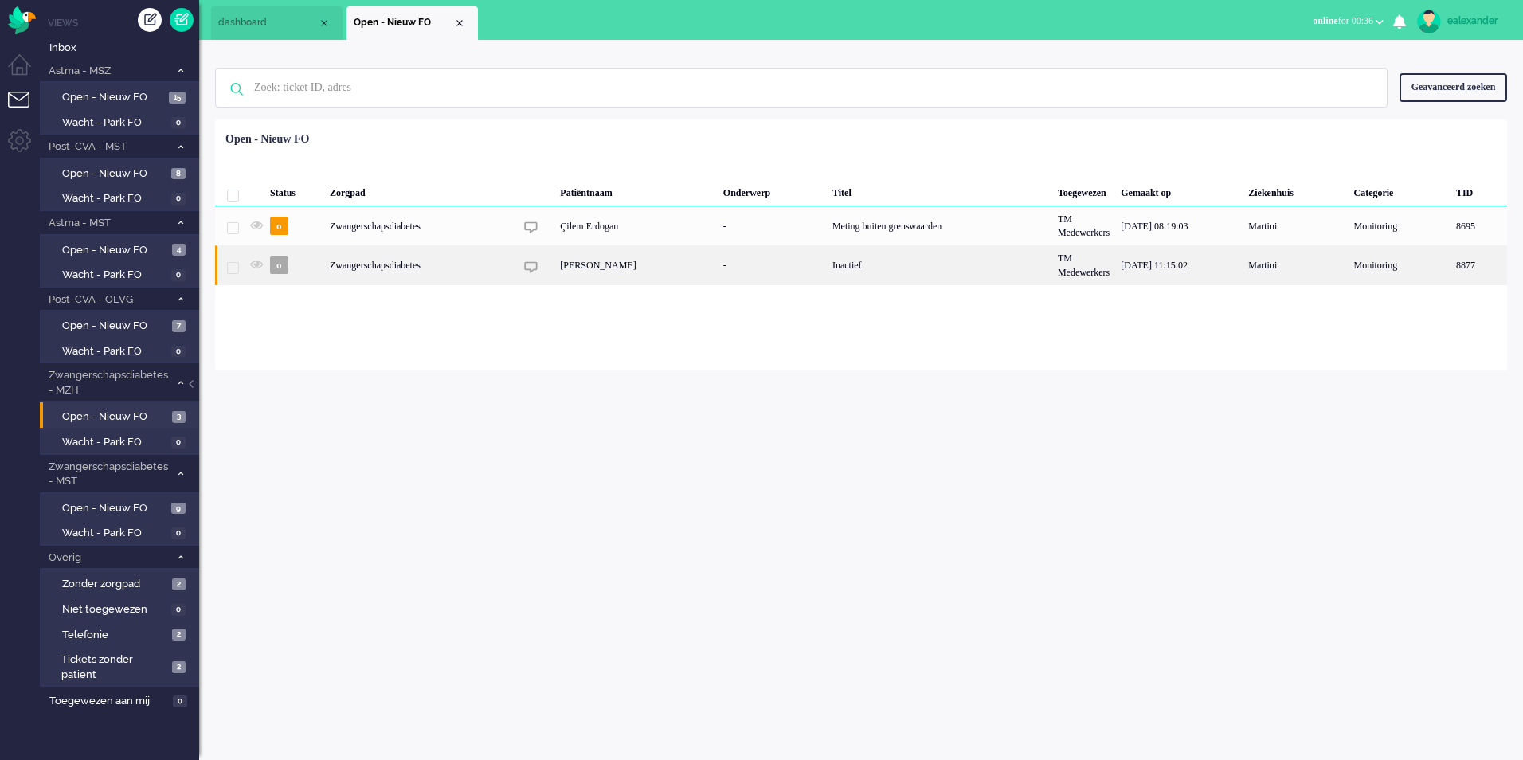
click at [869, 264] on div "Inactief" at bounding box center [939, 264] width 225 height 39
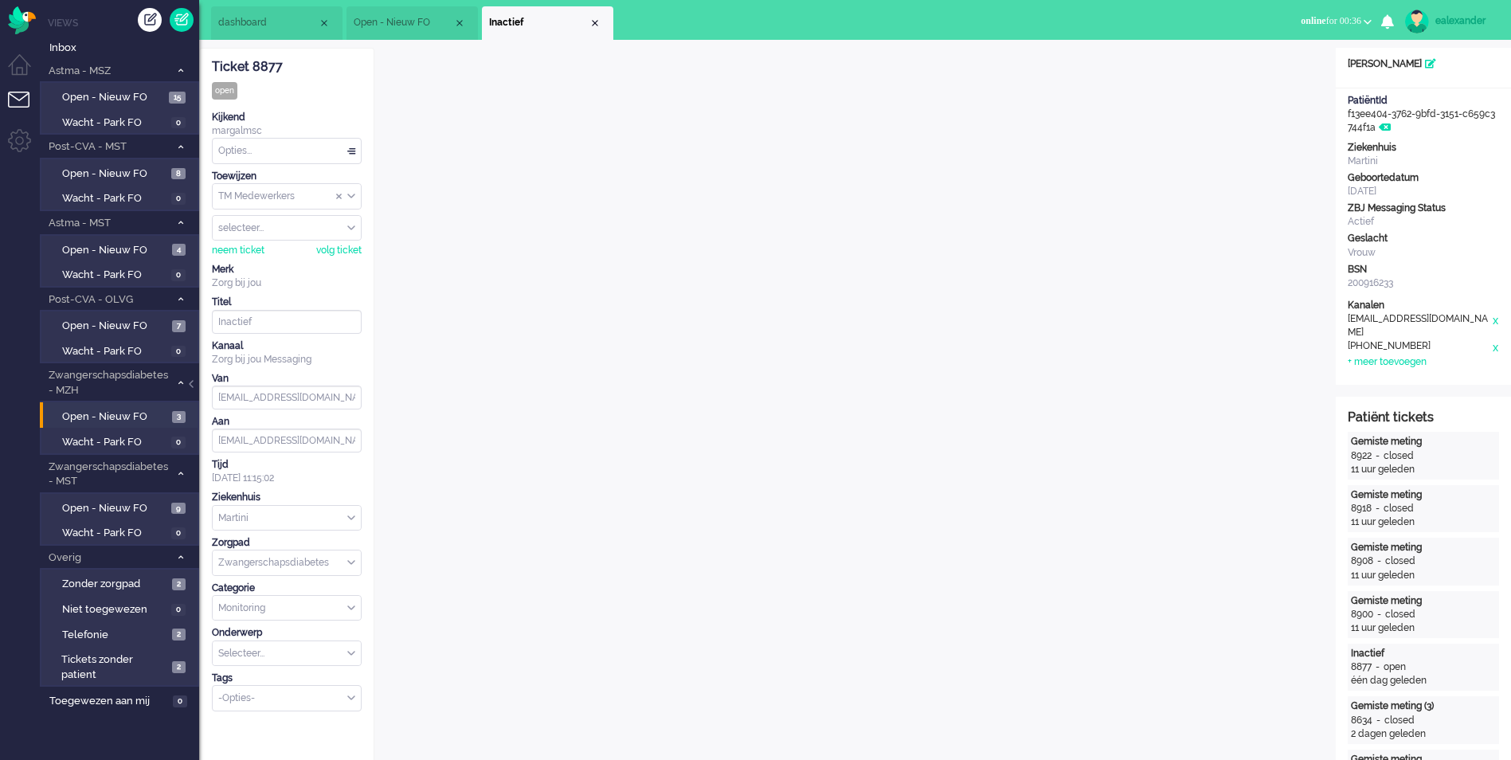
click at [352, 198] on div "TM Medewerkers" at bounding box center [287, 196] width 148 height 25
click at [349, 246] on li "TM Verpleegkundigen" at bounding box center [287, 243] width 148 height 23
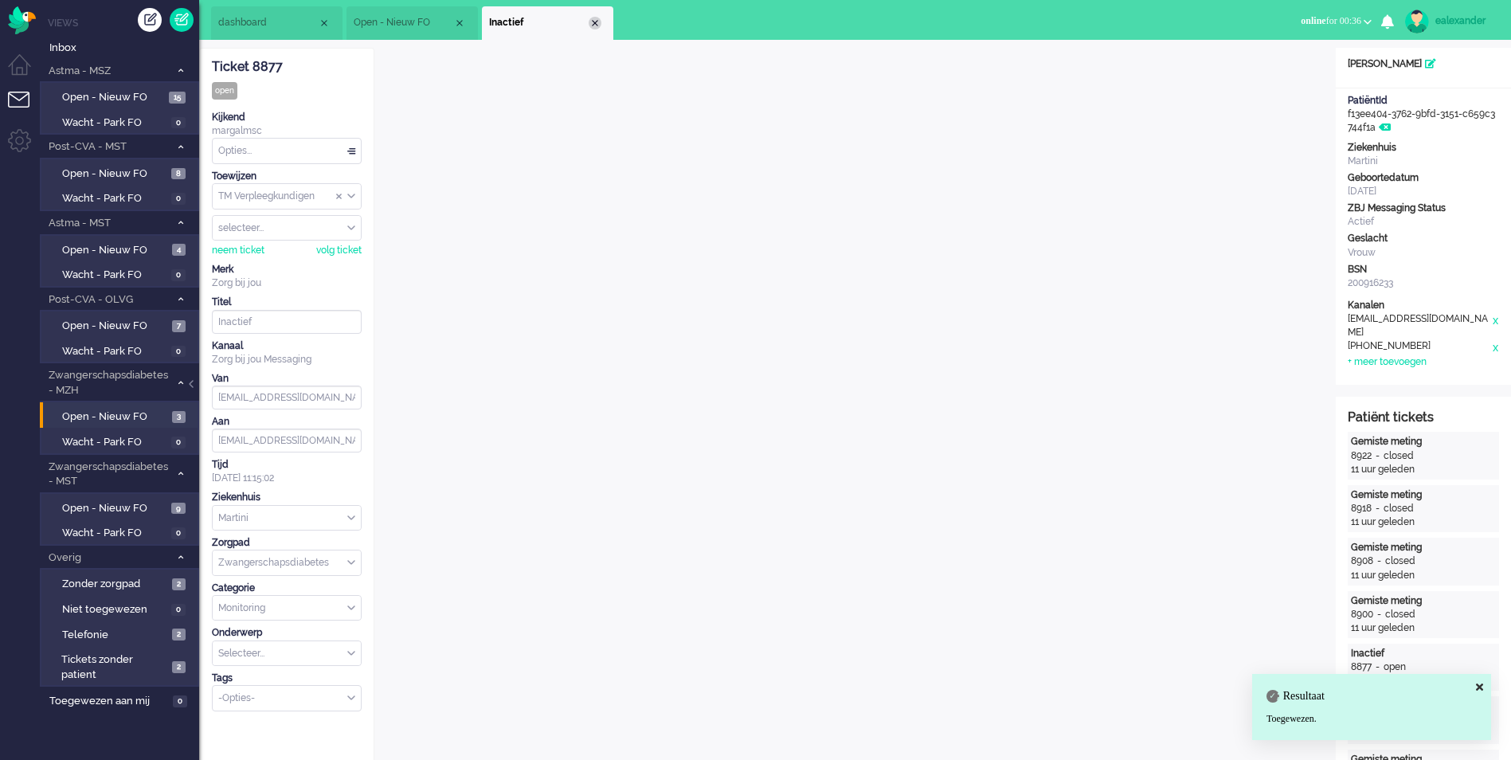
click at [594, 22] on div "Close tab" at bounding box center [595, 23] width 13 height 13
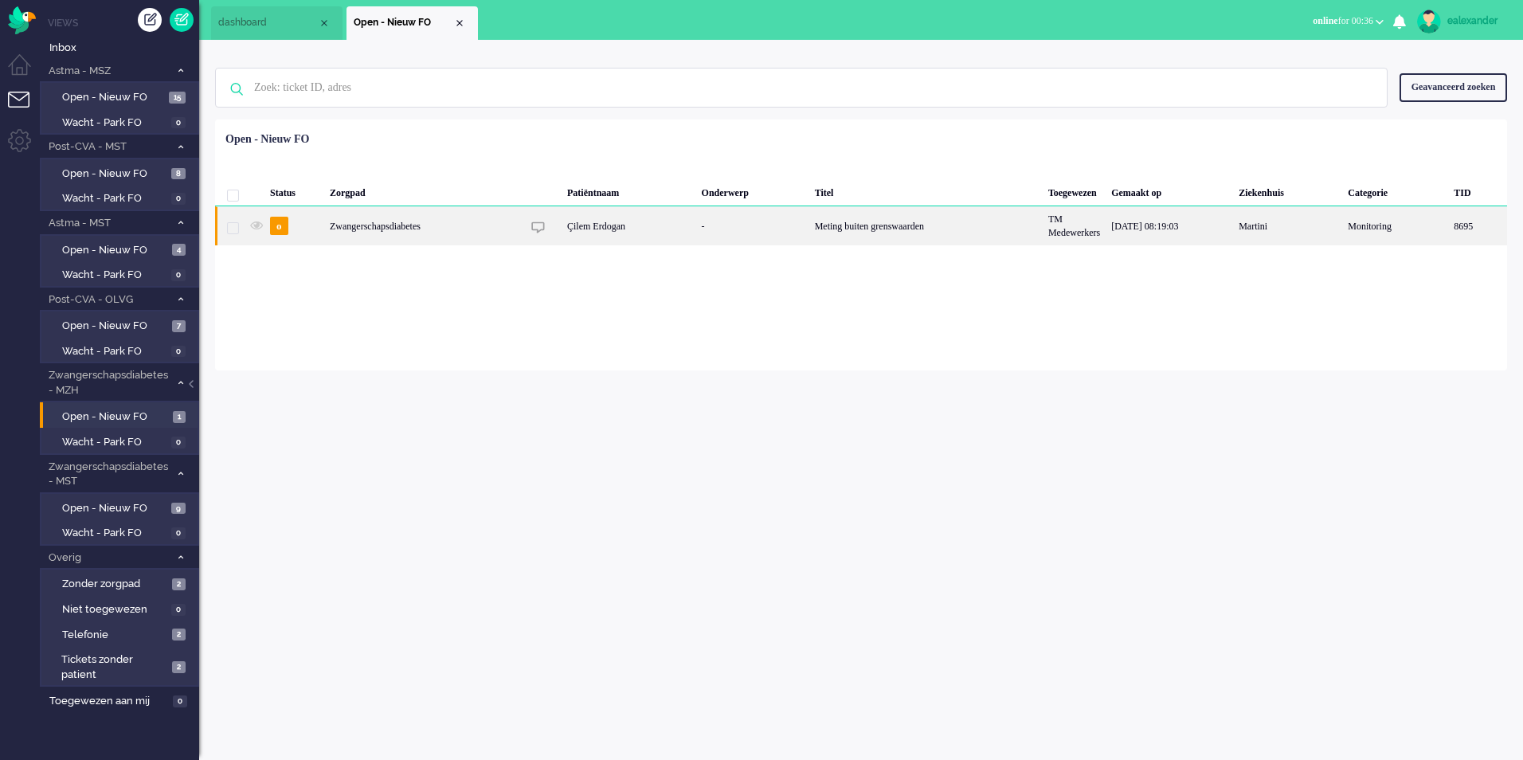
click at [925, 233] on div "Meting buiten grenswaarden" at bounding box center [925, 225] width 233 height 39
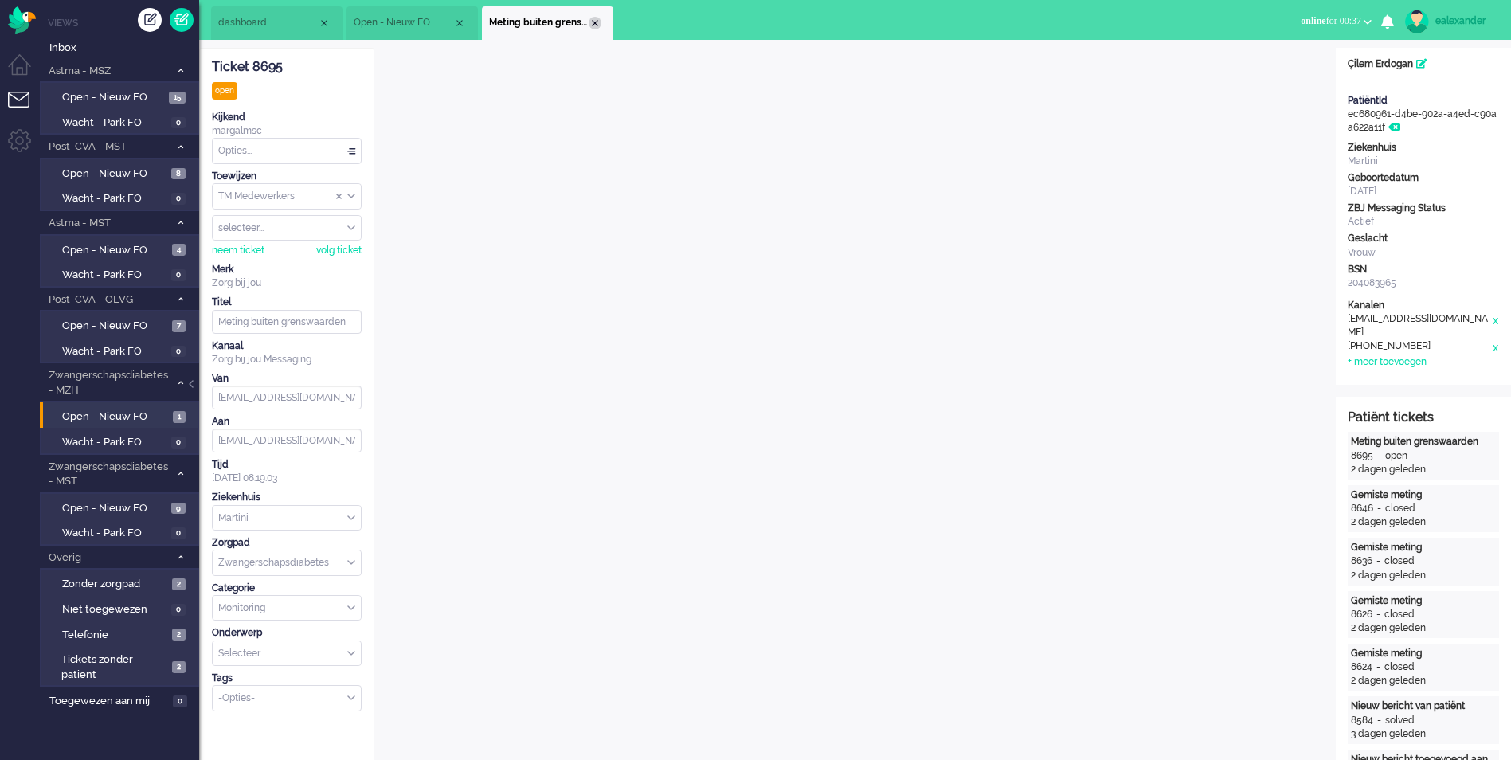
click at [597, 22] on div "Close tab" at bounding box center [595, 23] width 13 height 13
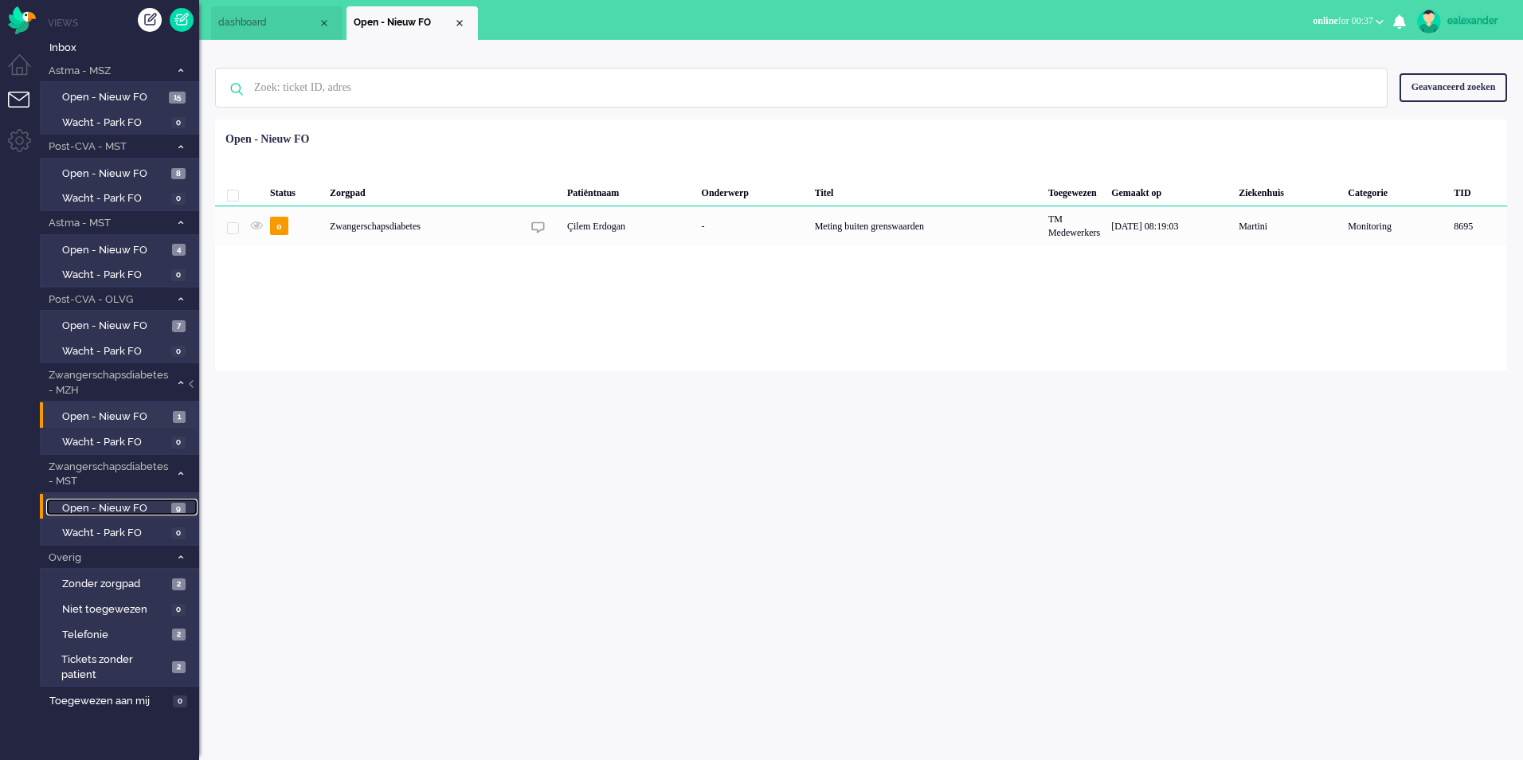
click at [148, 511] on span "Open - Nieuw FO" at bounding box center [114, 508] width 105 height 15
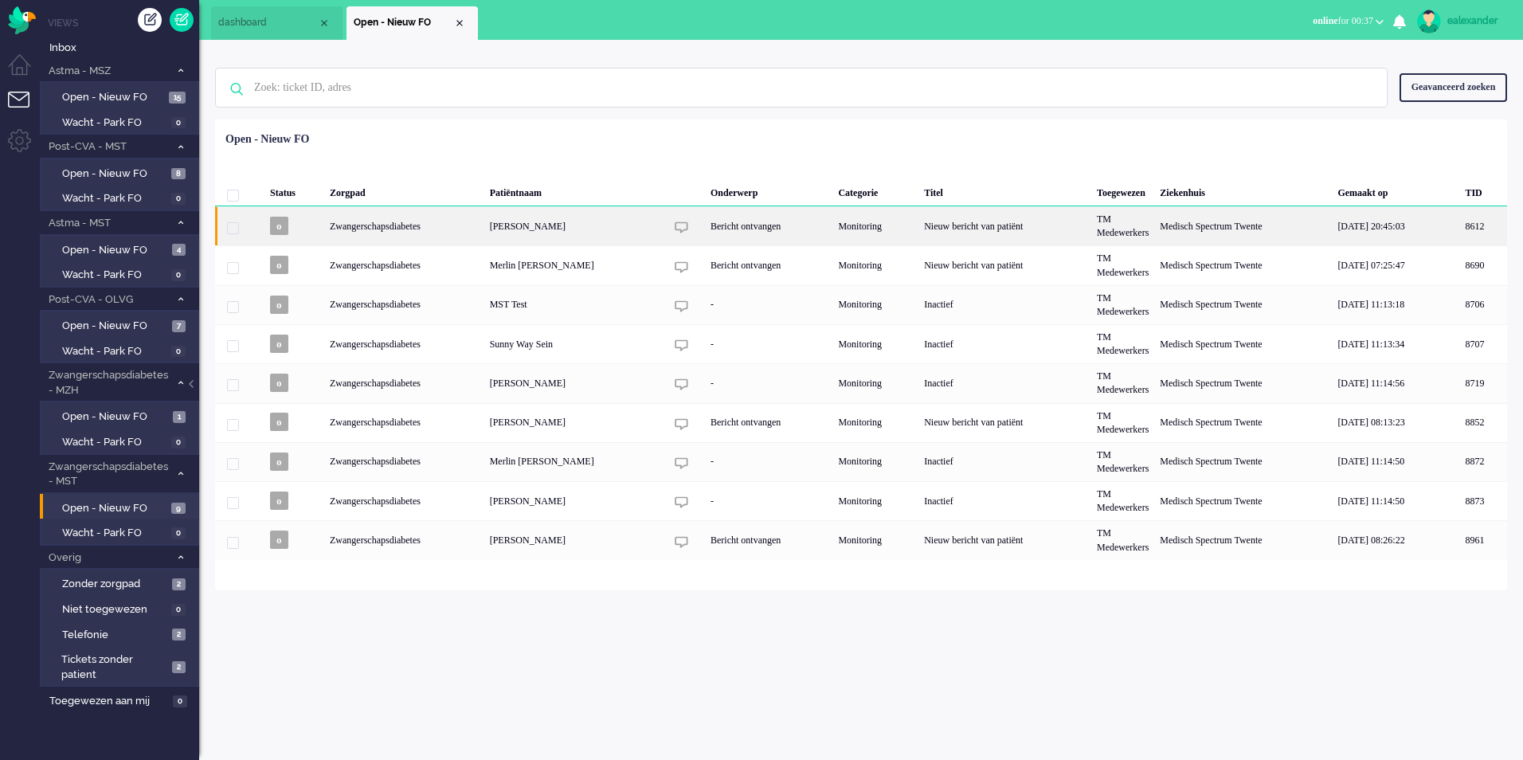
click at [788, 226] on div "Bericht ontvangen" at bounding box center [768, 225] width 127 height 39
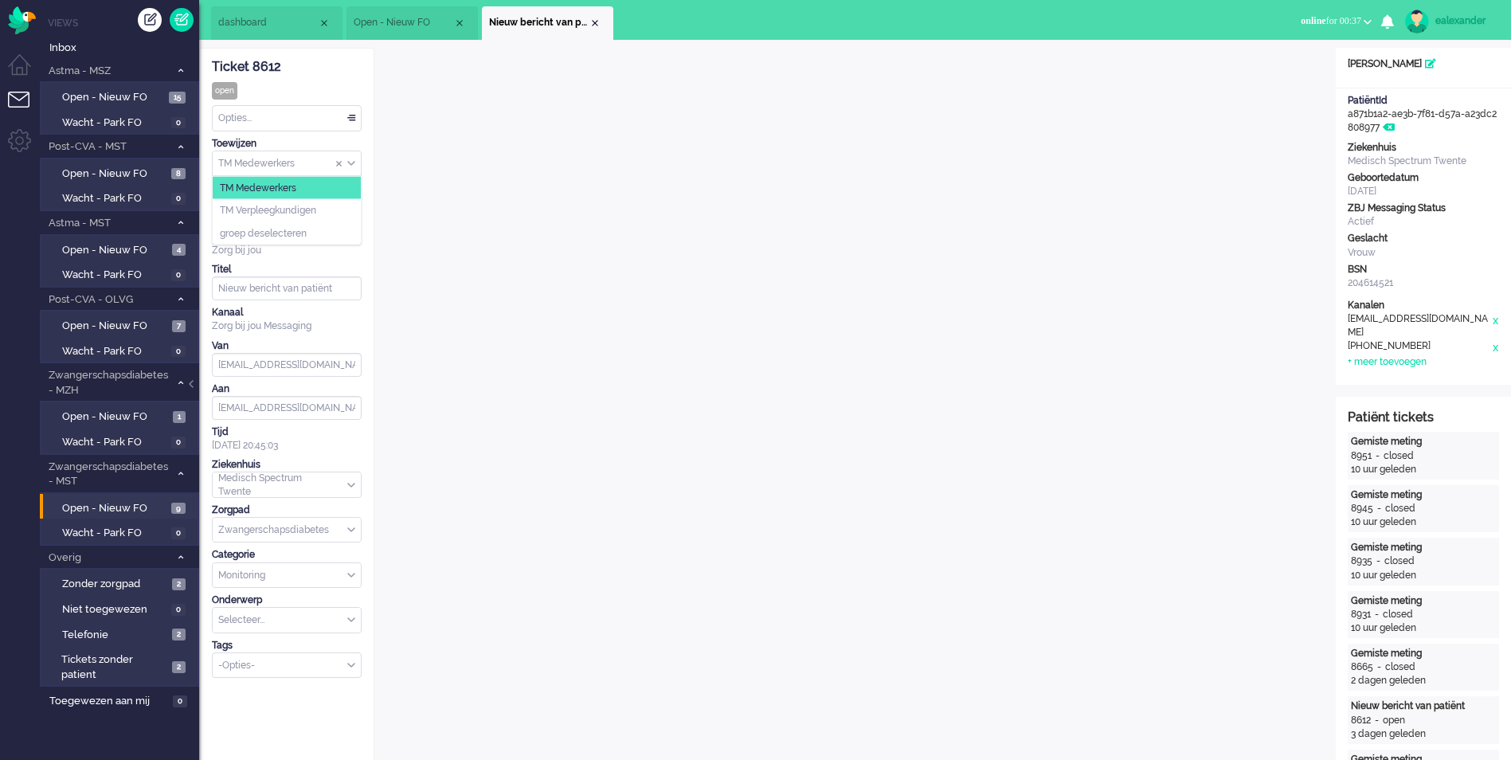
click at [350, 158] on div "TM Medewerkers" at bounding box center [287, 163] width 148 height 25
click at [342, 206] on li "TM Verpleegkundigen" at bounding box center [287, 210] width 148 height 23
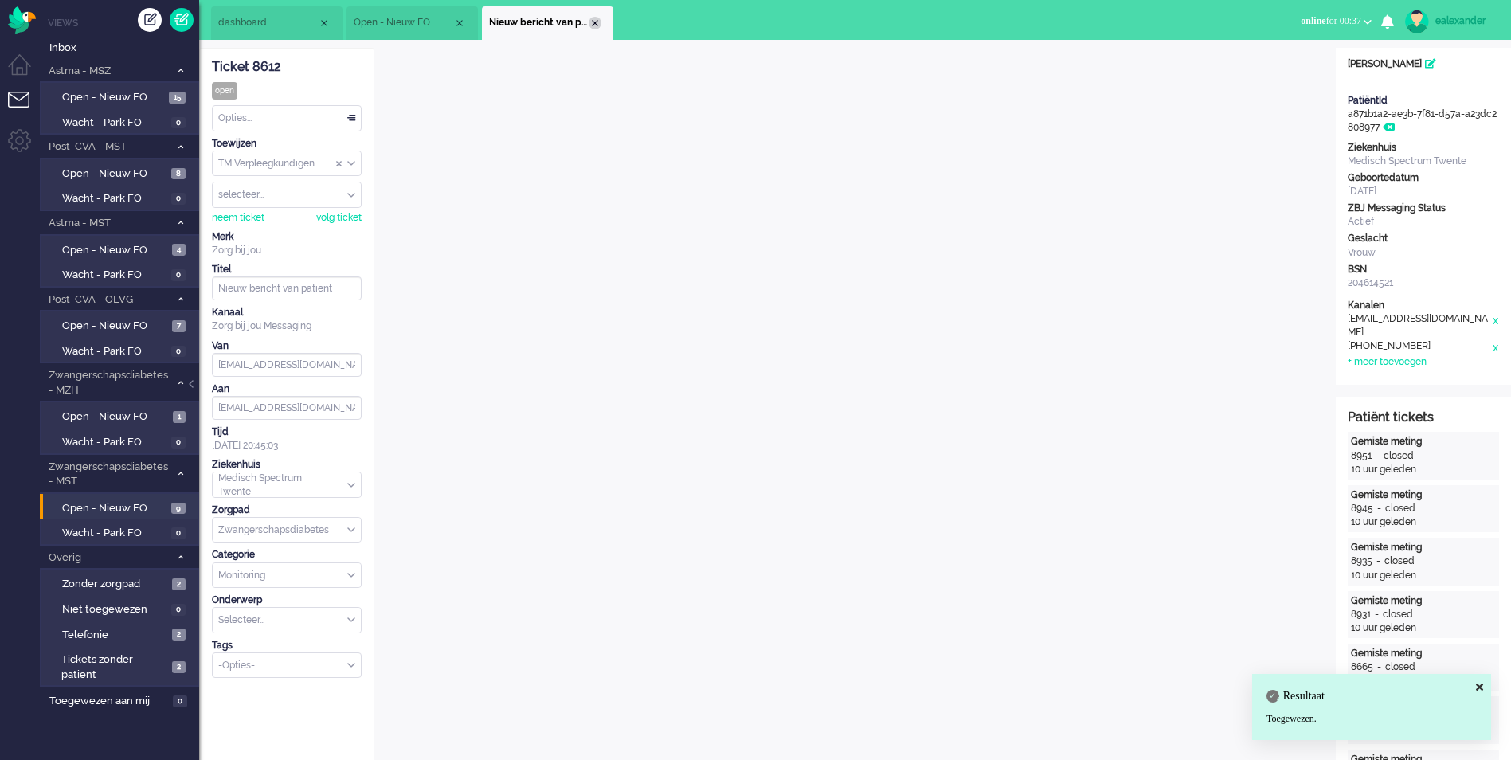
click at [598, 21] on div "Close tab" at bounding box center [595, 23] width 13 height 13
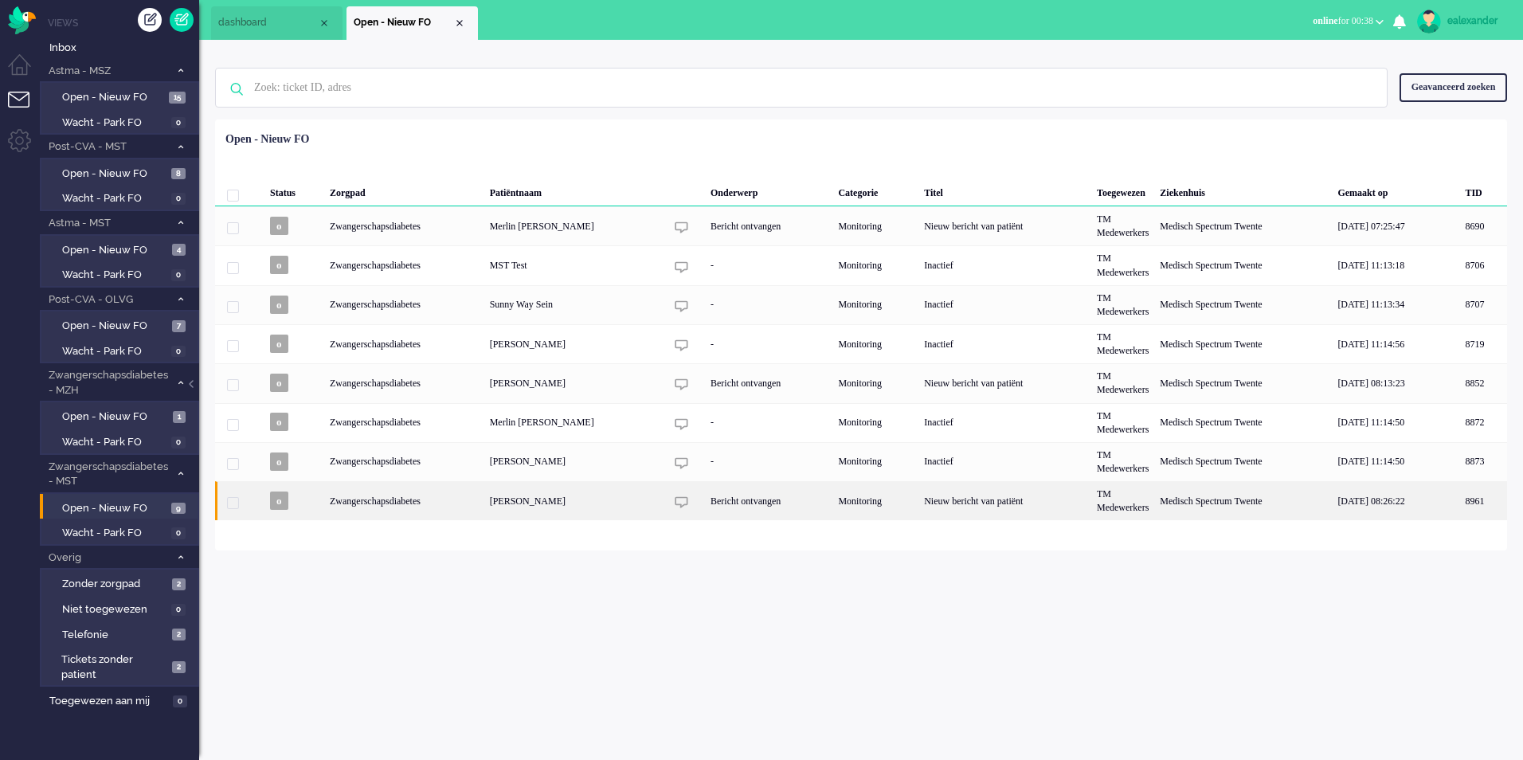
click at [837, 507] on div "Monitoring" at bounding box center [875, 500] width 86 height 39
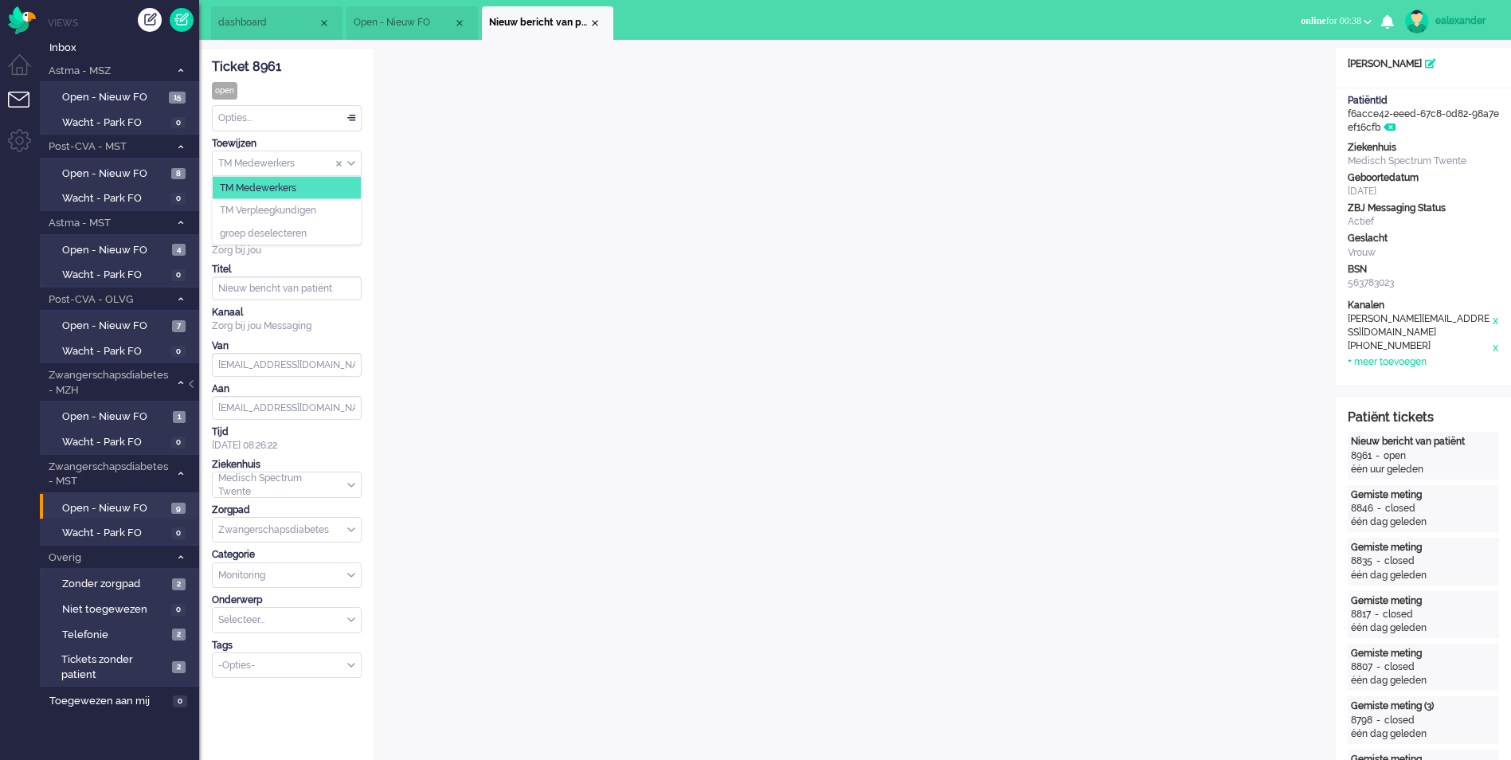
click at [352, 158] on div "TM Medewerkers" at bounding box center [287, 163] width 148 height 25
click at [350, 212] on li "TM Verpleegkundigen" at bounding box center [287, 210] width 148 height 23
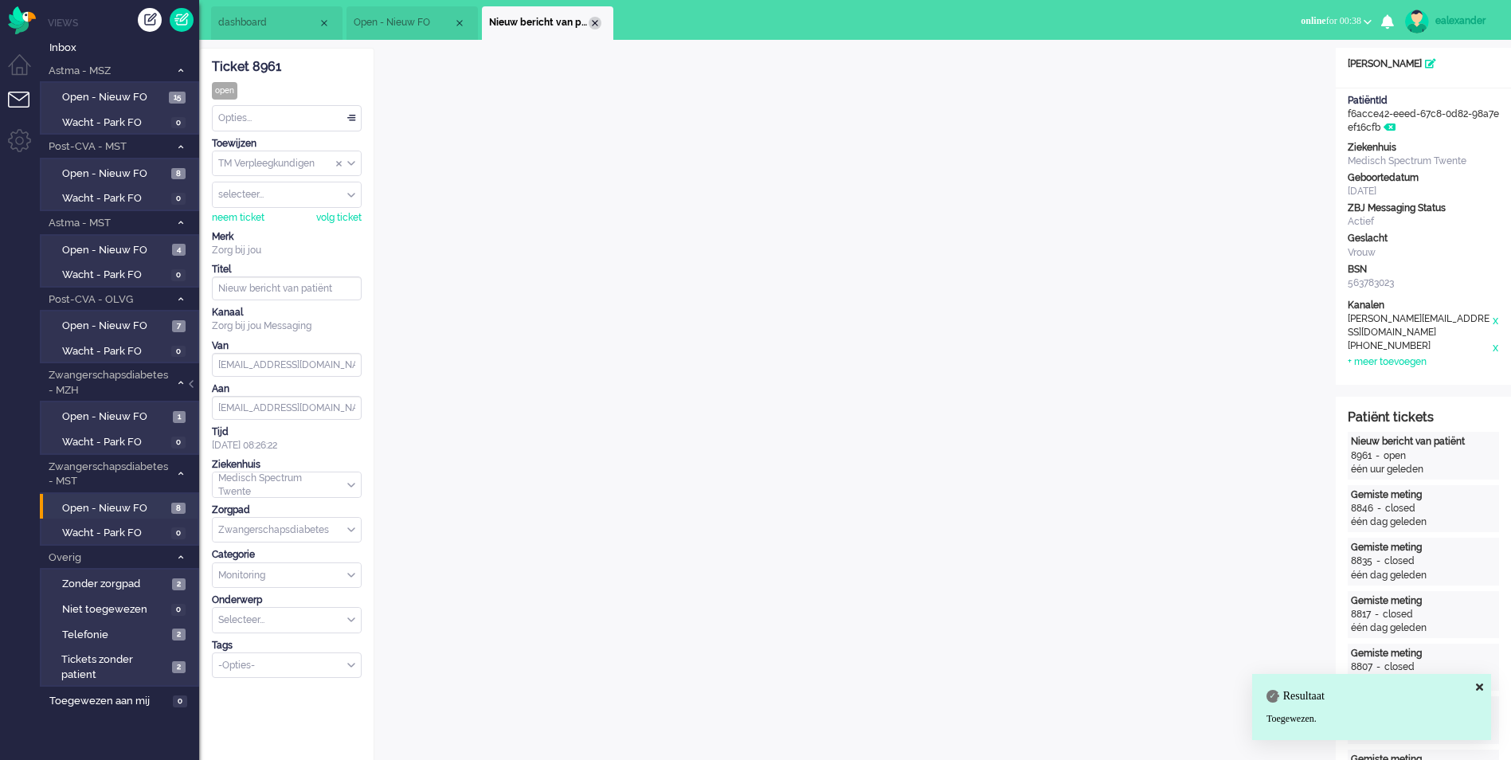
click at [591, 26] on div "Close tab" at bounding box center [595, 23] width 13 height 13
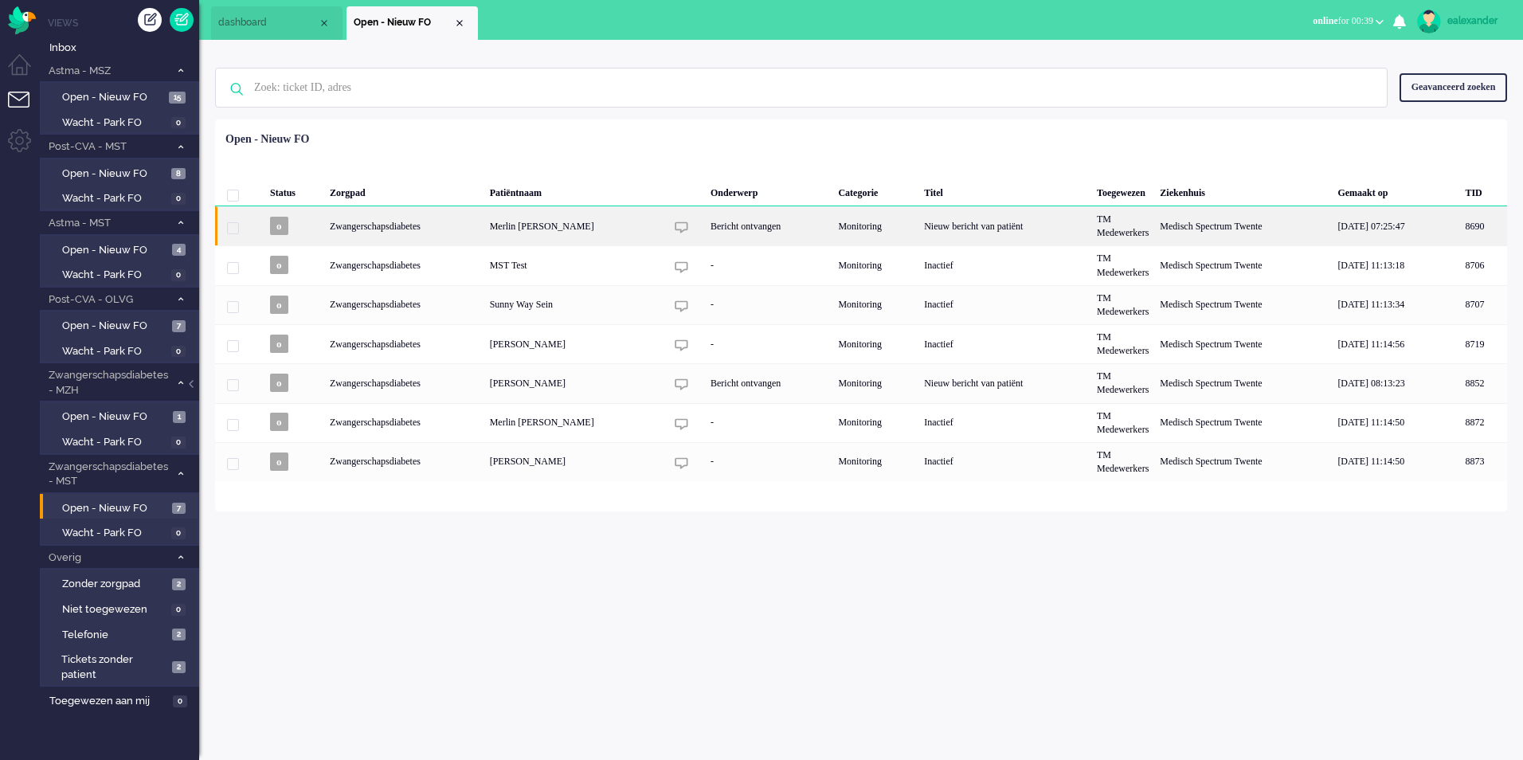
click at [980, 232] on div "Nieuw bericht van patiënt" at bounding box center [1004, 225] width 173 height 39
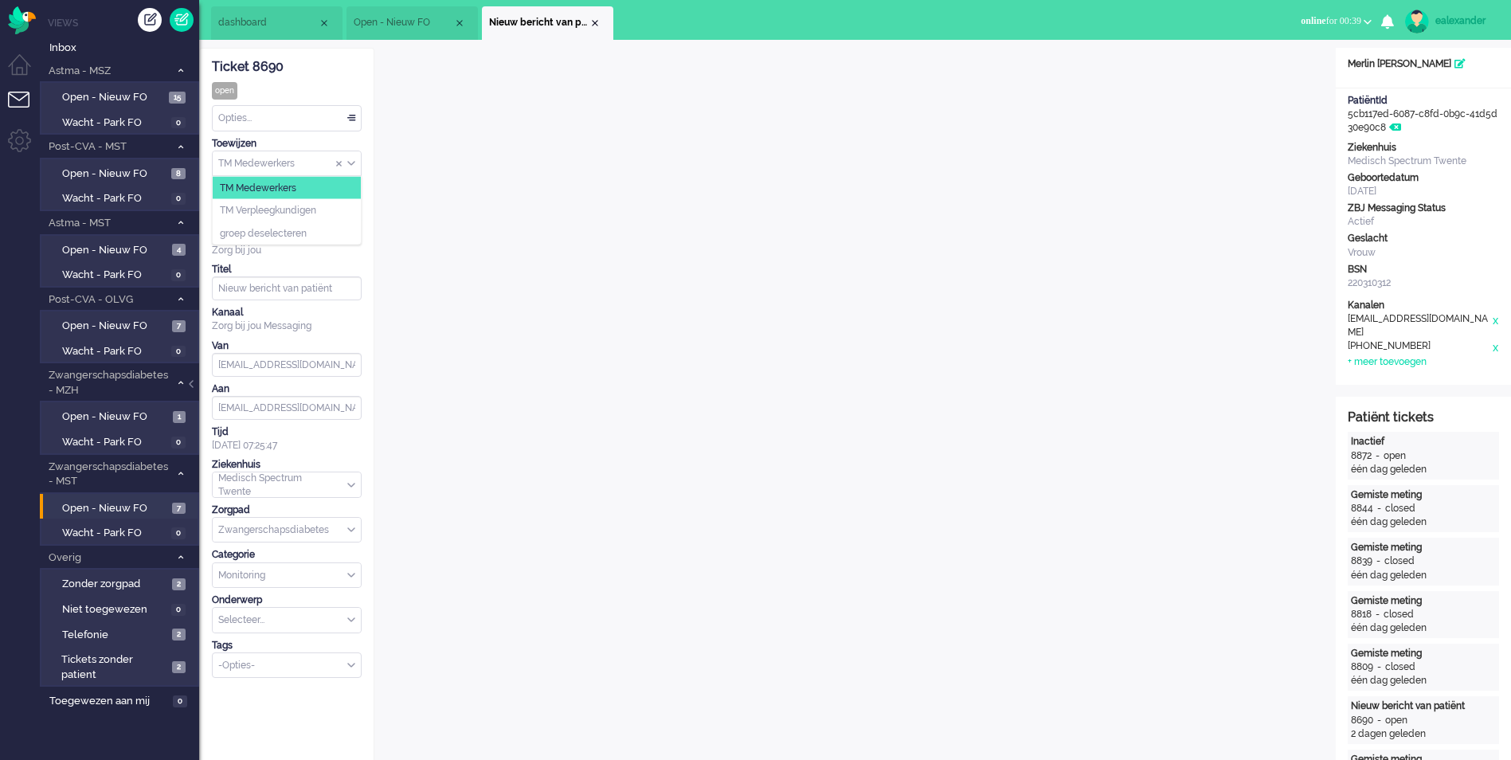
click at [356, 167] on input "Assign Group" at bounding box center [287, 163] width 148 height 25
click at [343, 213] on li "TM Verpleegkundigen" at bounding box center [287, 210] width 148 height 23
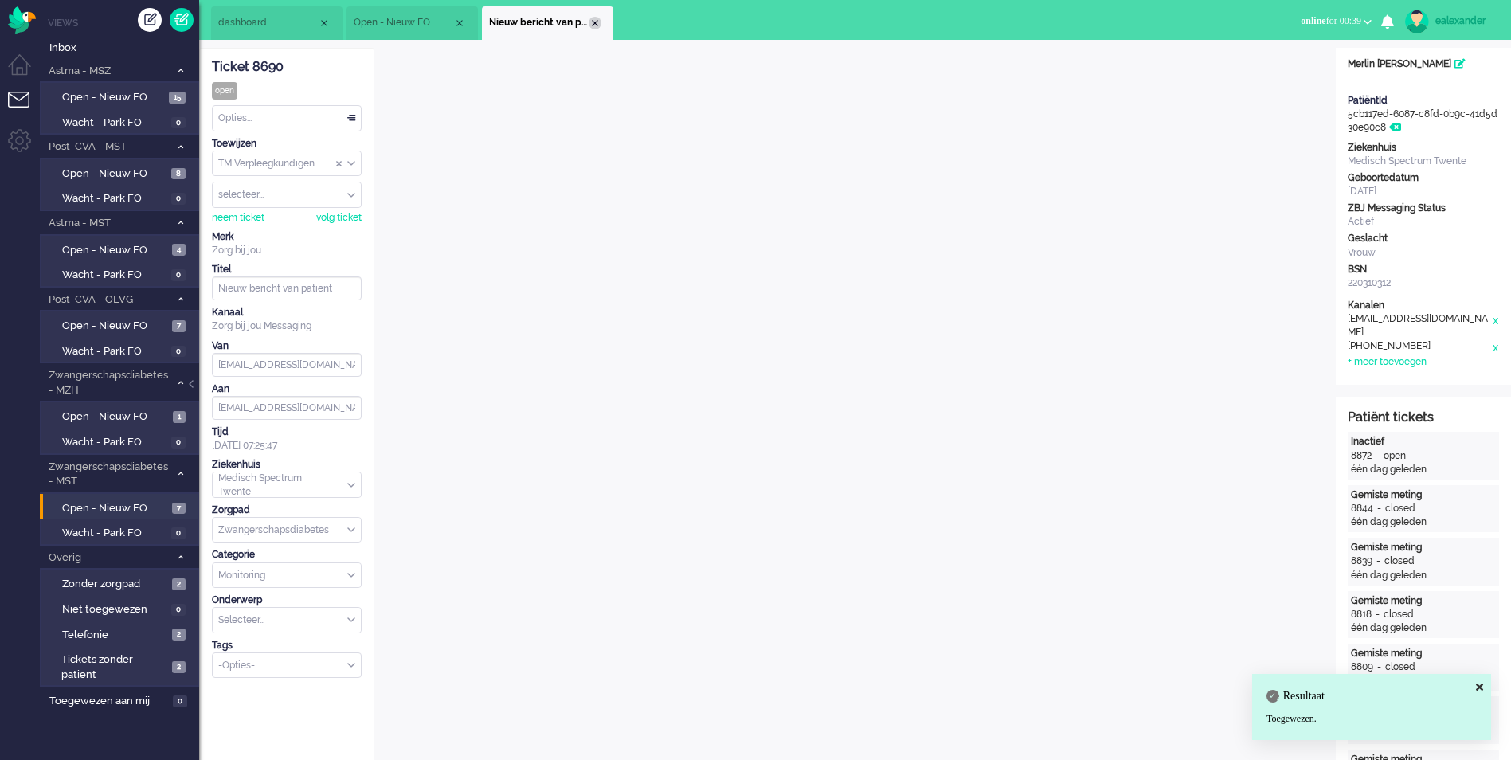
click at [597, 26] on div "Close tab" at bounding box center [595, 23] width 13 height 13
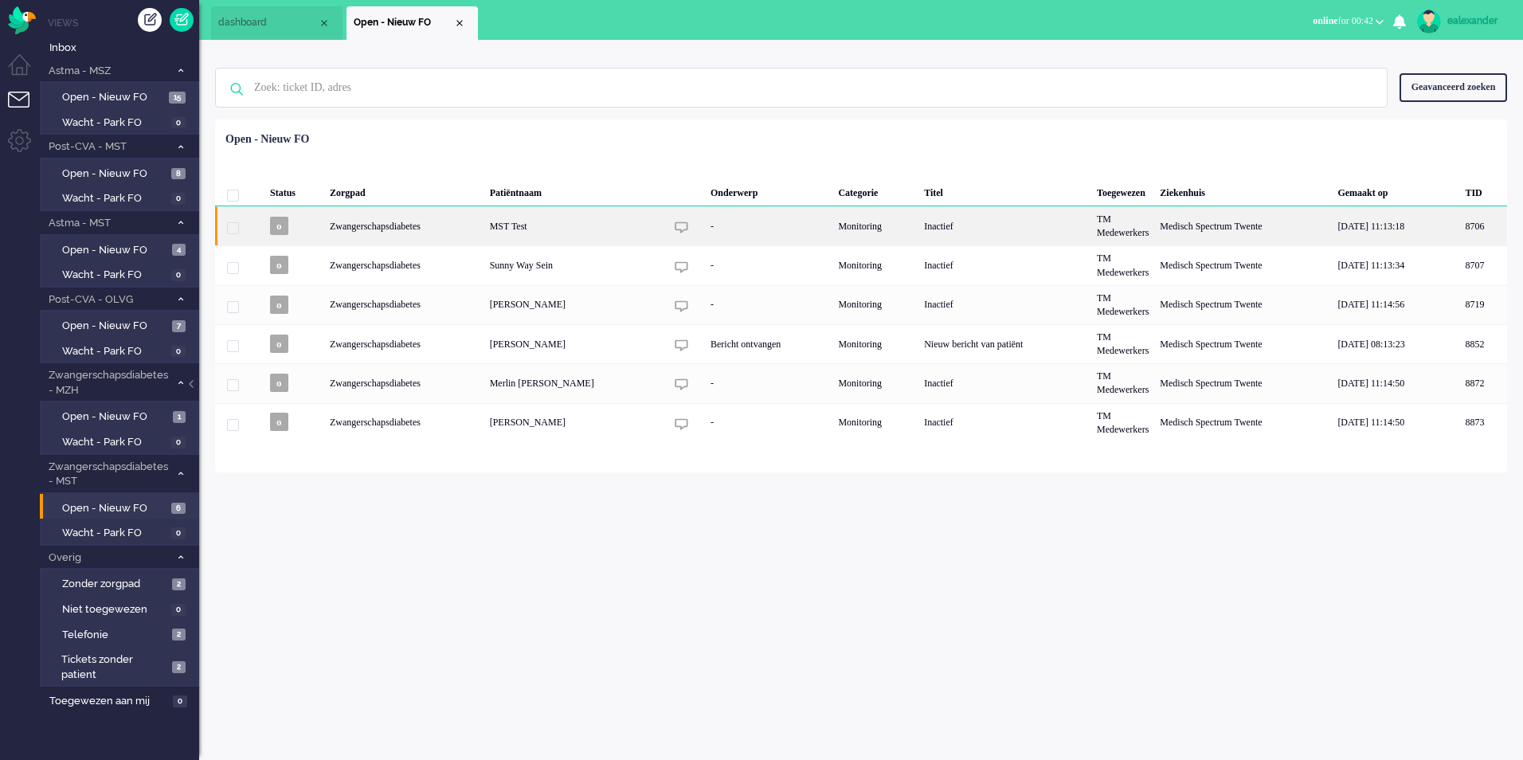
click at [918, 227] on div "Inactief" at bounding box center [1004, 225] width 173 height 39
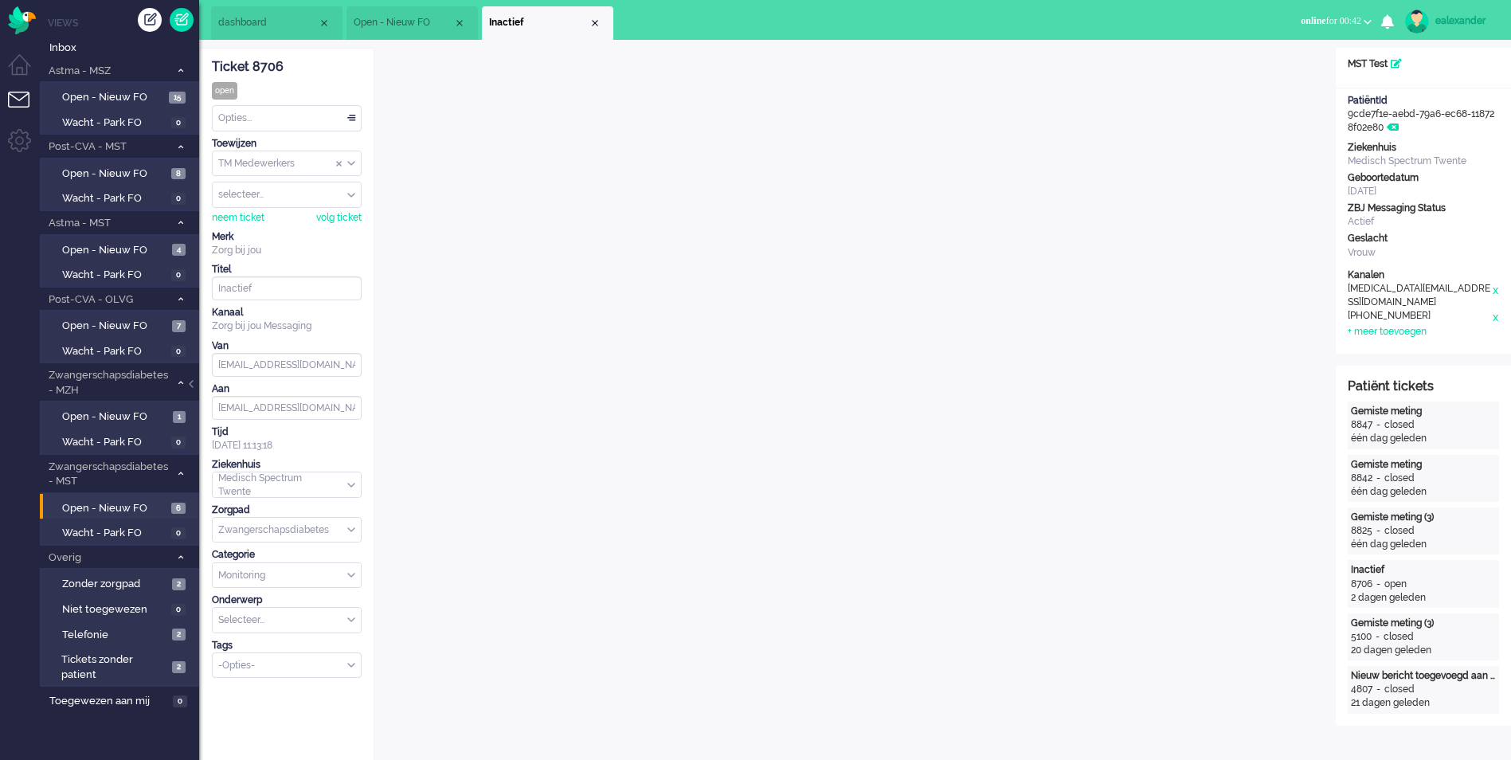
click at [346, 119] on div "Opties..." at bounding box center [287, 118] width 148 height 25
click at [268, 229] on li "Opgelost" at bounding box center [287, 231] width 148 height 23
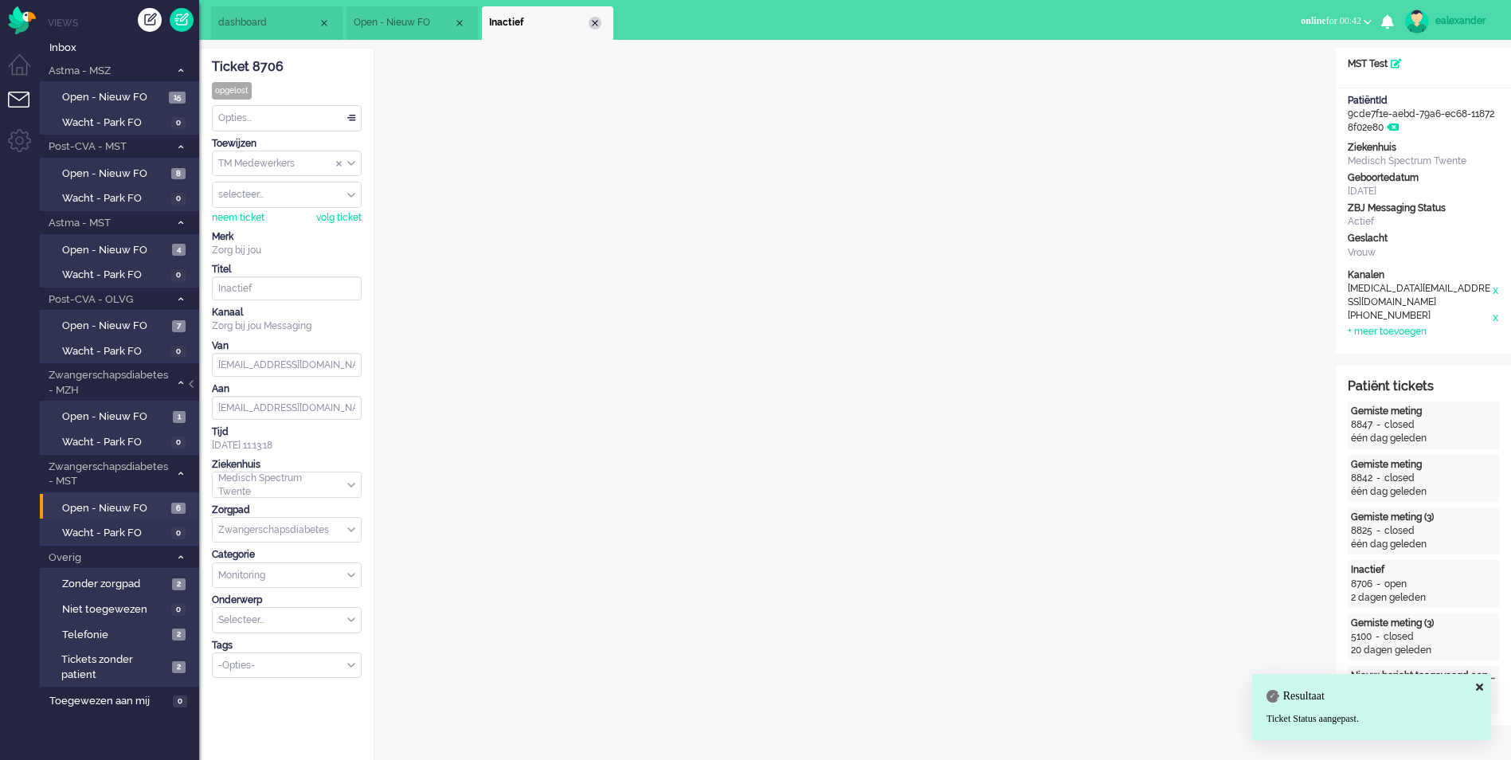
click at [596, 26] on div "Close tab" at bounding box center [595, 23] width 13 height 13
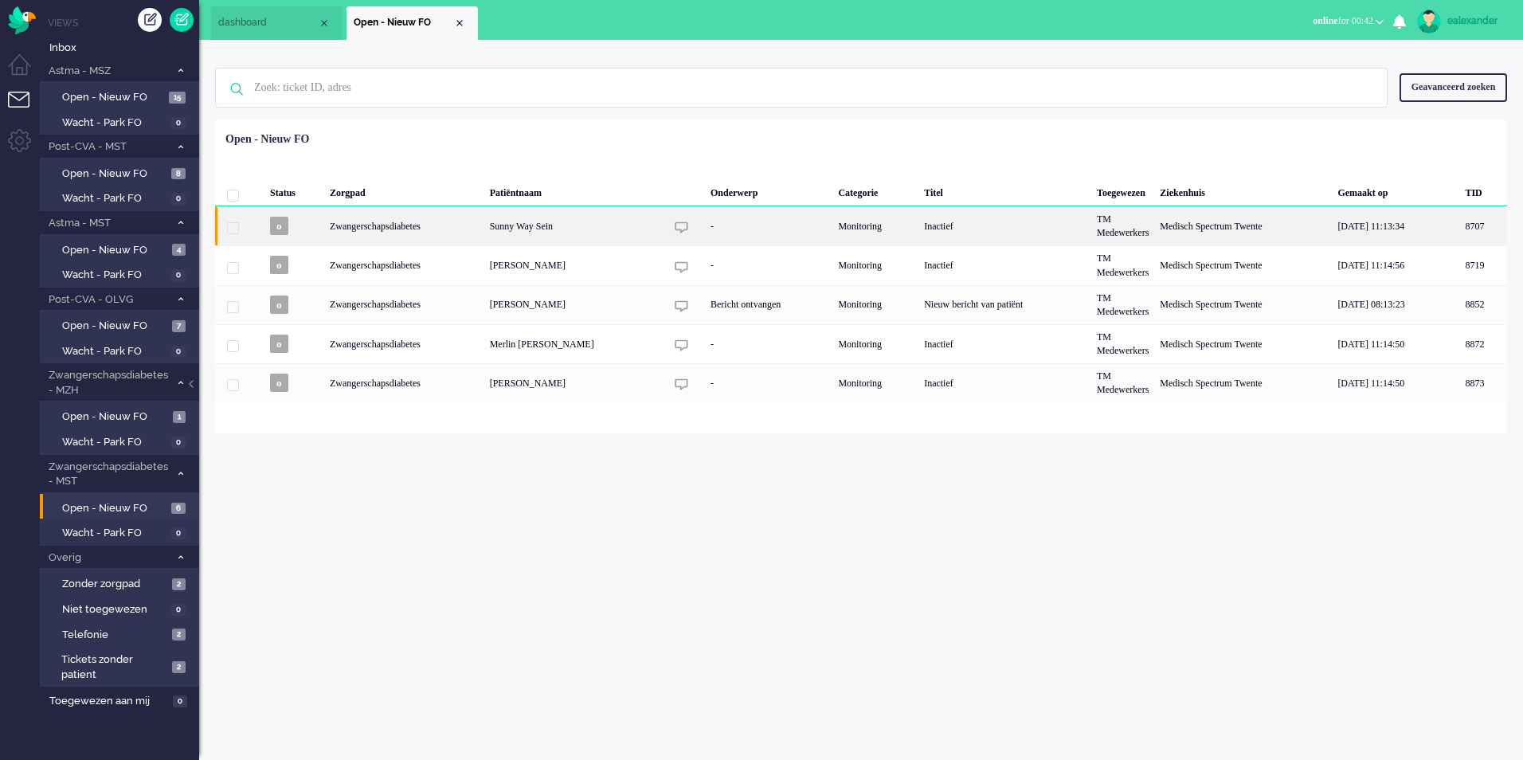
click at [962, 229] on div "Inactief" at bounding box center [1004, 225] width 173 height 39
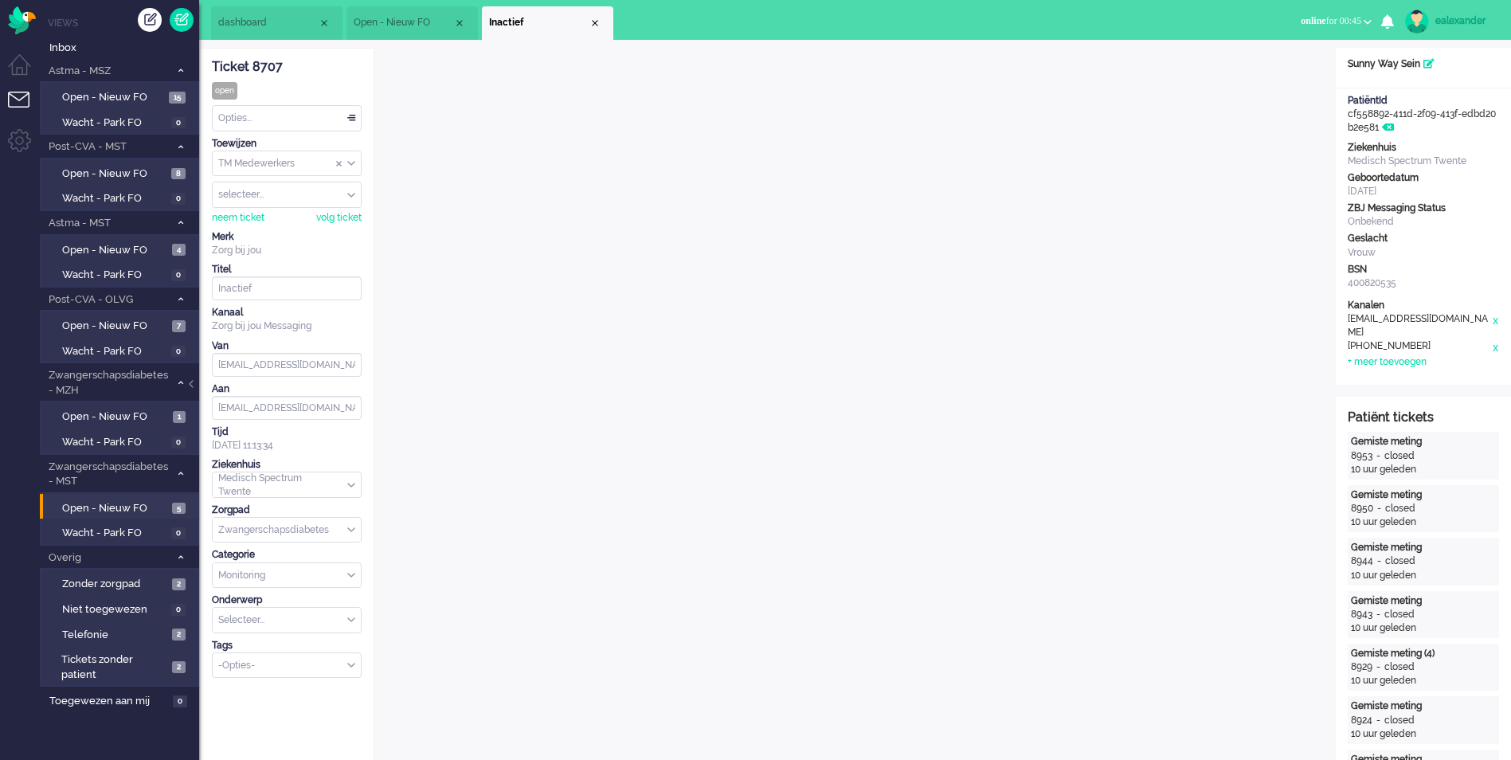
click at [351, 161] on div "TM Medewerkers" at bounding box center [287, 163] width 148 height 25
click at [335, 209] on li "TM Verpleegkundigen" at bounding box center [287, 210] width 148 height 23
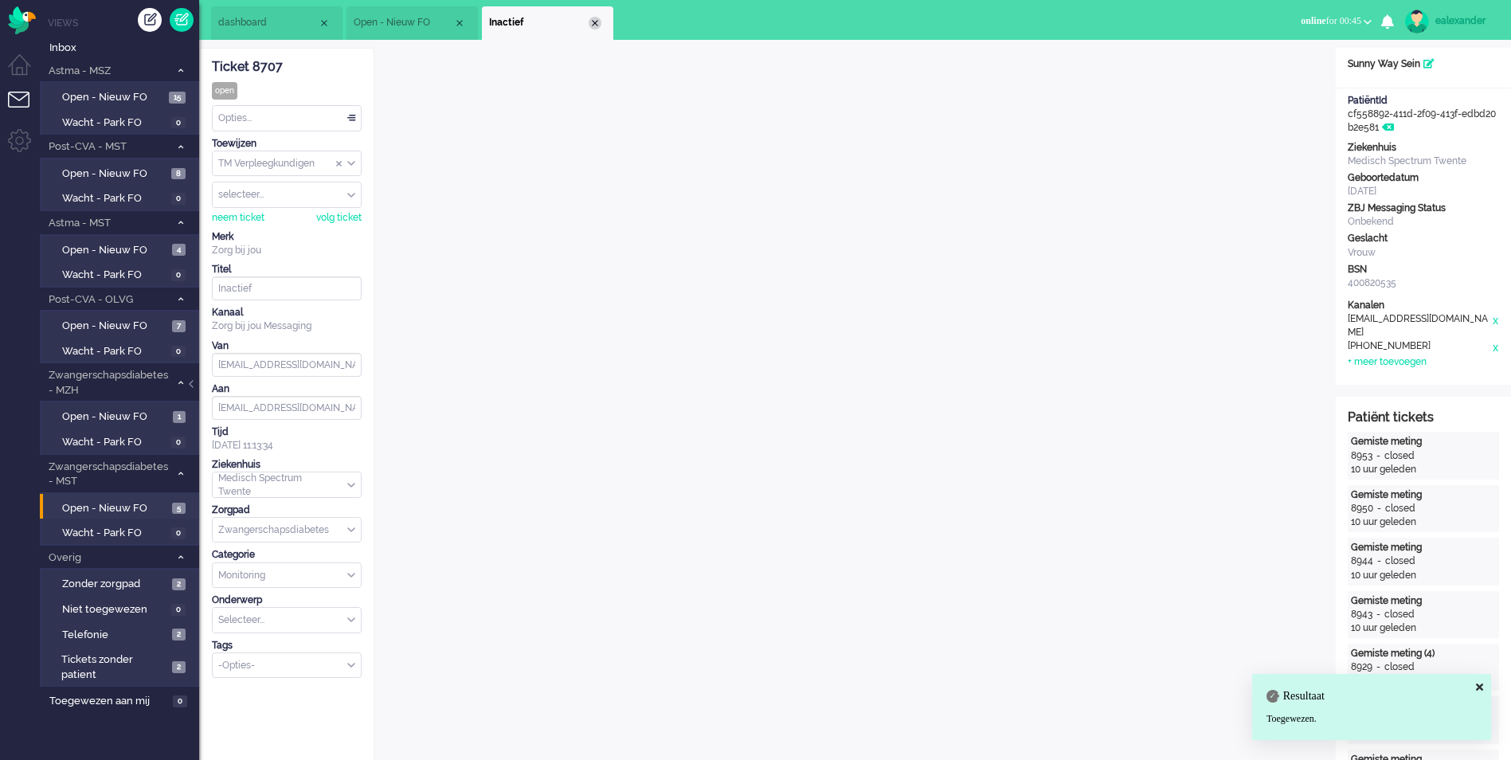
click at [598, 22] on div "Close tab" at bounding box center [595, 23] width 13 height 13
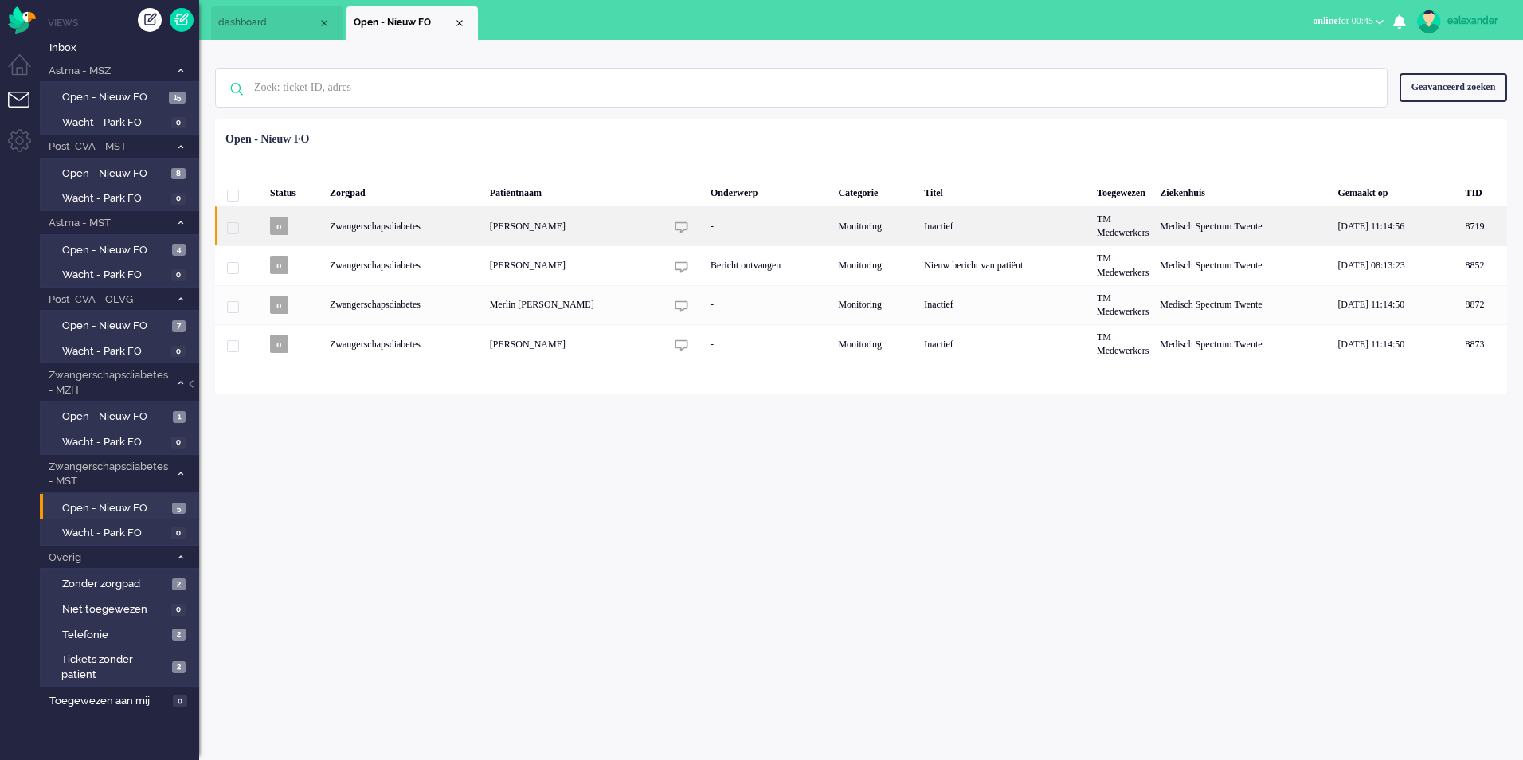
click at [994, 228] on div "Inactief" at bounding box center [1004, 225] width 173 height 39
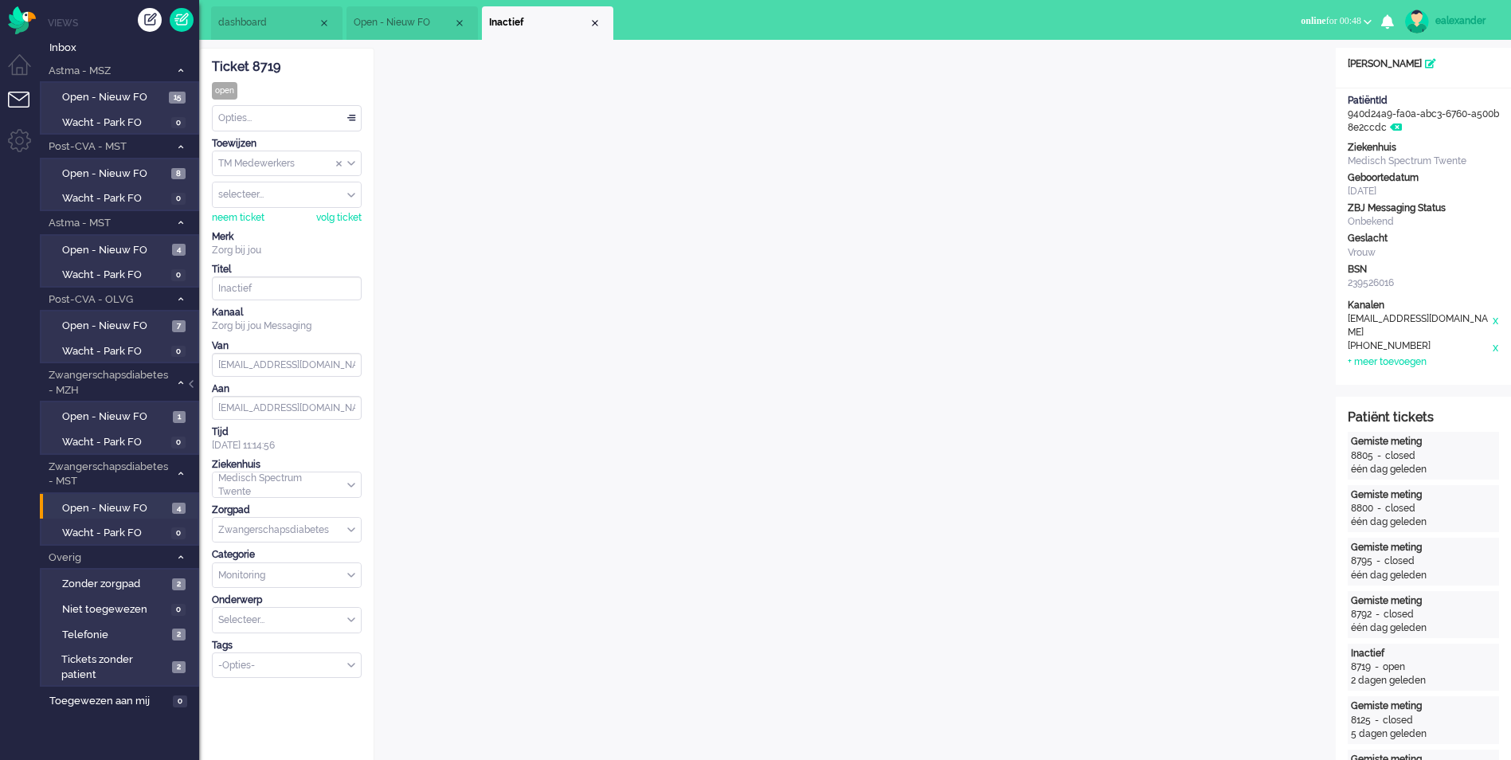
scroll to position [4, 0]
